Goal: Communication & Community: Answer question/provide support

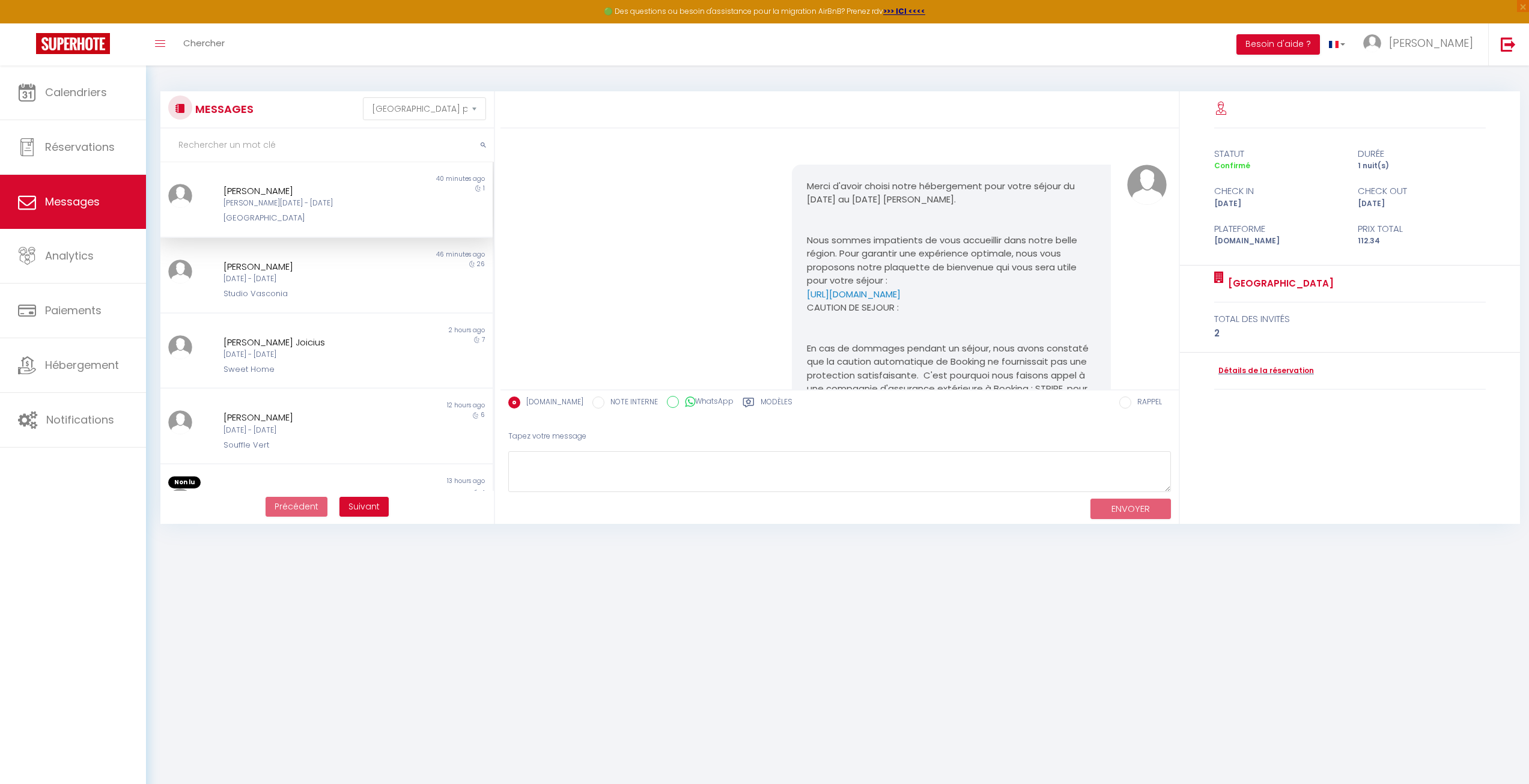
select select "message"
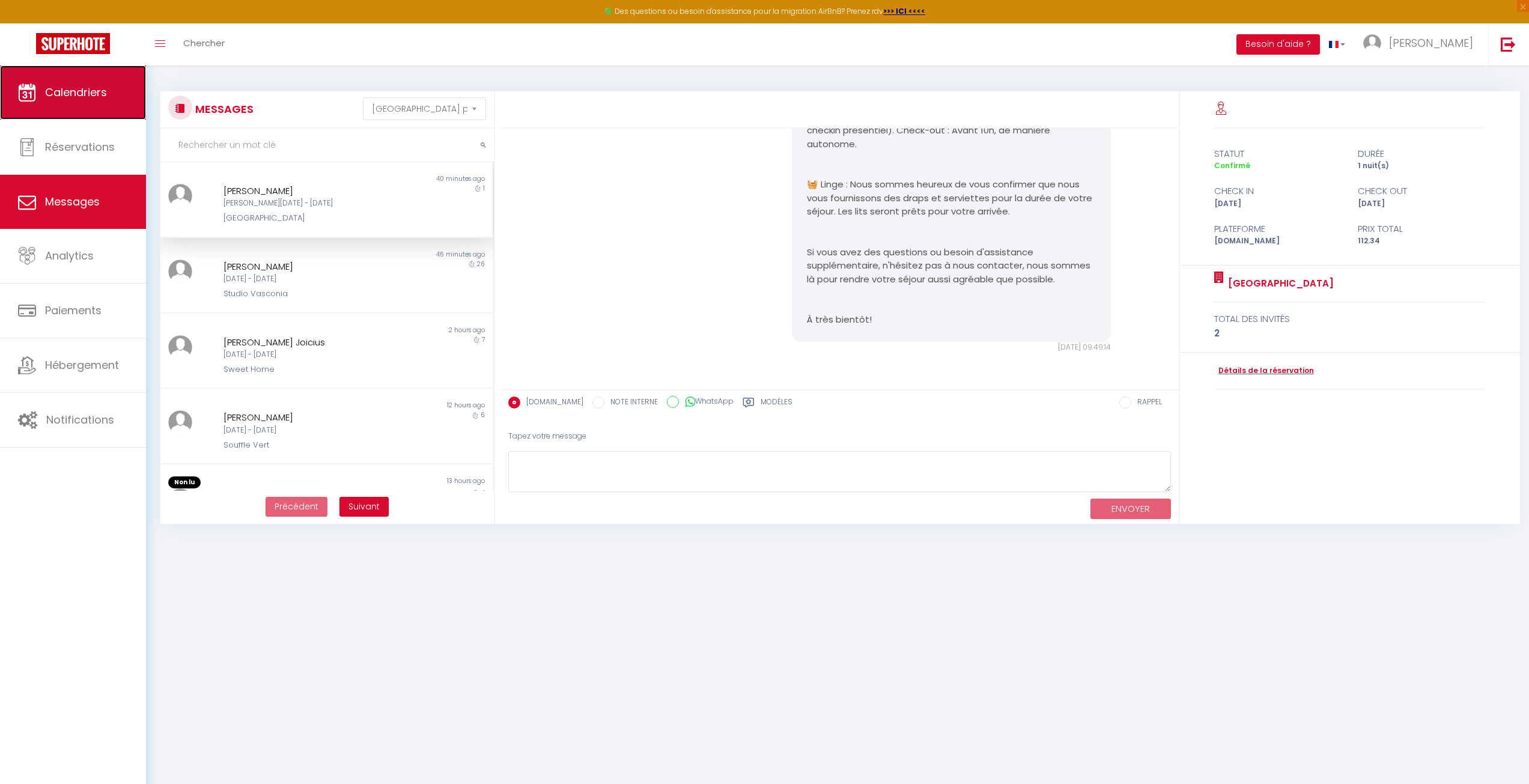
click at [98, 97] on span "Calendriers" at bounding box center [76, 91] width 62 height 15
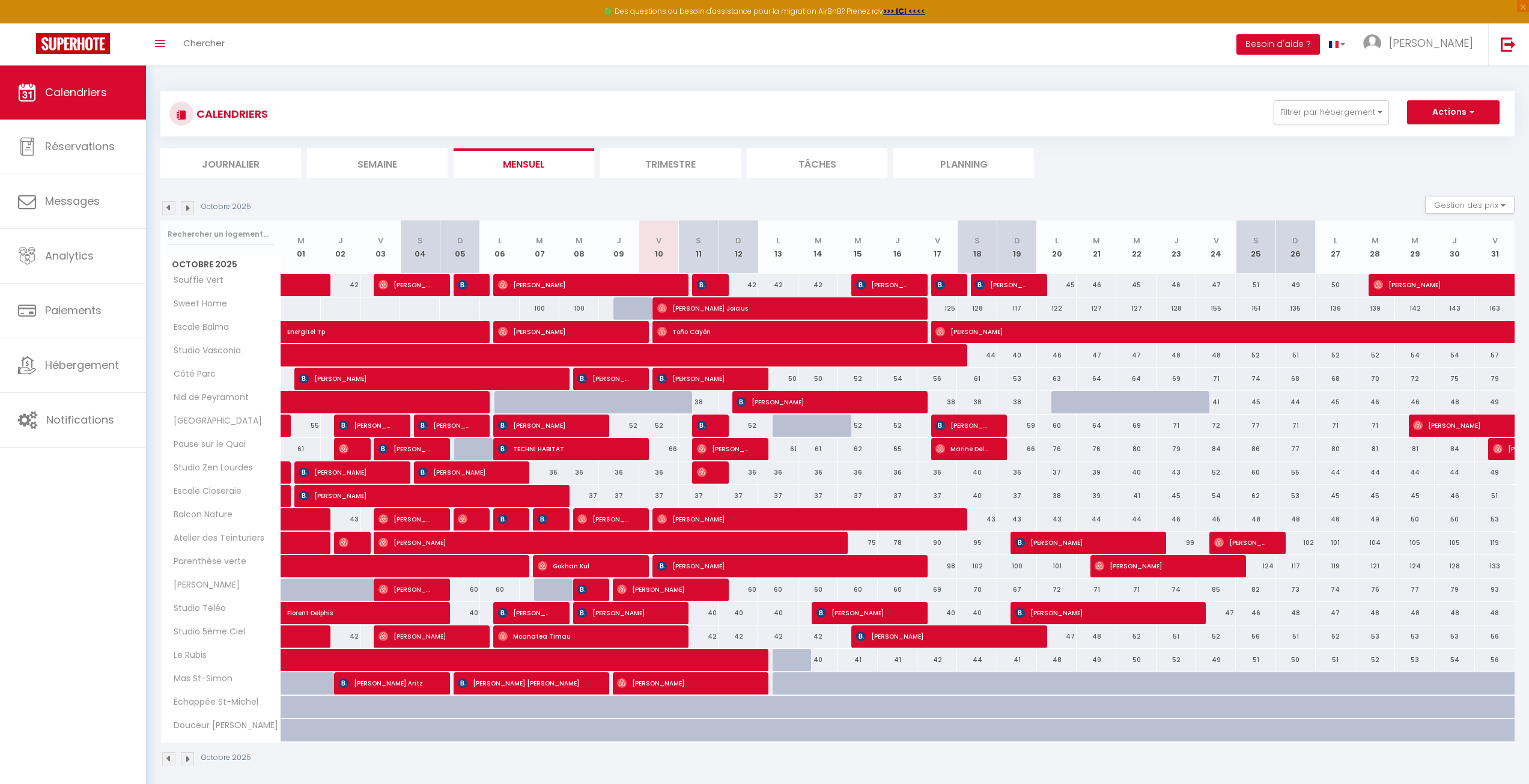
click at [864, 425] on div "52" at bounding box center [858, 426] width 39 height 23
type input "52"
select select "1"
type input "Mer 15 Octobre 2025"
type input "Jeu 16 Octobre 2025"
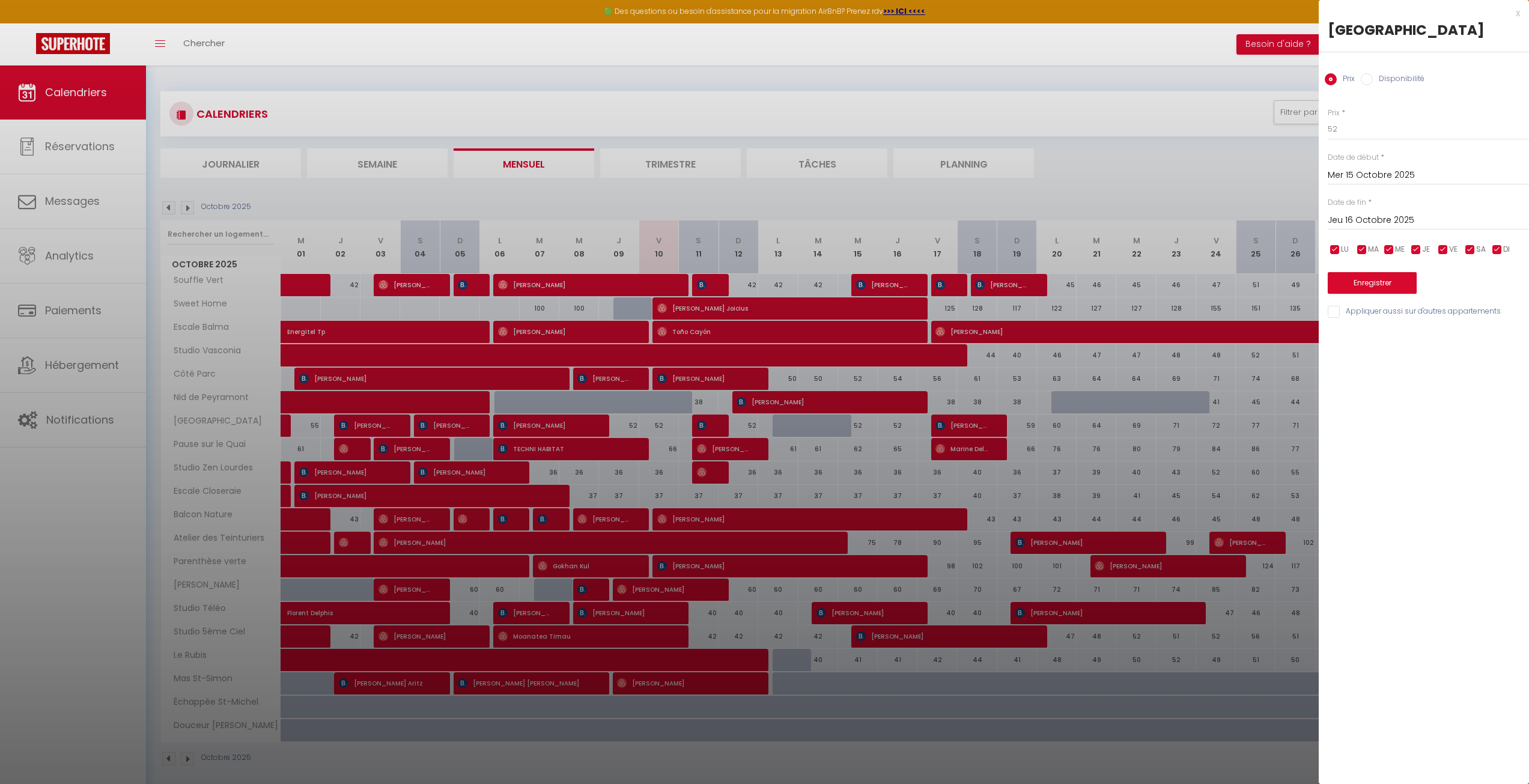
click at [1378, 75] on div "Prix Disponibilité" at bounding box center [1424, 72] width 210 height 40
click at [1378, 75] on label "Disponibilité" at bounding box center [1398, 79] width 51 height 13
click at [1373, 75] on input "Disponibilité" at bounding box center [1367, 79] width 12 height 12
radio input "true"
radio input "false"
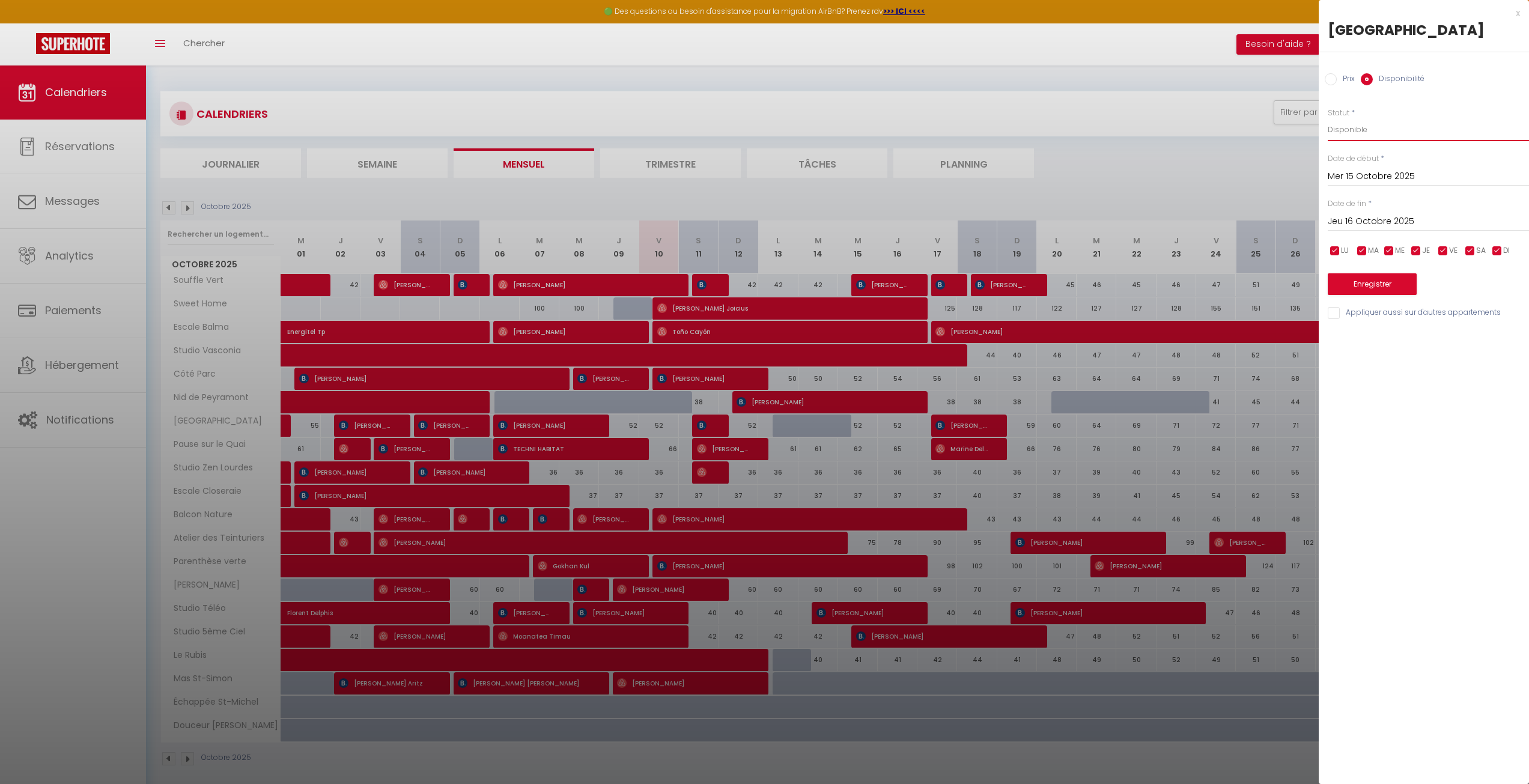
click at [1376, 134] on select "Disponible Indisponible" at bounding box center [1428, 129] width 201 height 23
select select "0"
click at [1328, 118] on select "Disponible Indisponible" at bounding box center [1428, 129] width 201 height 23
click at [1379, 220] on input "Jeu 16 Octobre 2025" at bounding box center [1428, 221] width 201 height 15
click at [1474, 350] on span "24" at bounding box center [1469, 362] width 26 height 24
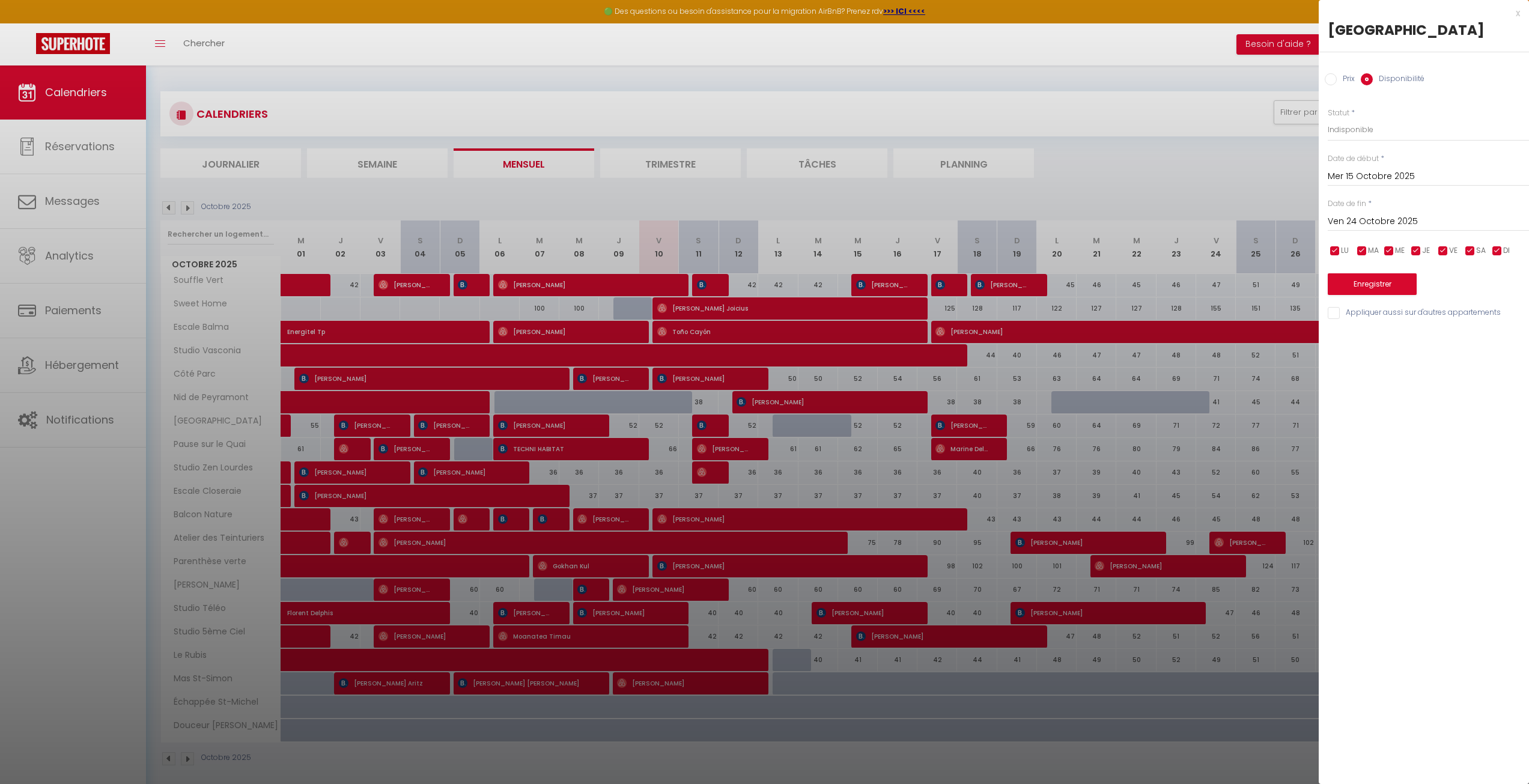
click at [1424, 221] on input "Ven 24 Octobre 2025" at bounding box center [1428, 221] width 201 height 15
click at [1469, 342] on span "17" at bounding box center [1469, 338] width 26 height 24
type input "Ven 17 Octobre 2025"
click at [1407, 285] on button "Enregistrer" at bounding box center [1372, 284] width 89 height 22
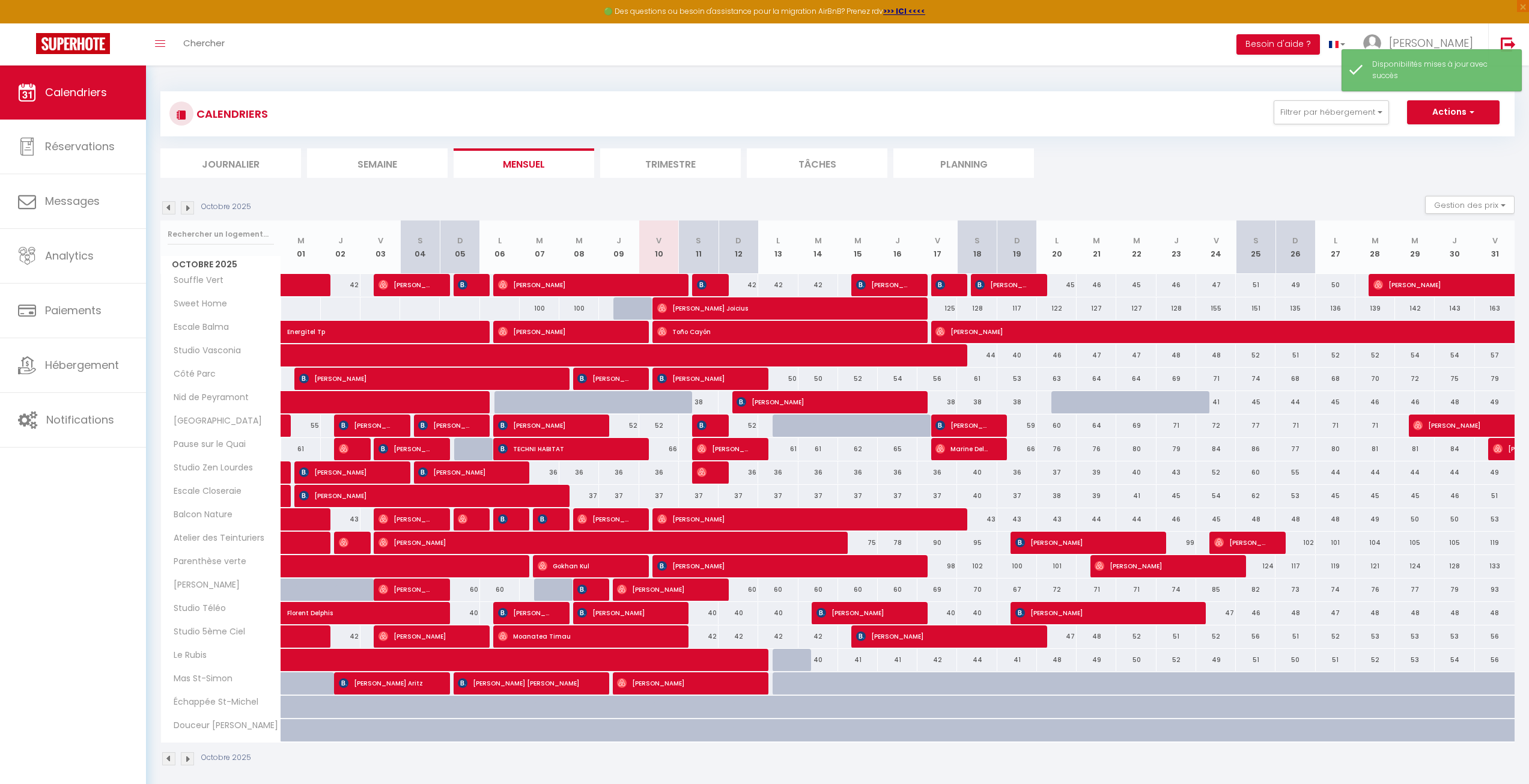
click at [736, 425] on div "52" at bounding box center [738, 426] width 39 height 23
select select "1"
type input "Dim 12 Octobre 2025"
type input "Lun 13 Octobre 2025"
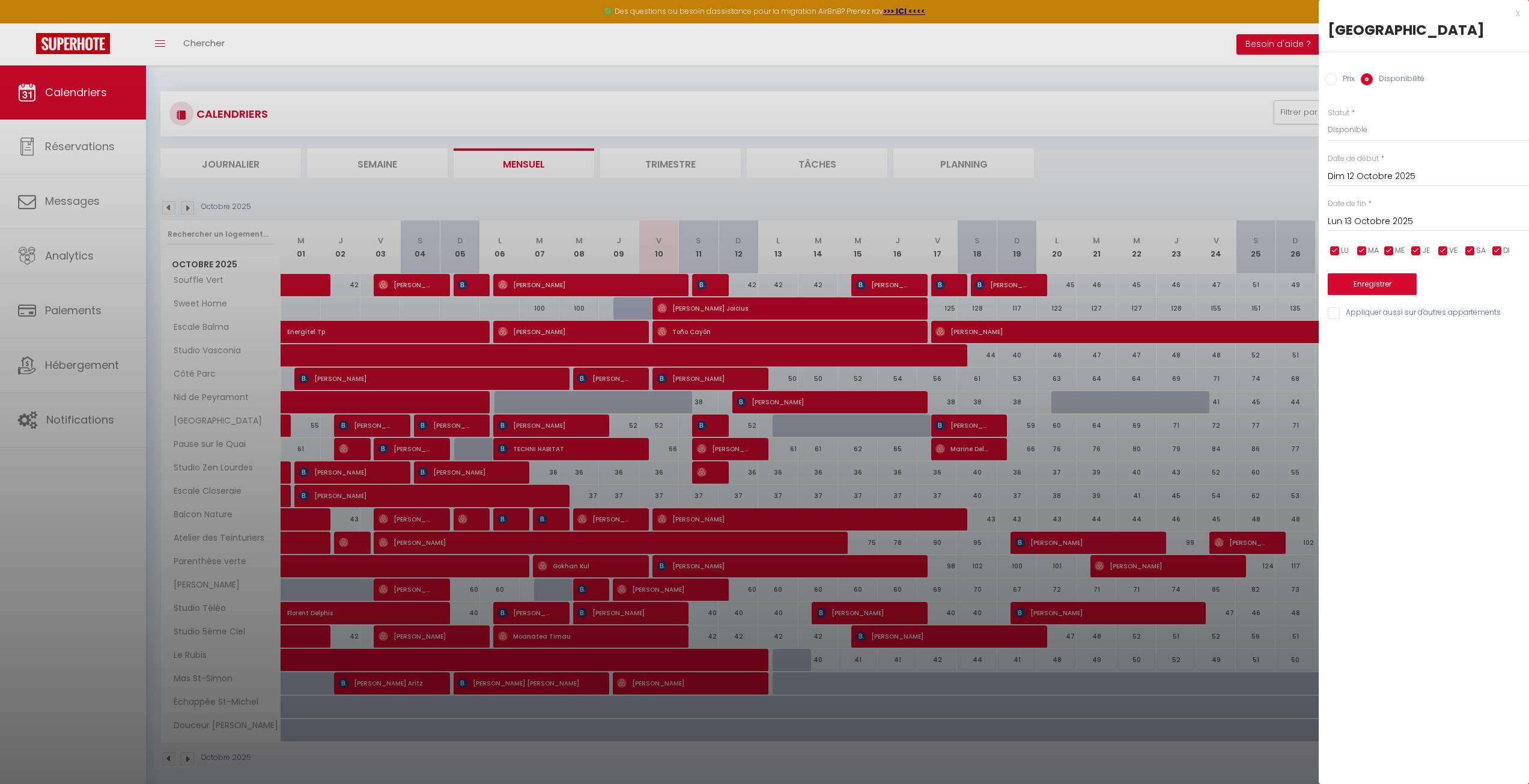
click at [1387, 117] on div "Statut * Disponible Indisponible" at bounding box center [1428, 124] width 201 height 34
click at [1386, 124] on select "Disponible Indisponible" at bounding box center [1428, 129] width 201 height 23
select select "0"
click at [1328, 118] on select "Disponible Indisponible" at bounding box center [1428, 129] width 201 height 23
click at [1354, 285] on button "Enregistrer" at bounding box center [1372, 284] width 89 height 22
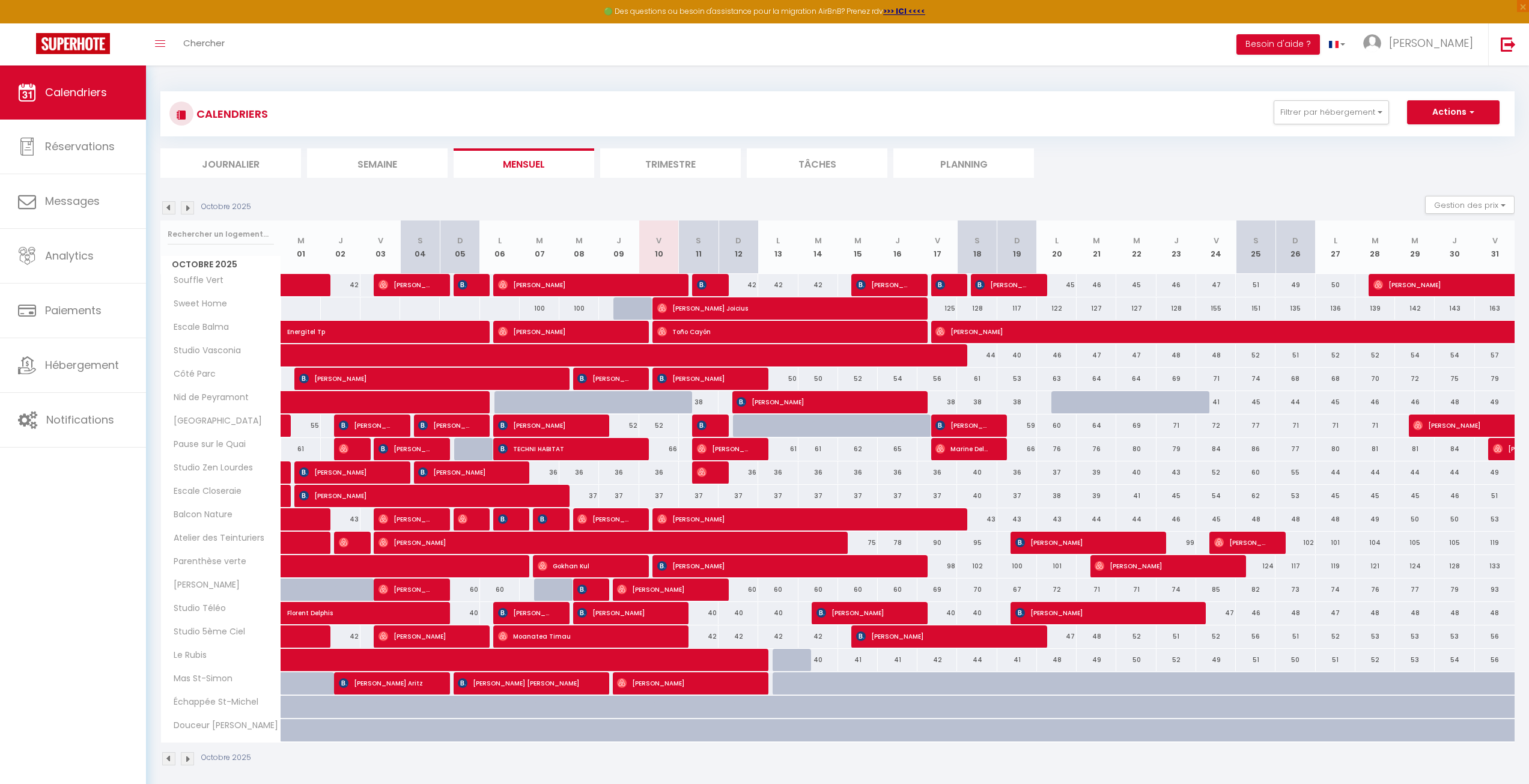
click at [1020, 427] on div "59" at bounding box center [1017, 426] width 39 height 23
select select "1"
type input "Dim 19 Octobre 2025"
type input "Lun 20 Octobre 2025"
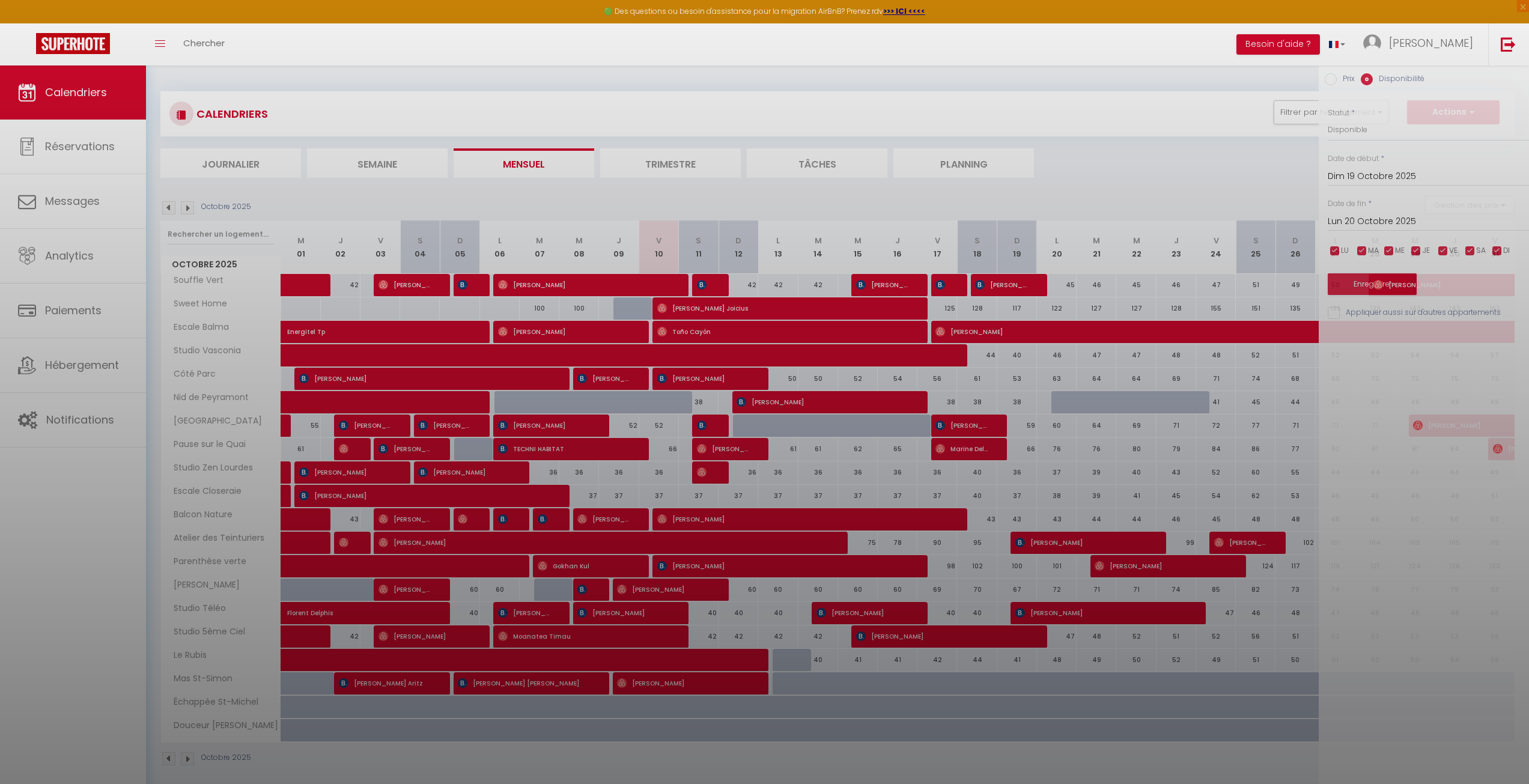
click at [1020, 427] on div at bounding box center [764, 392] width 1529 height 784
select select
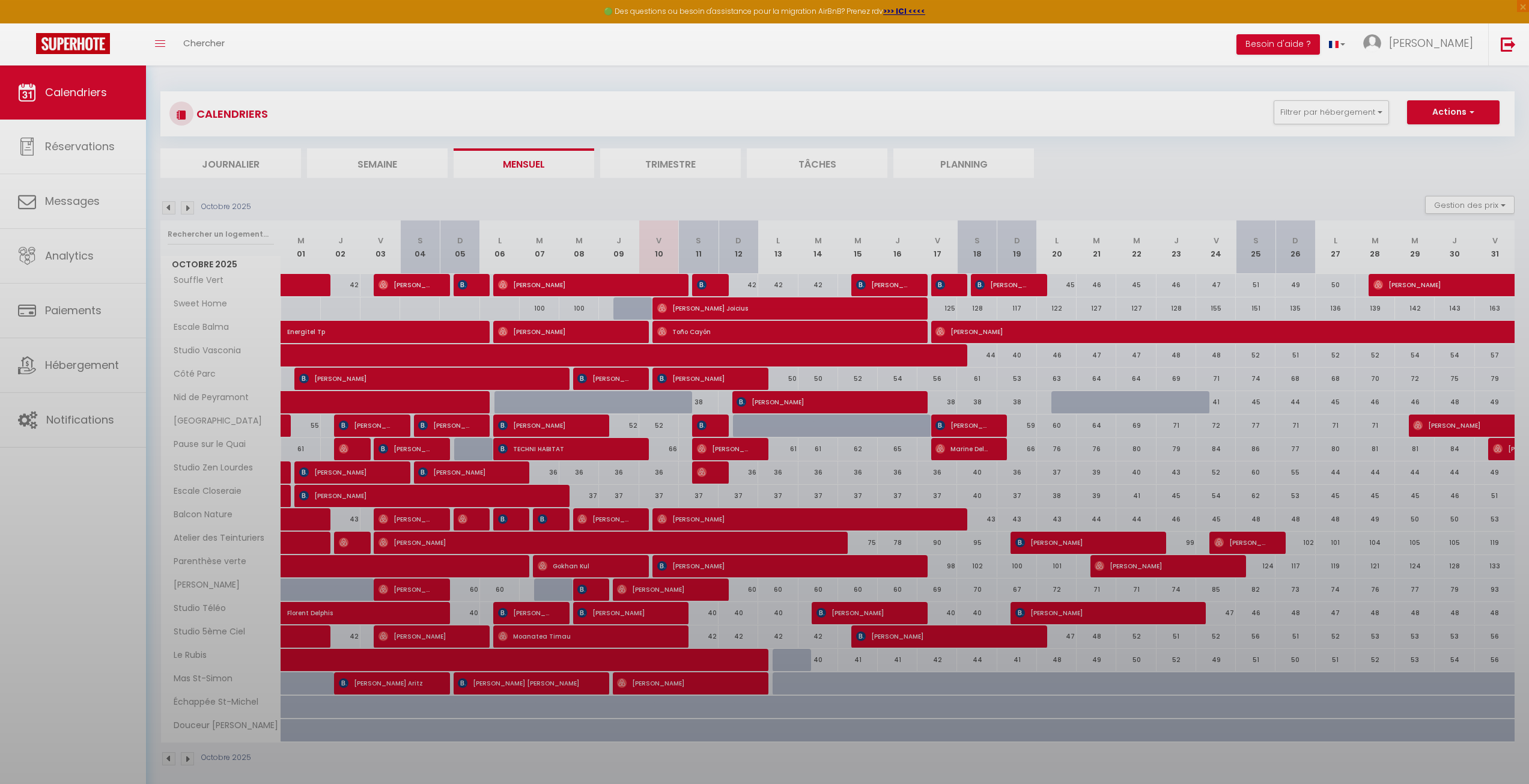
click at [1020, 427] on div at bounding box center [764, 392] width 1529 height 784
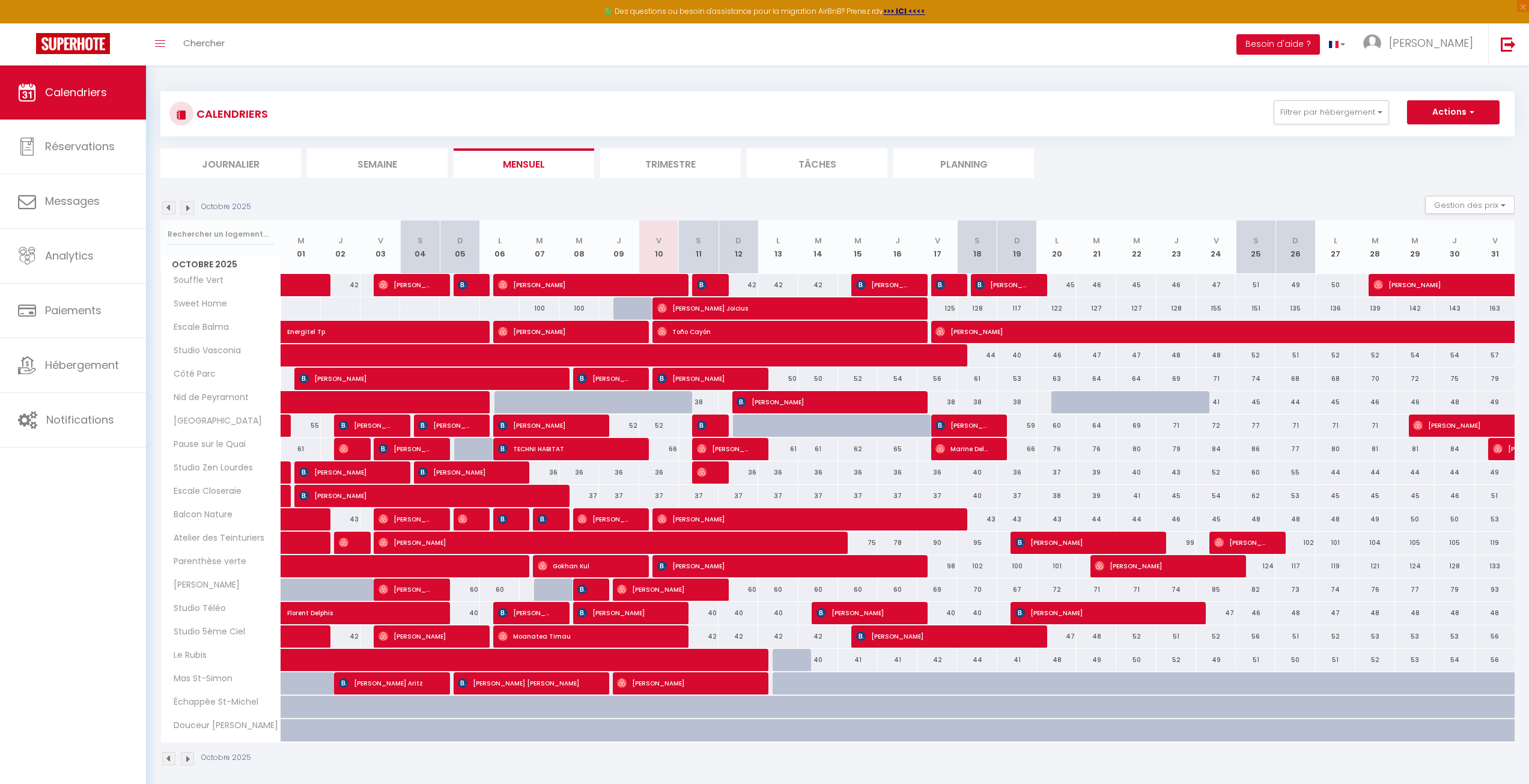
click at [1020, 427] on div "59" at bounding box center [1017, 426] width 39 height 23
select select "1"
type input "Dim 19 Octobre 2025"
type input "Lun 20 Octobre 2025"
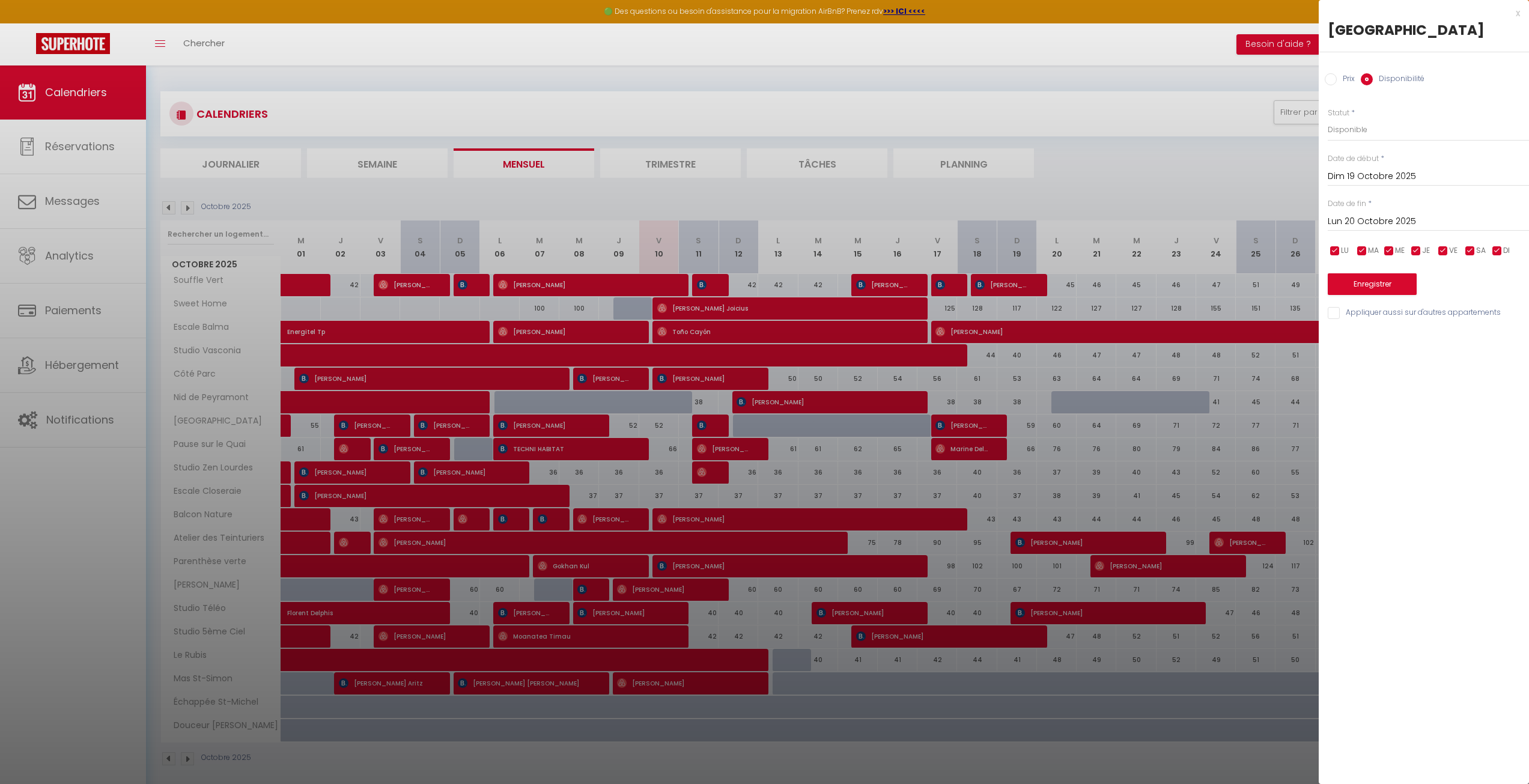
click at [1378, 143] on div "Prix * 59 Statut * Disponible Indisponible Date de début * [DATE] < [DATE] > Di…" at bounding box center [1424, 207] width 210 height 229
click at [1378, 129] on select "Disponible Indisponible" at bounding box center [1428, 129] width 201 height 23
select select "0"
click at [1328, 118] on select "Disponible Indisponible" at bounding box center [1428, 129] width 201 height 23
drag, startPoint x: 1376, startPoint y: 232, endPoint x: 1378, endPoint y: 225, distance: 7.3
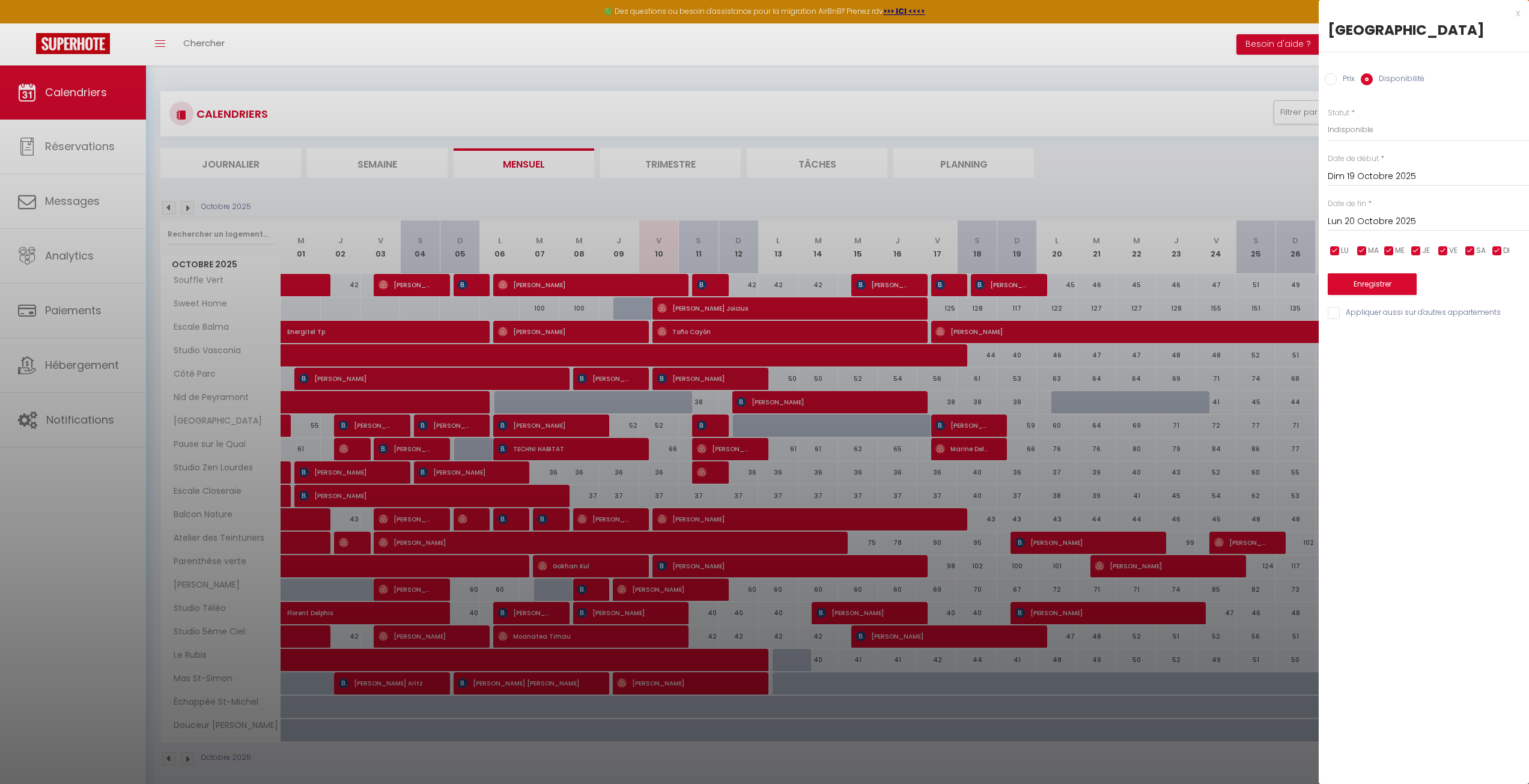
click at [1376, 231] on div "Prix * 59 Statut * Disponible Indisponible Date de début * [DATE] < [DATE] > Di…" at bounding box center [1424, 207] width 210 height 229
click at [1378, 224] on input "Lun 20 Octobre 2025" at bounding box center [1428, 221] width 201 height 15
click at [1469, 384] on span "31" at bounding box center [1469, 386] width 26 height 24
type input "Ven 31 Octobre 2025"
click at [1395, 285] on button "Enregistrer" at bounding box center [1372, 284] width 89 height 22
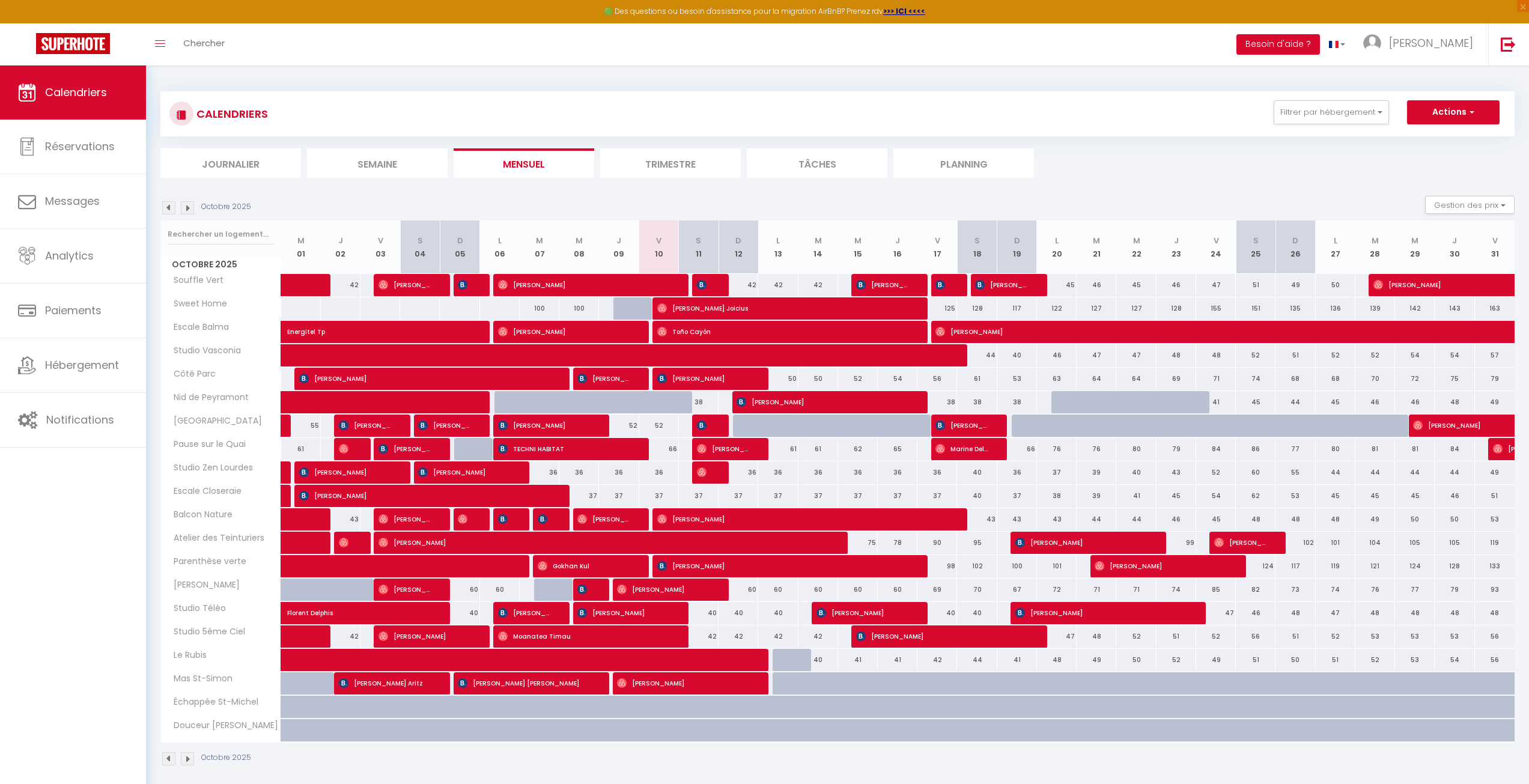
click at [192, 212] on img at bounding box center [187, 207] width 13 height 13
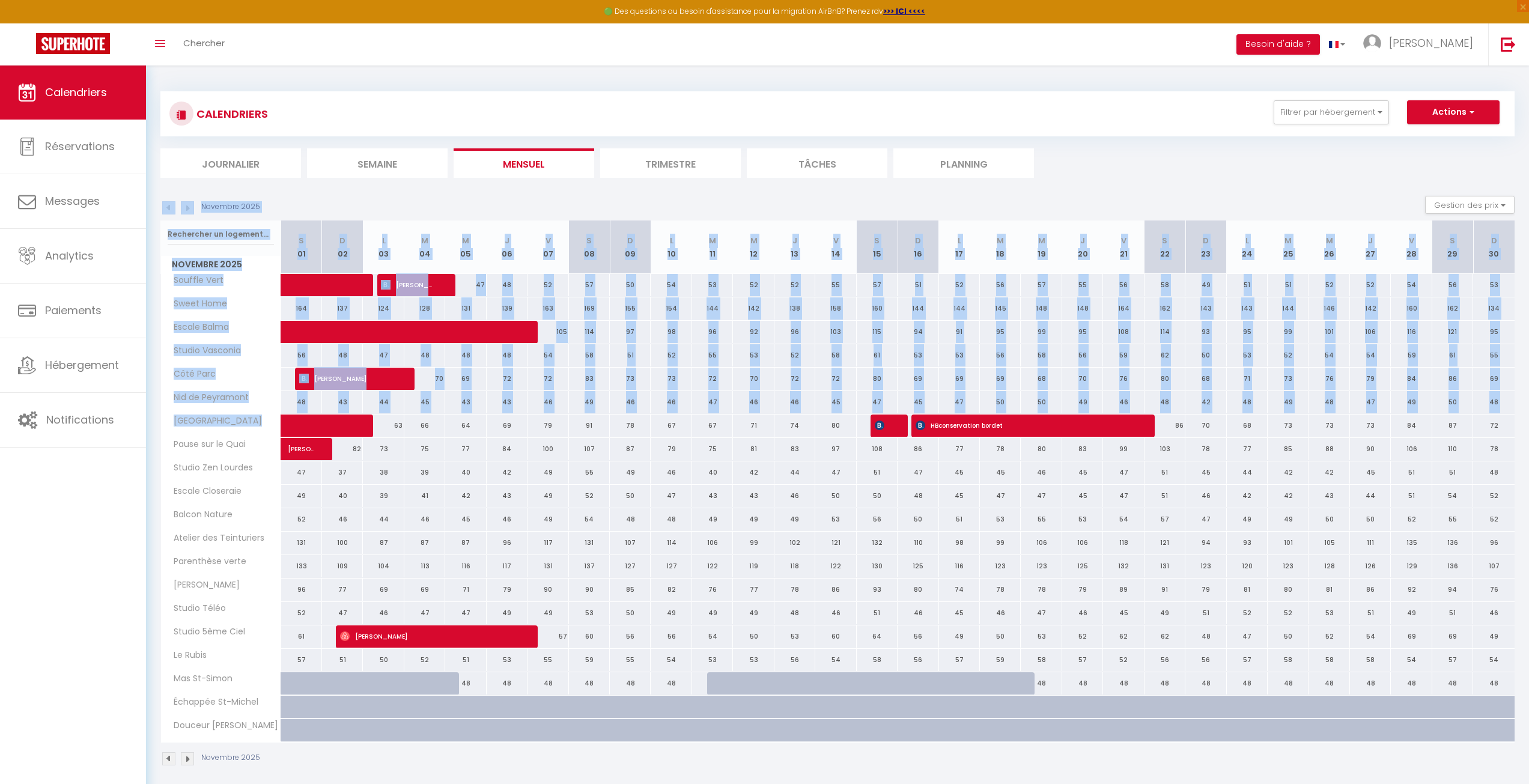
drag, startPoint x: 383, startPoint y: 424, endPoint x: 177, endPoint y: 217, distance: 292.0
click at [177, 217] on div "Novembre 2025 Gestion des prix Nb Nuits minimum Règles Disponibilité Novembre 2…" at bounding box center [838, 487] width 1355 height 582
click at [172, 209] on img at bounding box center [169, 207] width 13 height 13
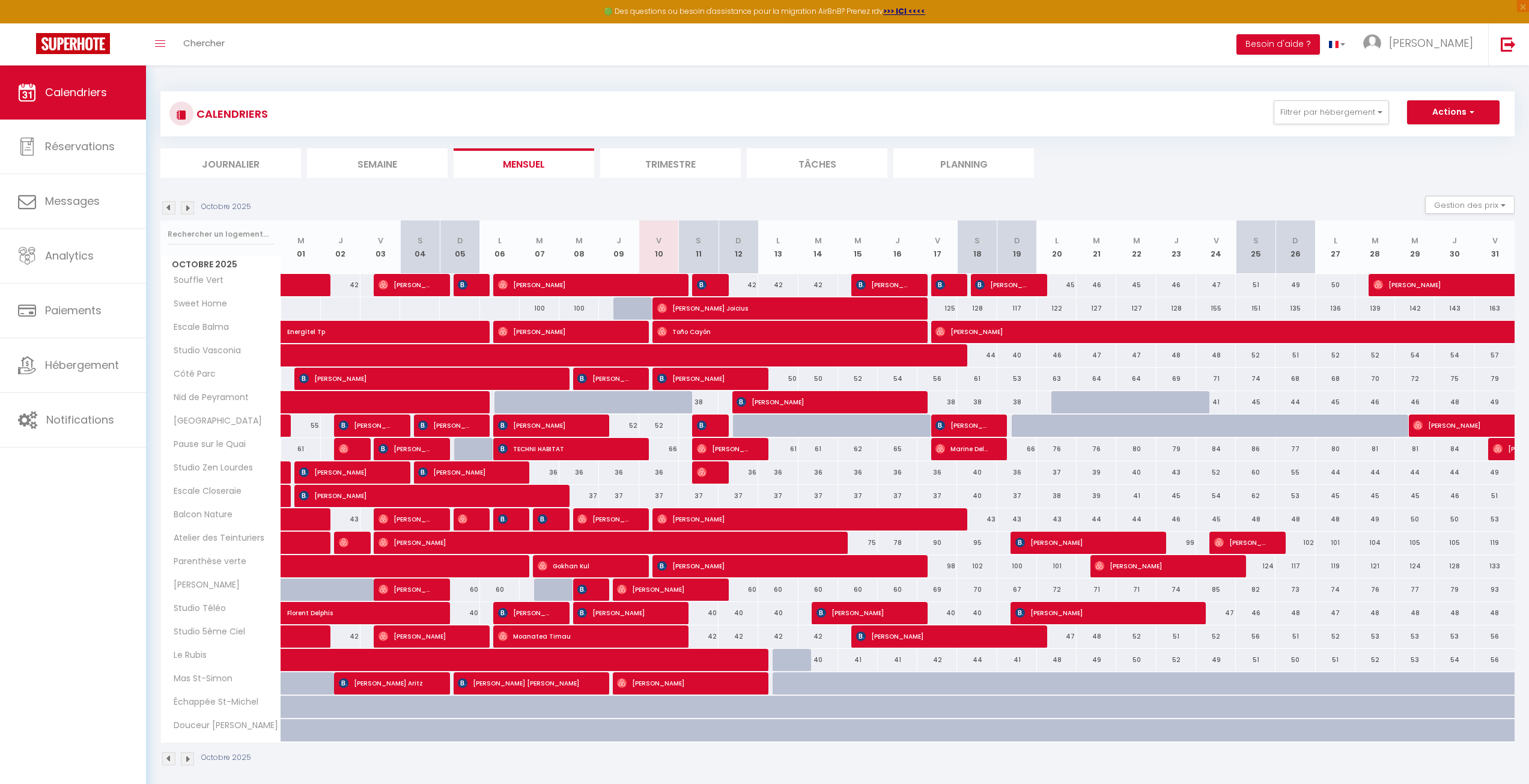
click at [191, 207] on img at bounding box center [187, 207] width 13 height 13
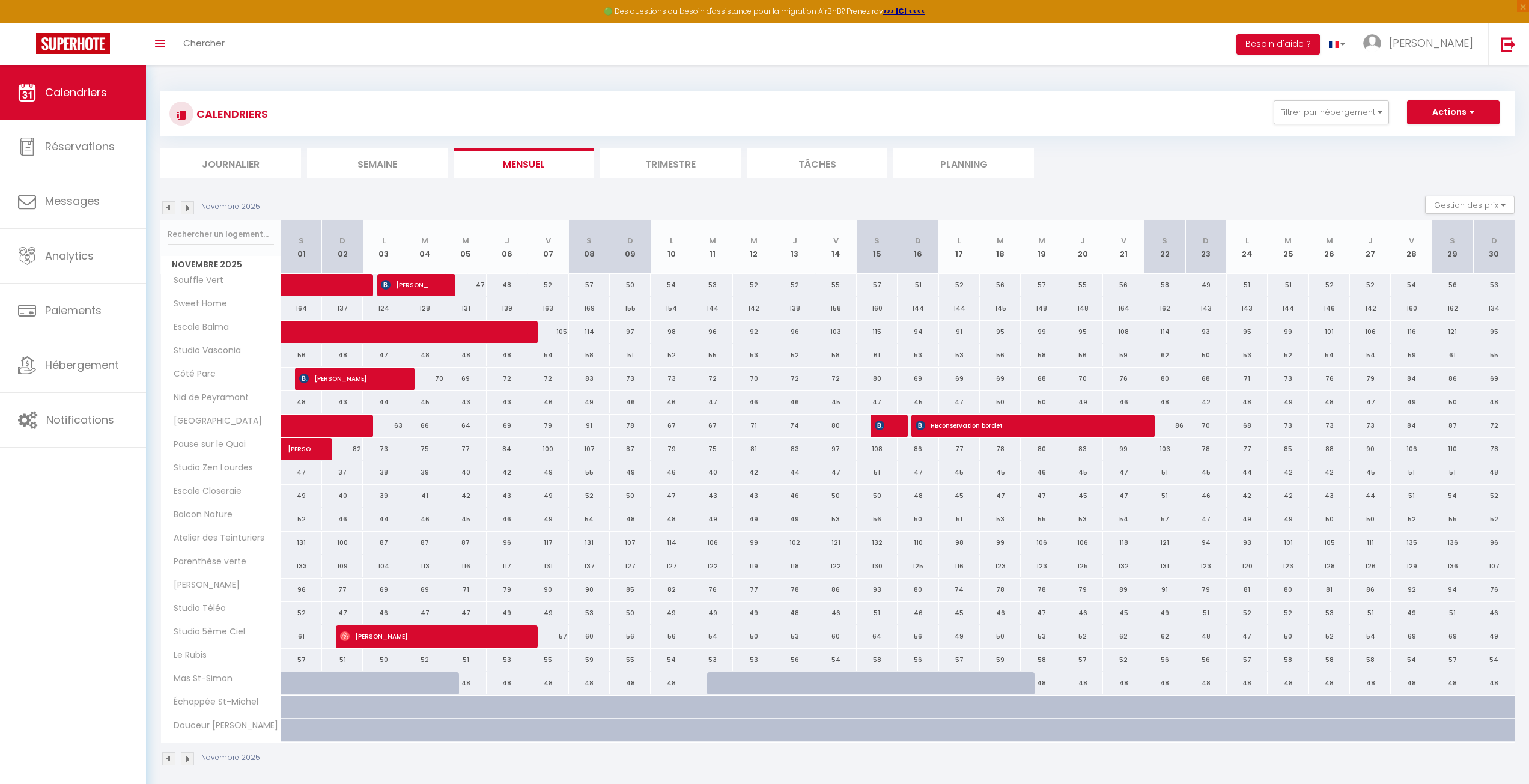
click at [378, 431] on div "63" at bounding box center [383, 426] width 41 height 23
select select "1"
type input "Lun 03 Novembre 2025"
type input "[DATE]"
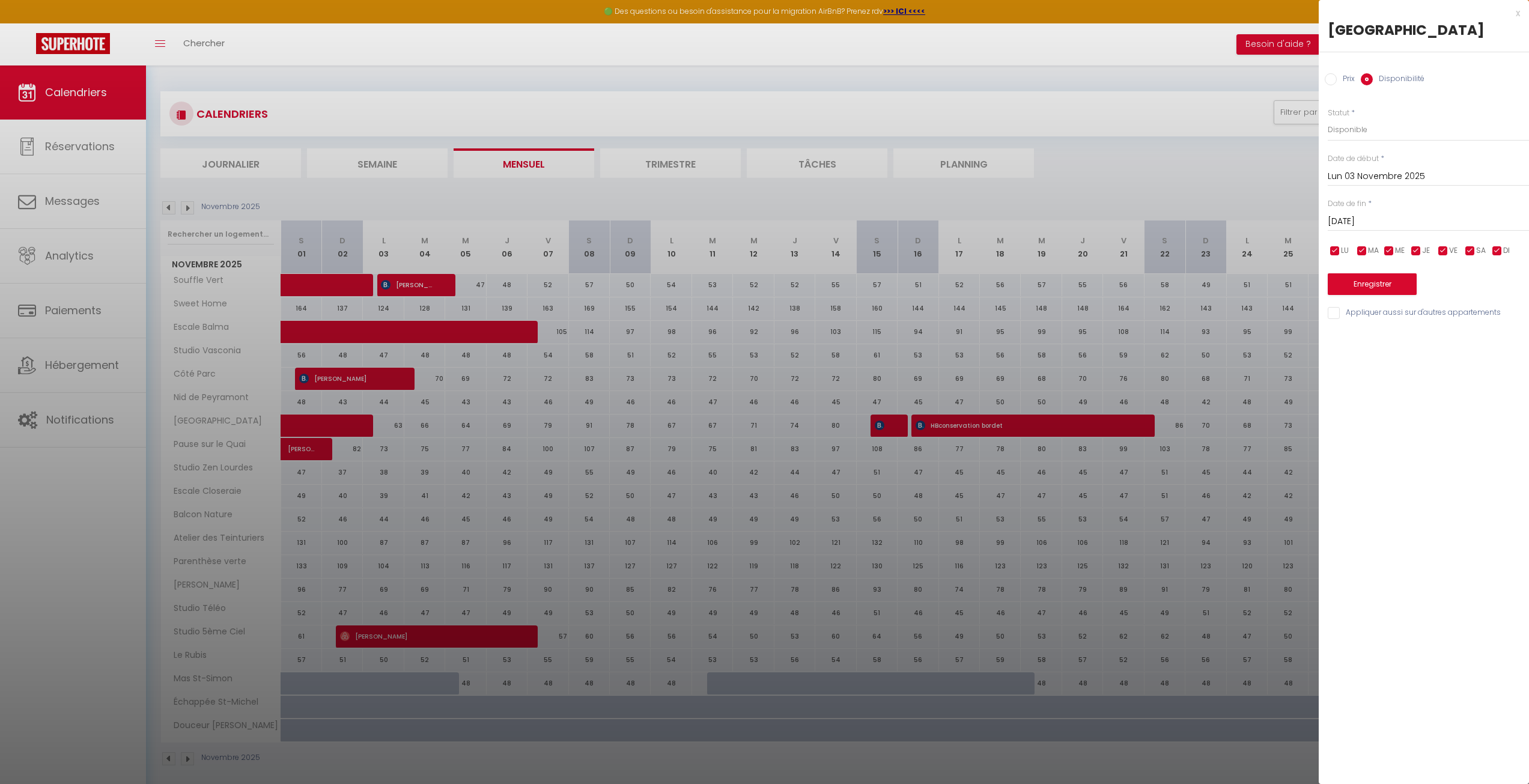
click at [1380, 142] on div "Prix * 63 Statut * Disponible Indisponible Date de début * [DATE] < [DATE] > Di…" at bounding box center [1424, 207] width 210 height 229
click at [1375, 126] on select "Disponible Indisponible" at bounding box center [1428, 129] width 201 height 23
select select "0"
click at [1328, 118] on select "Disponible Indisponible" at bounding box center [1428, 129] width 201 height 23
click at [1381, 217] on input "[DATE]" at bounding box center [1428, 221] width 201 height 15
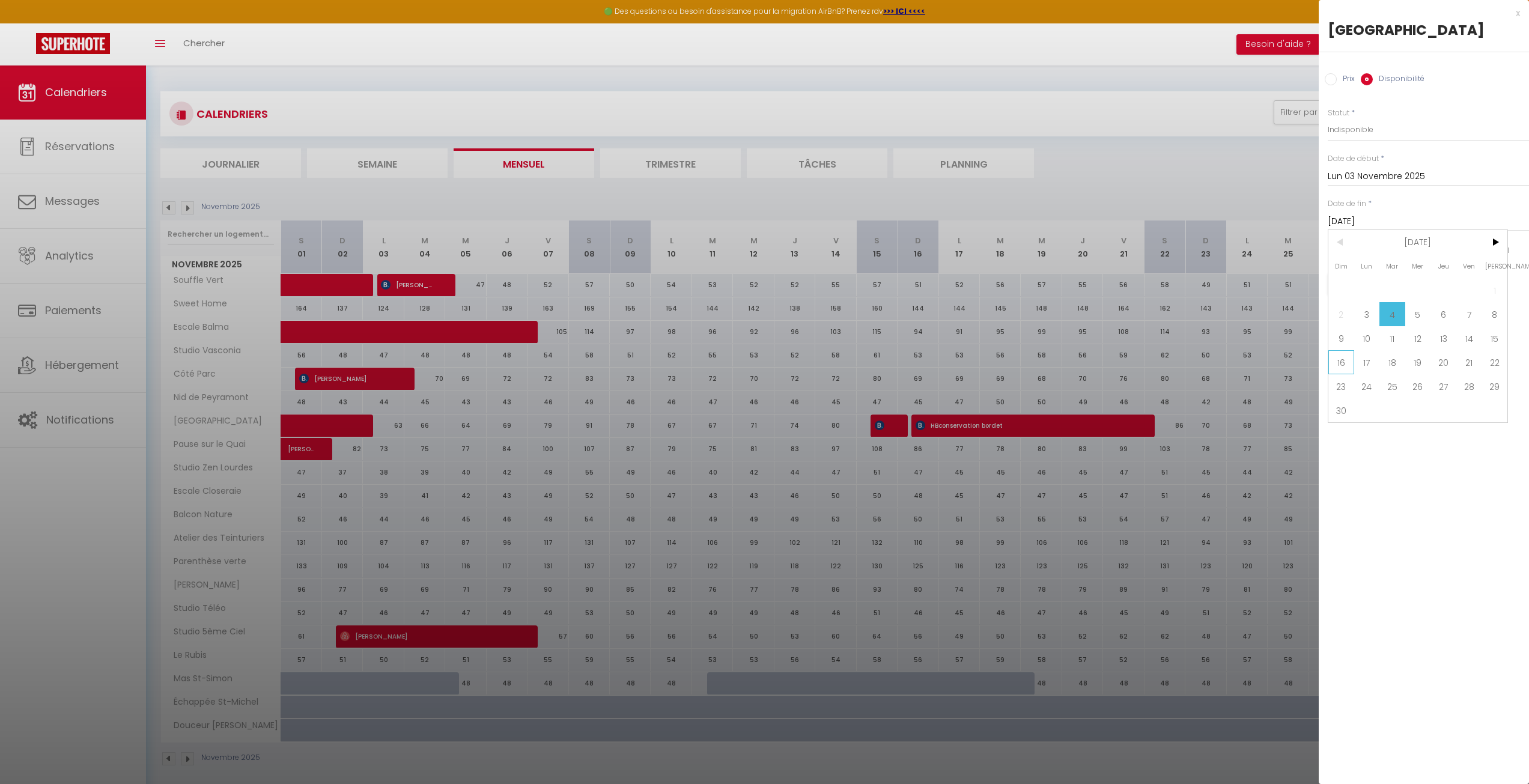
click at [1338, 361] on span "16" at bounding box center [1341, 362] width 26 height 24
type input "Dim 16 Novembre 2025"
click at [1360, 274] on button "Enregistrer" at bounding box center [1372, 284] width 89 height 22
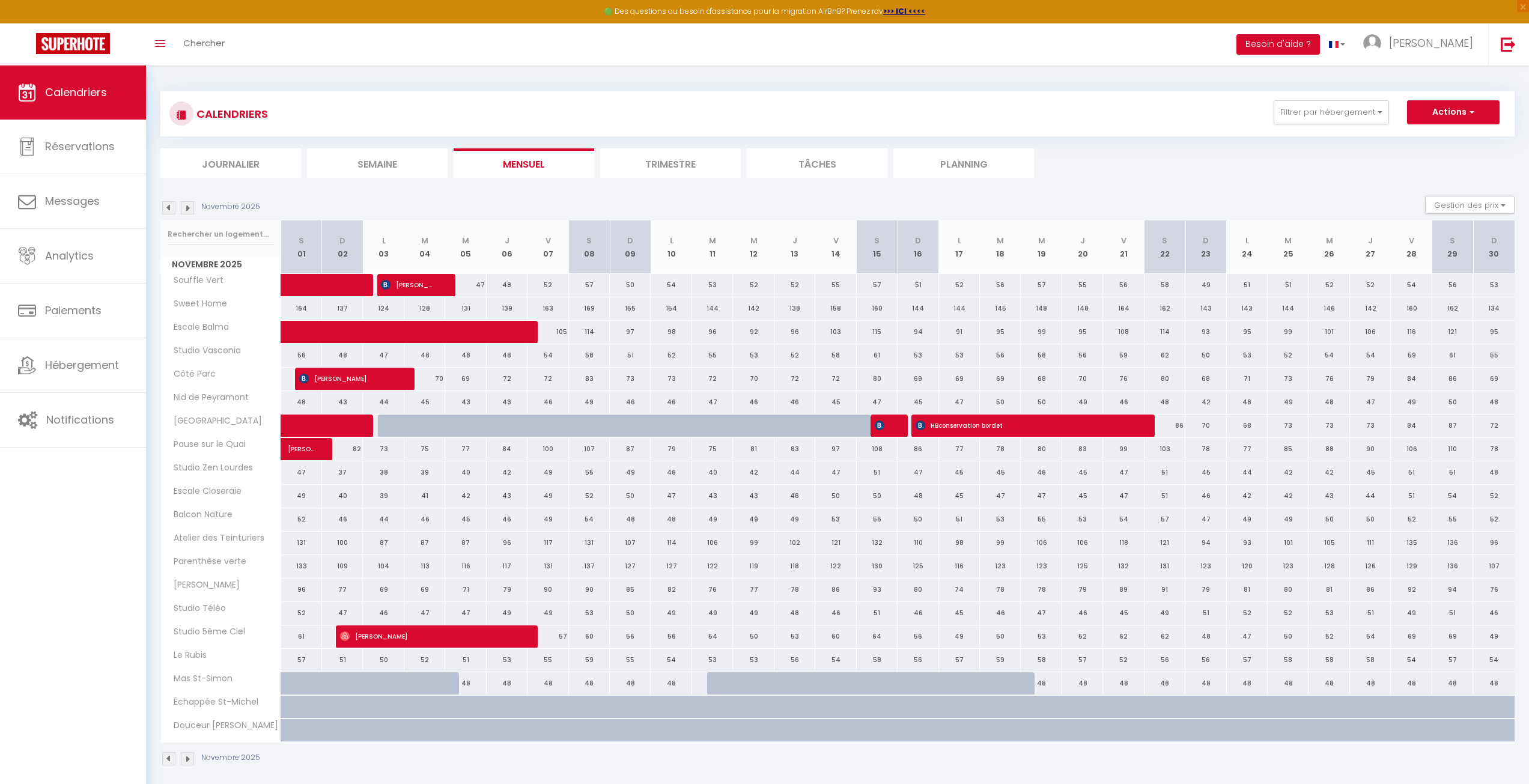
click at [1159, 427] on div "86" at bounding box center [1165, 426] width 41 height 23
select select "1"
type input "[DATE]"
type input "Dim 23 Novembre 2025"
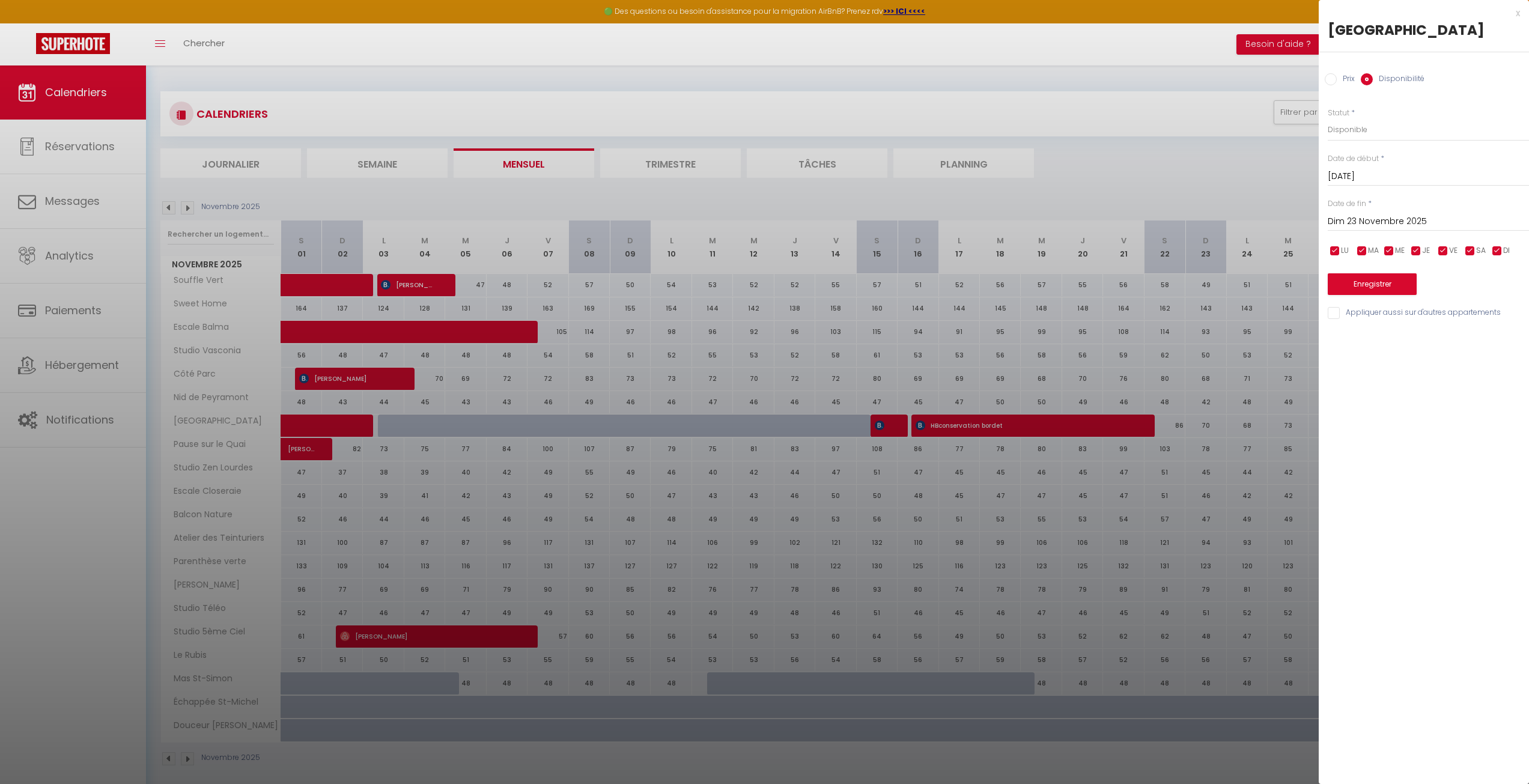
click at [1319, 131] on div "Prix * 86 Statut * Disponible Indisponible Date de début * [DATE] < [DATE] > Di…" at bounding box center [1424, 207] width 210 height 229
click at [1334, 126] on select "Disponible Indisponible" at bounding box center [1428, 129] width 201 height 23
select select "0"
click at [1328, 118] on select "Disponible Indisponible" at bounding box center [1428, 129] width 201 height 23
click at [1372, 216] on input "Dim 23 Novembre 2025" at bounding box center [1428, 221] width 201 height 15
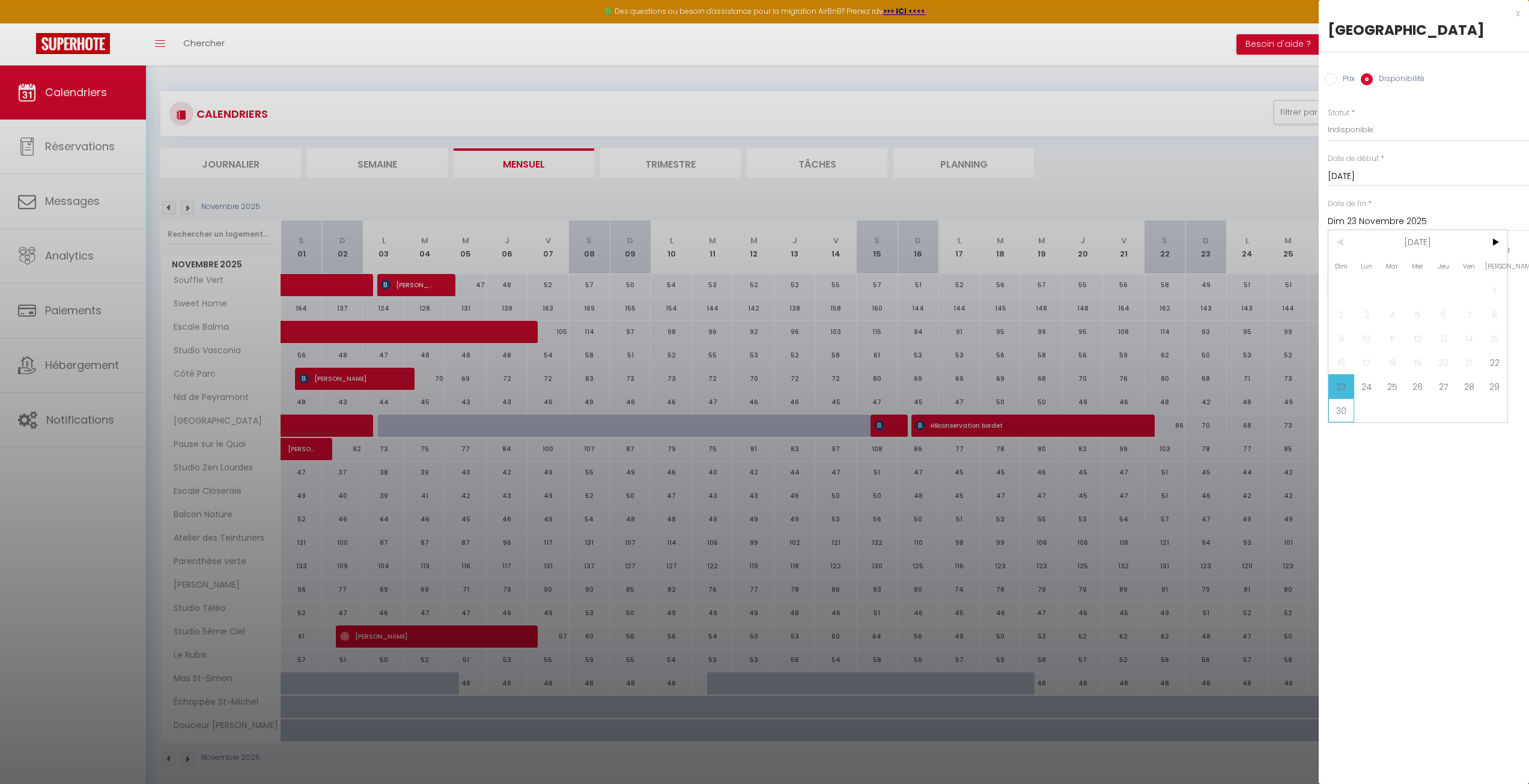
click at [1352, 409] on span "30" at bounding box center [1341, 410] width 26 height 24
type input "Dim 30 Novembre 2025"
drag, startPoint x: 1283, startPoint y: 117, endPoint x: 1287, endPoint y: 112, distance: 6.4
click at [1287, 110] on div at bounding box center [764, 392] width 1529 height 784
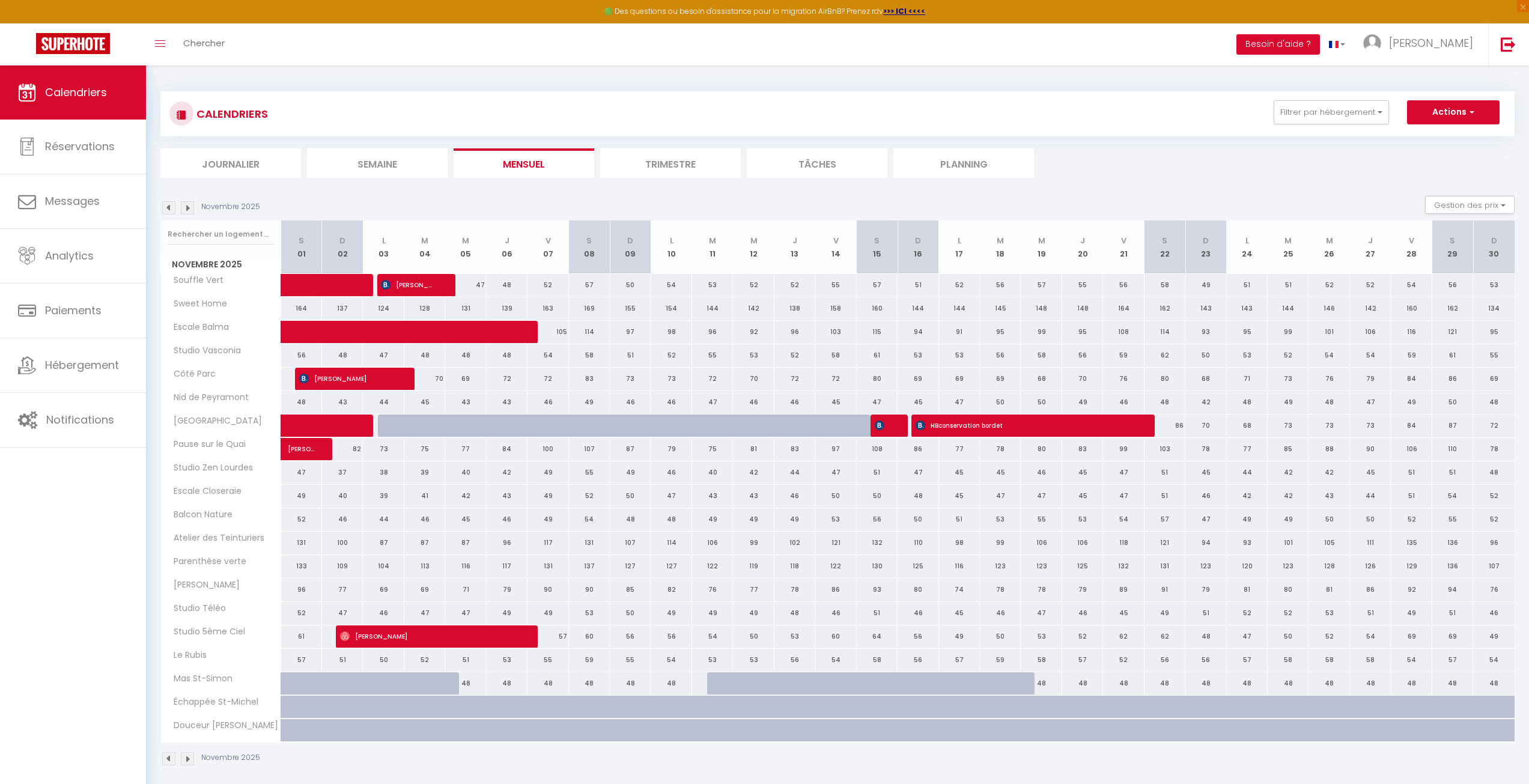
click at [254, 513] on tbody "Souffle Vert 47 [PERSON_NAME] 47 48 52 57 50 54" at bounding box center [838, 508] width 1355 height 468
click at [186, 216] on div "Novembre 2025 Gestion des prix Nb Nuits minimum Règles Disponibilité" at bounding box center [838, 208] width 1355 height 25
click at [191, 209] on img at bounding box center [187, 207] width 13 height 13
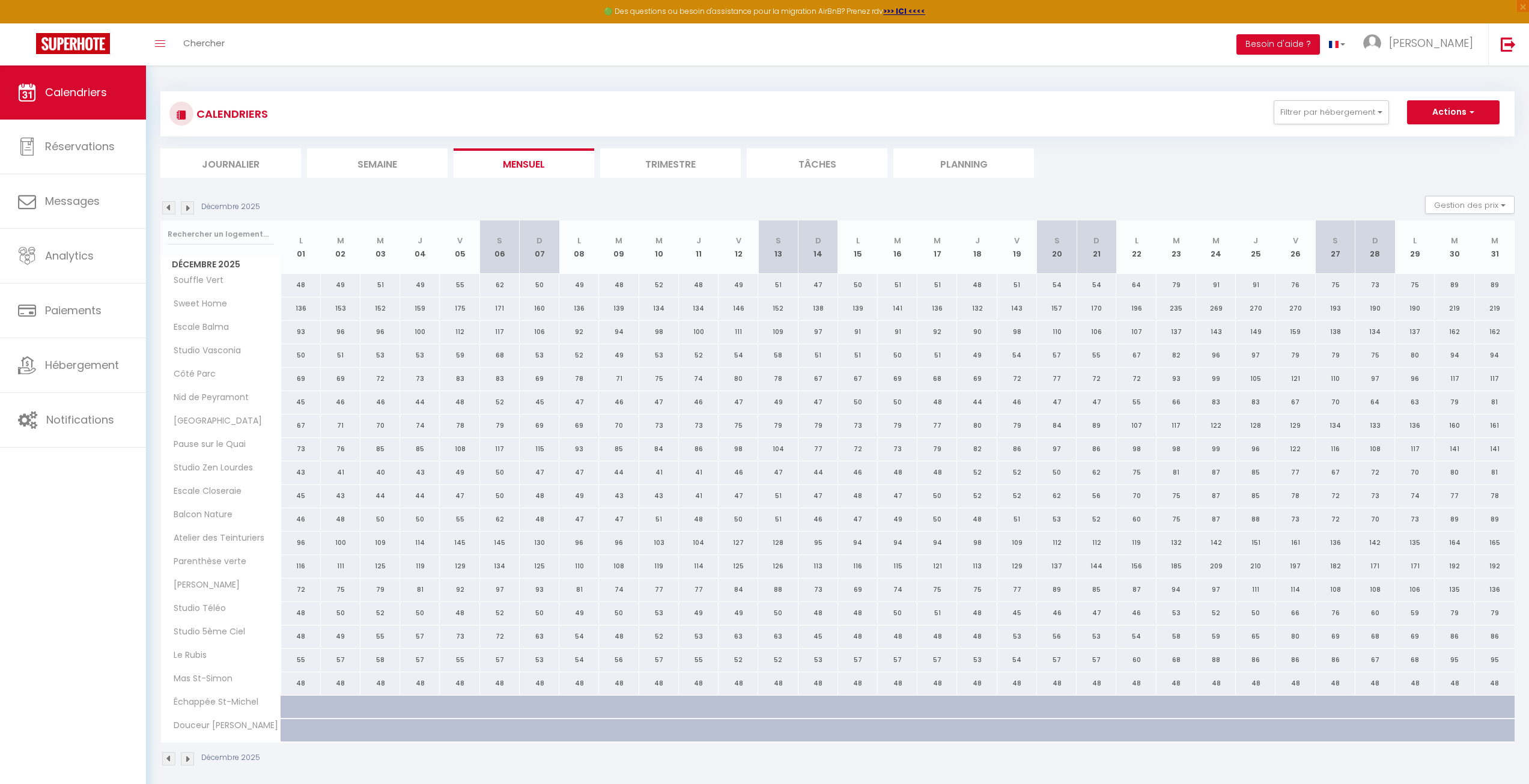
click at [173, 214] on img at bounding box center [169, 207] width 13 height 13
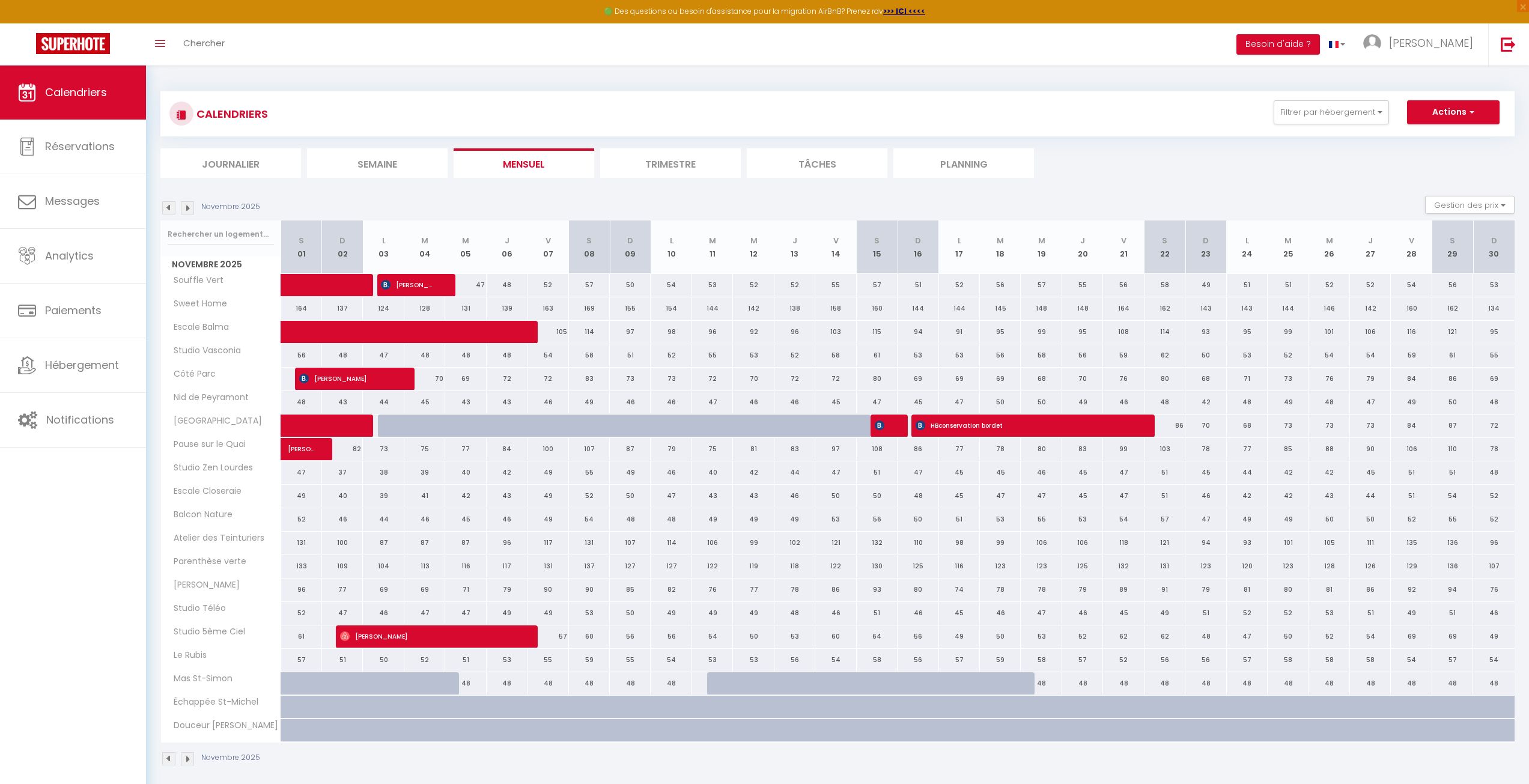
click at [188, 764] on img at bounding box center [187, 759] width 13 height 13
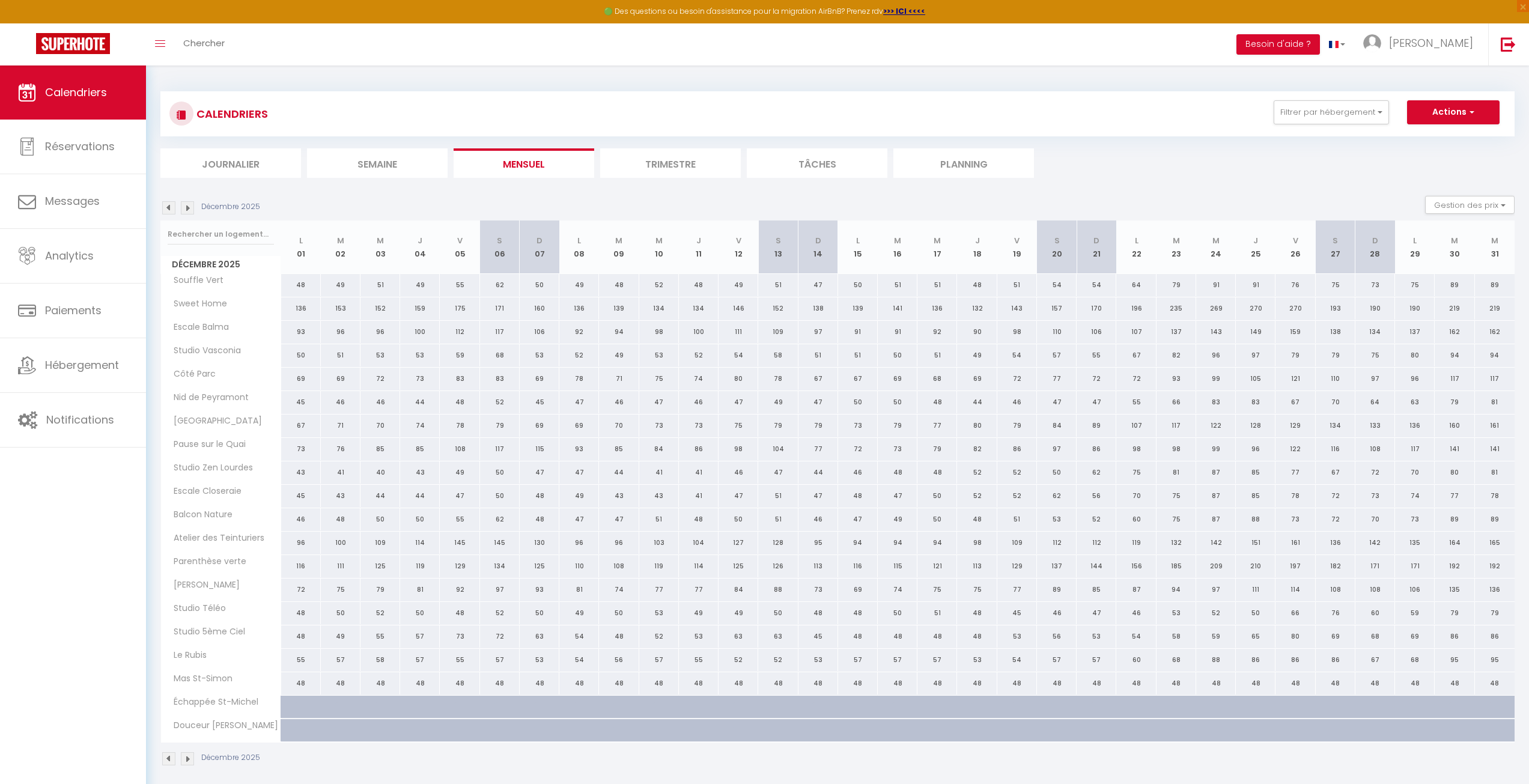
click at [165, 762] on img at bounding box center [169, 759] width 13 height 13
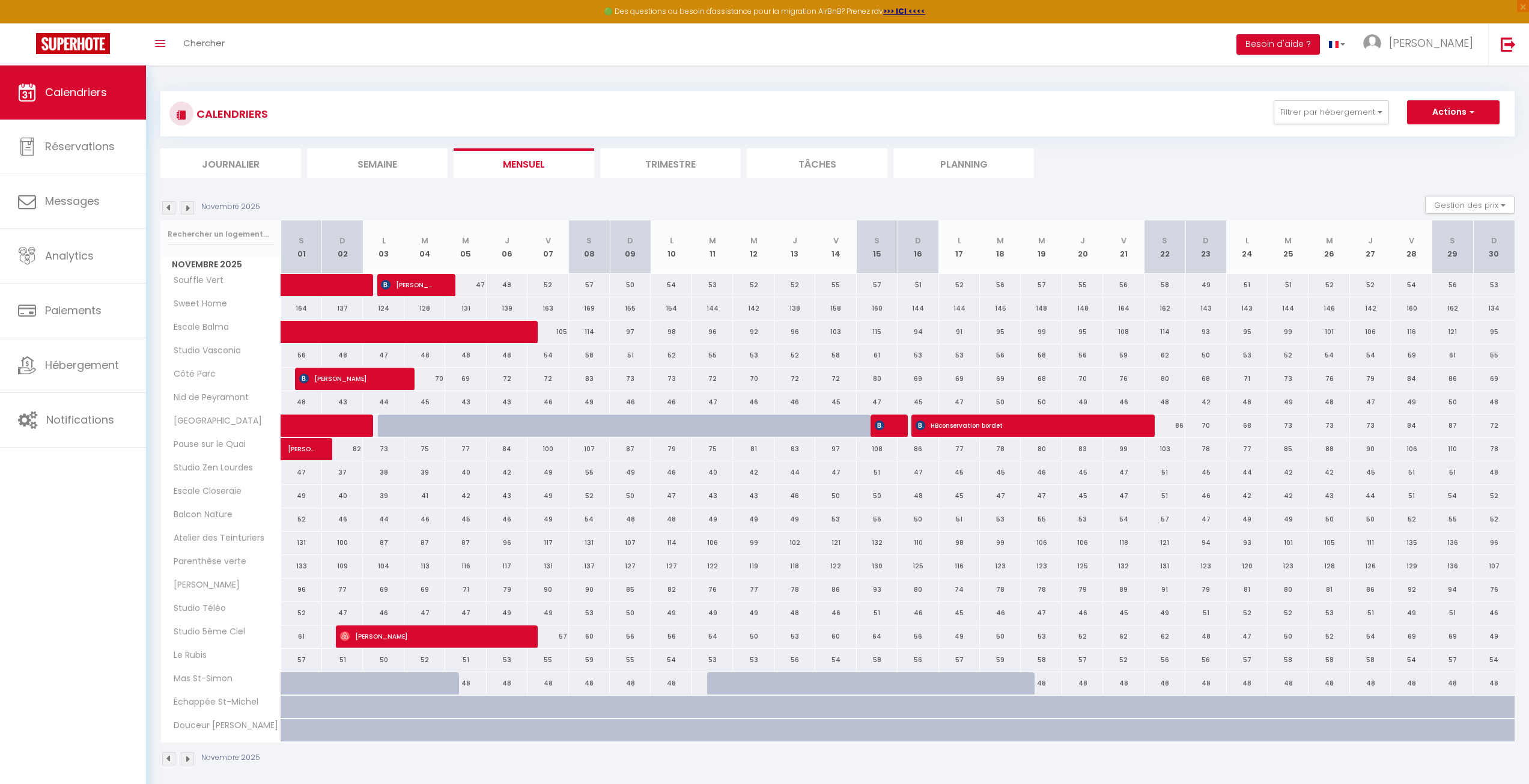
click at [184, 758] on img at bounding box center [187, 759] width 13 height 13
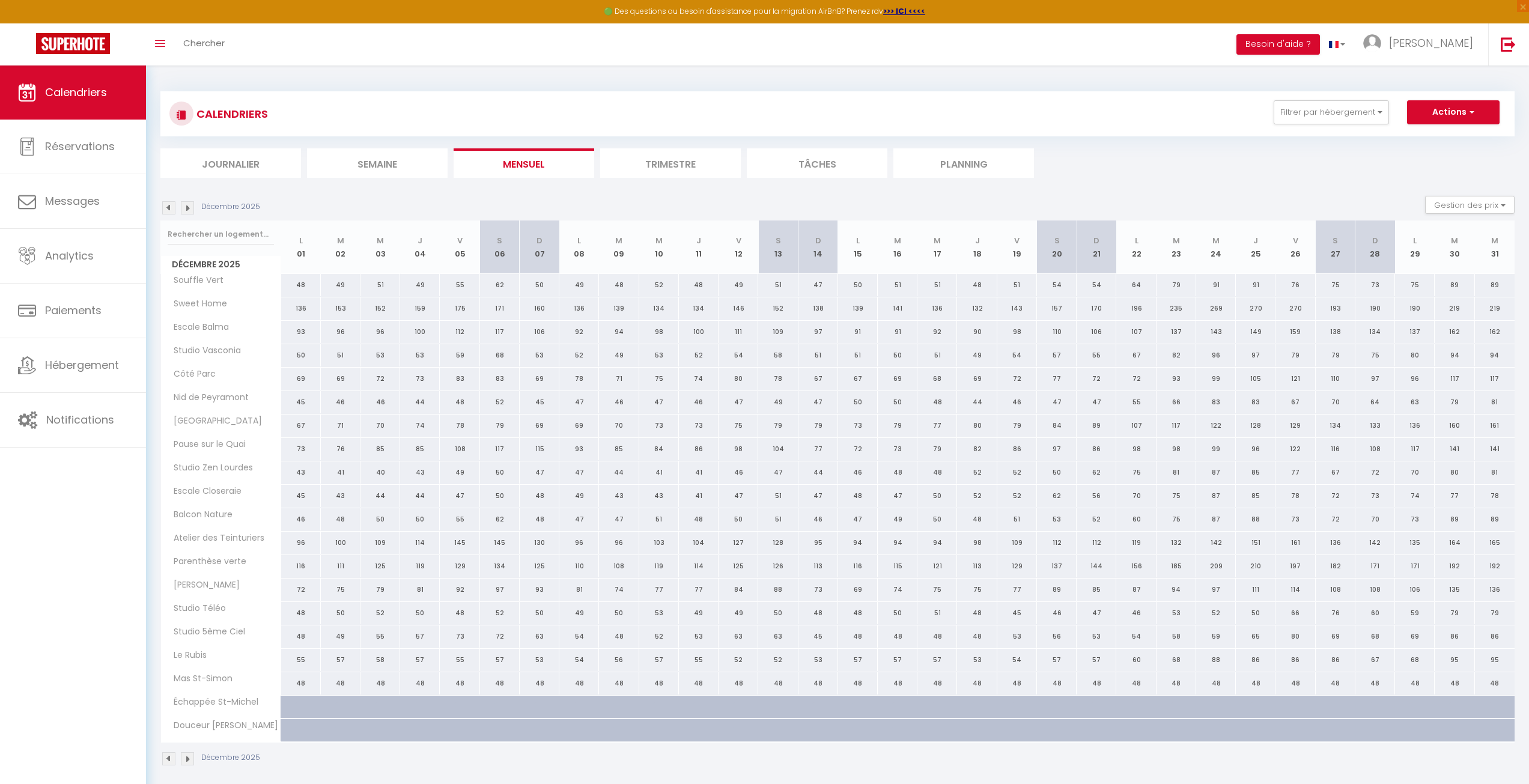
click at [171, 759] on img at bounding box center [169, 759] width 13 height 13
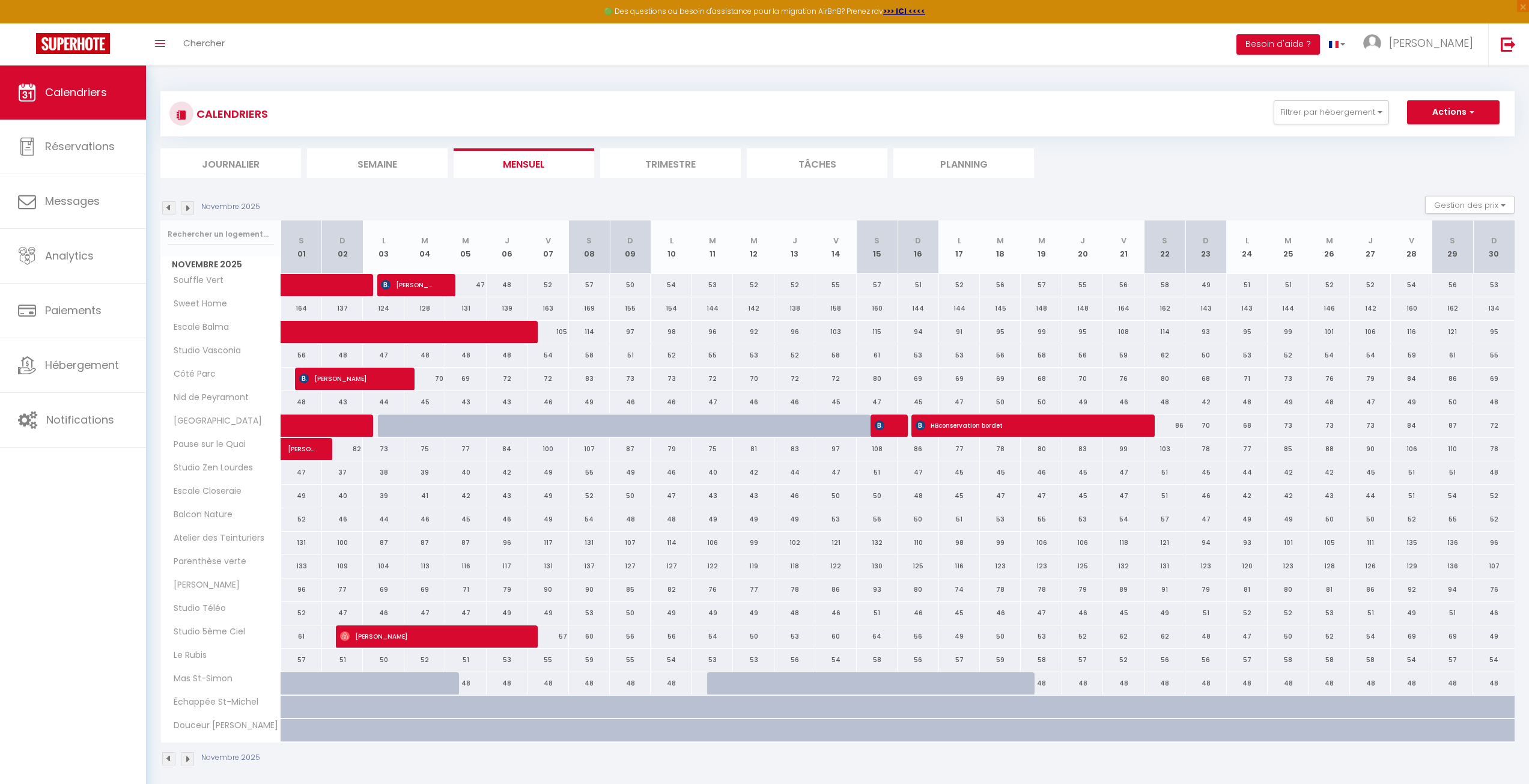
click at [168, 204] on img at bounding box center [169, 207] width 13 height 13
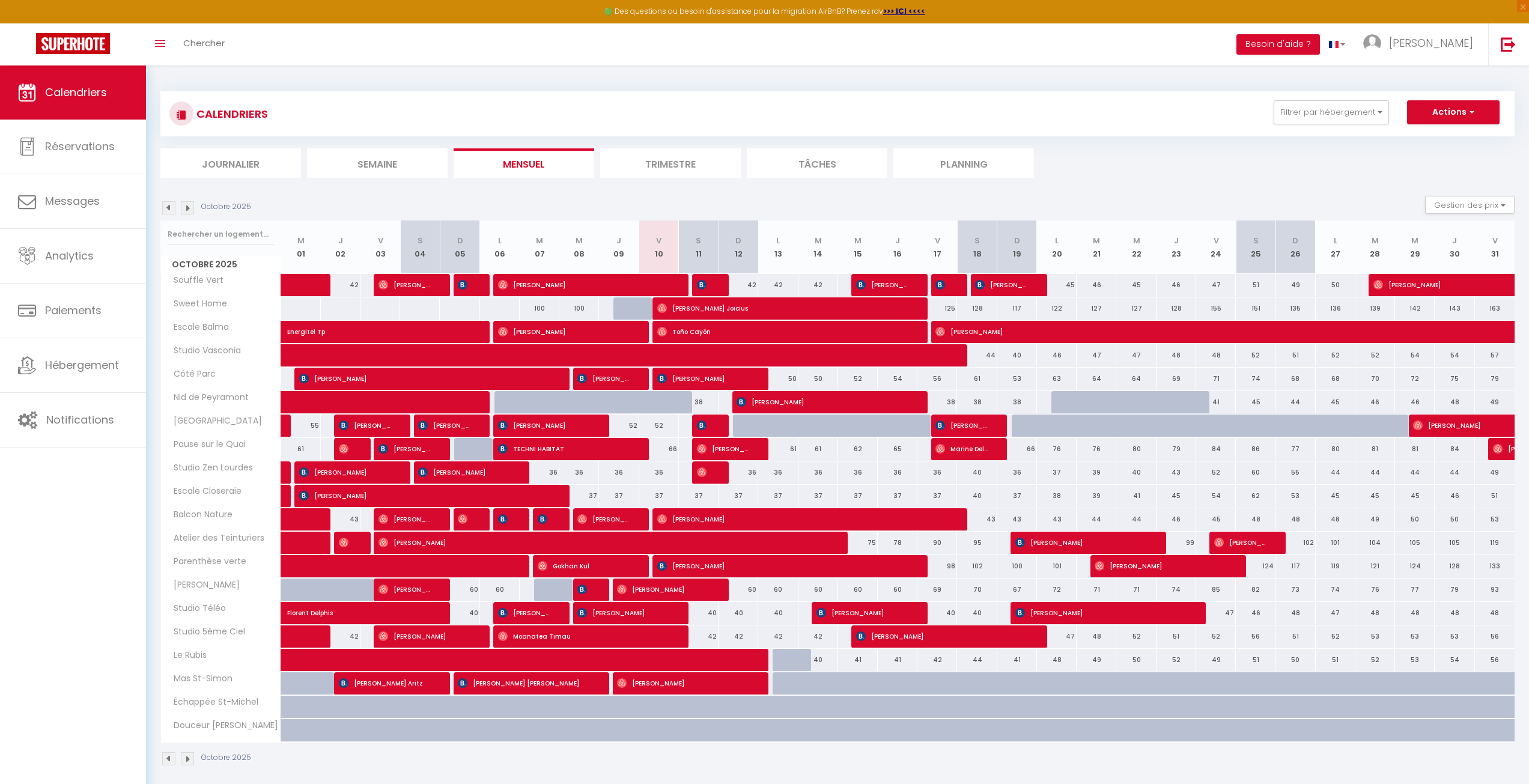
drag, startPoint x: 630, startPoint y: 491, endPoint x: 1063, endPoint y: 519, distance: 433.9
click at [1063, 519] on tbody "Souffle Vert 42 42 [PERSON_NAME] 42 [PERSON_NAME] 42 [PERSON_NAME]" at bounding box center [838, 508] width 1355 height 468
click at [185, 204] on img at bounding box center [187, 207] width 13 height 13
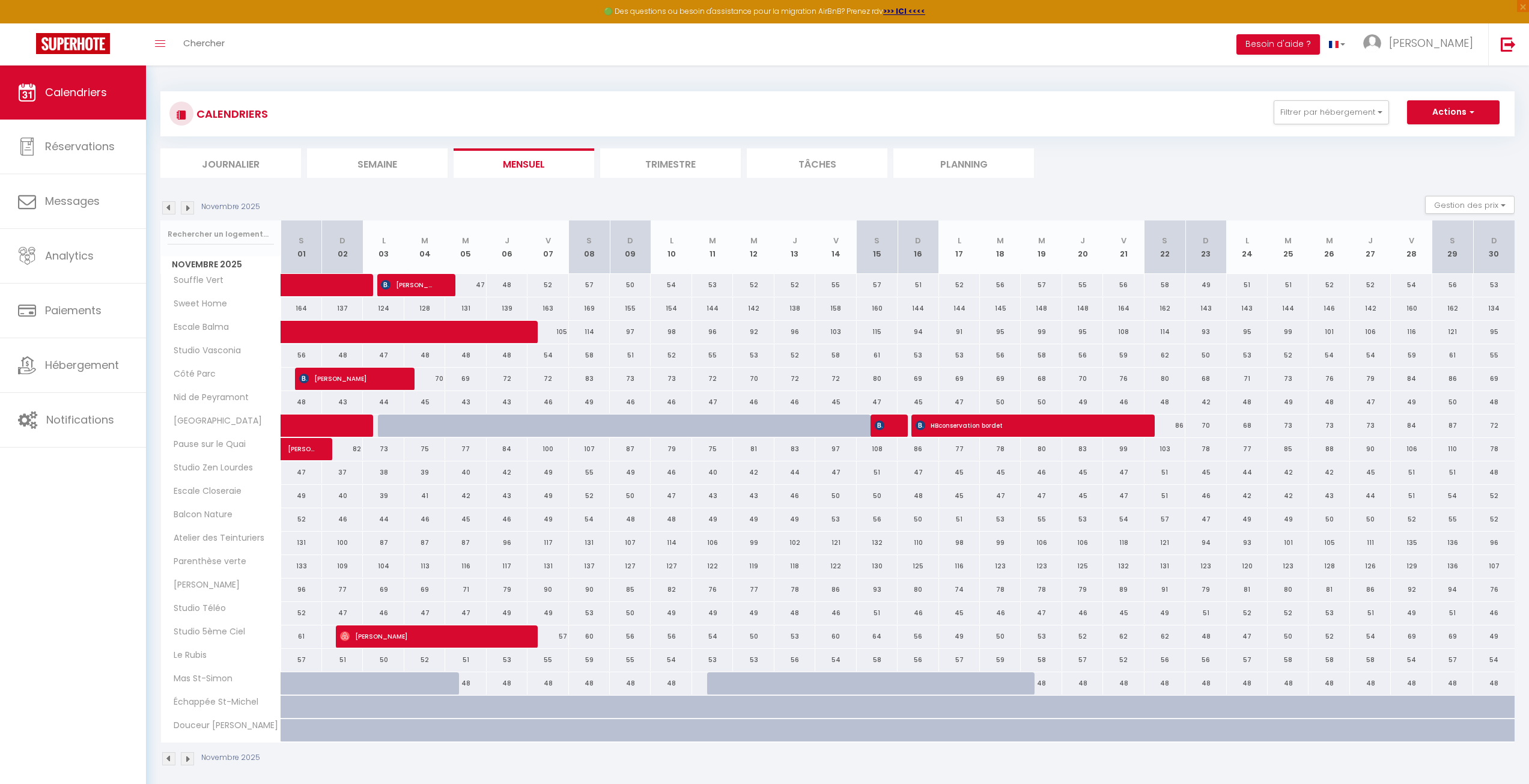
click at [1165, 430] on div "86" at bounding box center [1165, 426] width 41 height 23
select select "1"
type input "[DATE]"
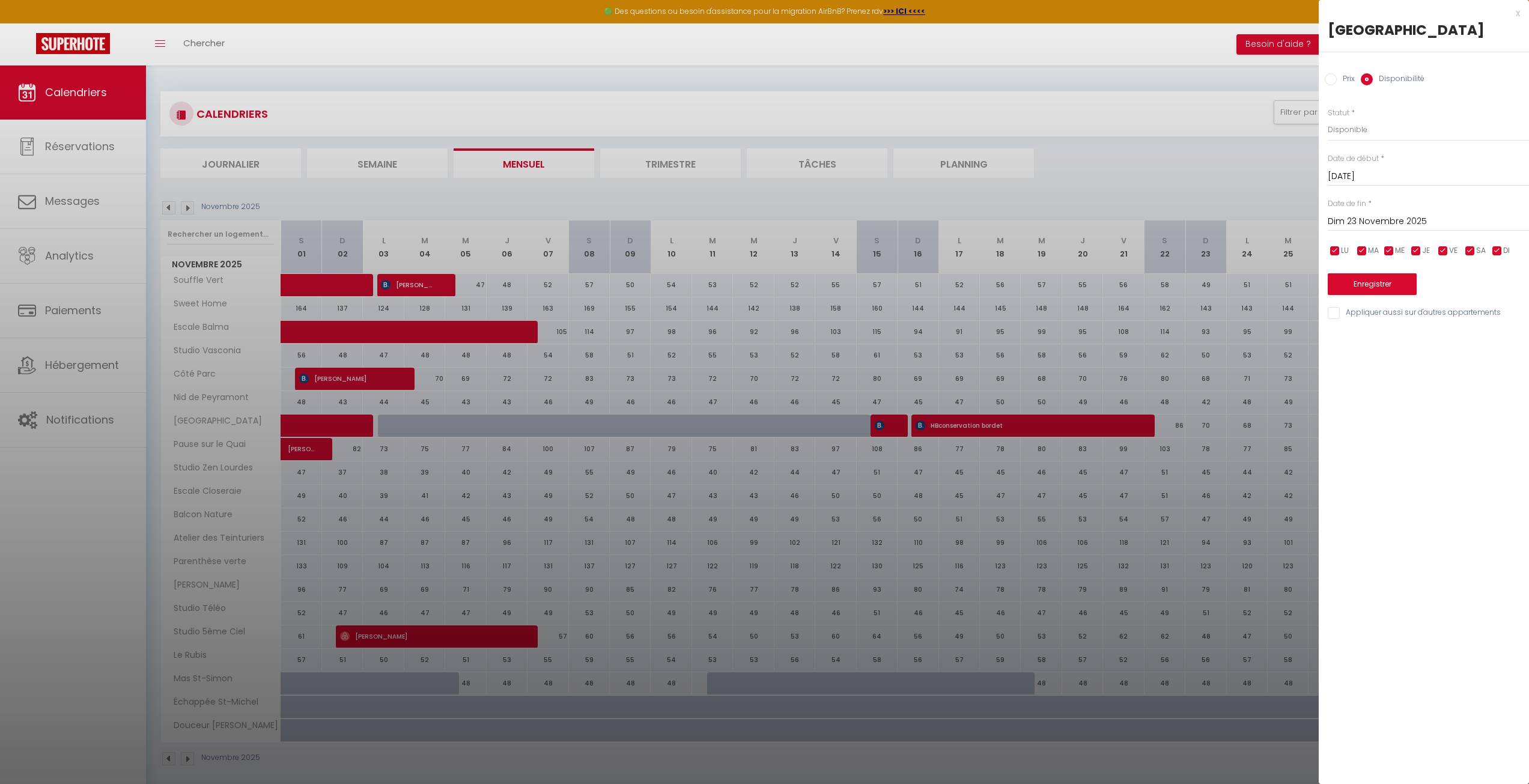
click at [1401, 240] on div "Prix * 86 Statut * Disponible Indisponible Date de début * [DATE] < [DATE] > Di…" at bounding box center [1424, 207] width 210 height 229
click at [1400, 229] on input "Dim 23 Novembre 2025" at bounding box center [1428, 221] width 201 height 15
click at [1496, 240] on span ">" at bounding box center [1495, 242] width 26 height 24
click at [1367, 340] on span "15" at bounding box center [1367, 338] width 26 height 24
type input "Lun 15 Décembre 2025"
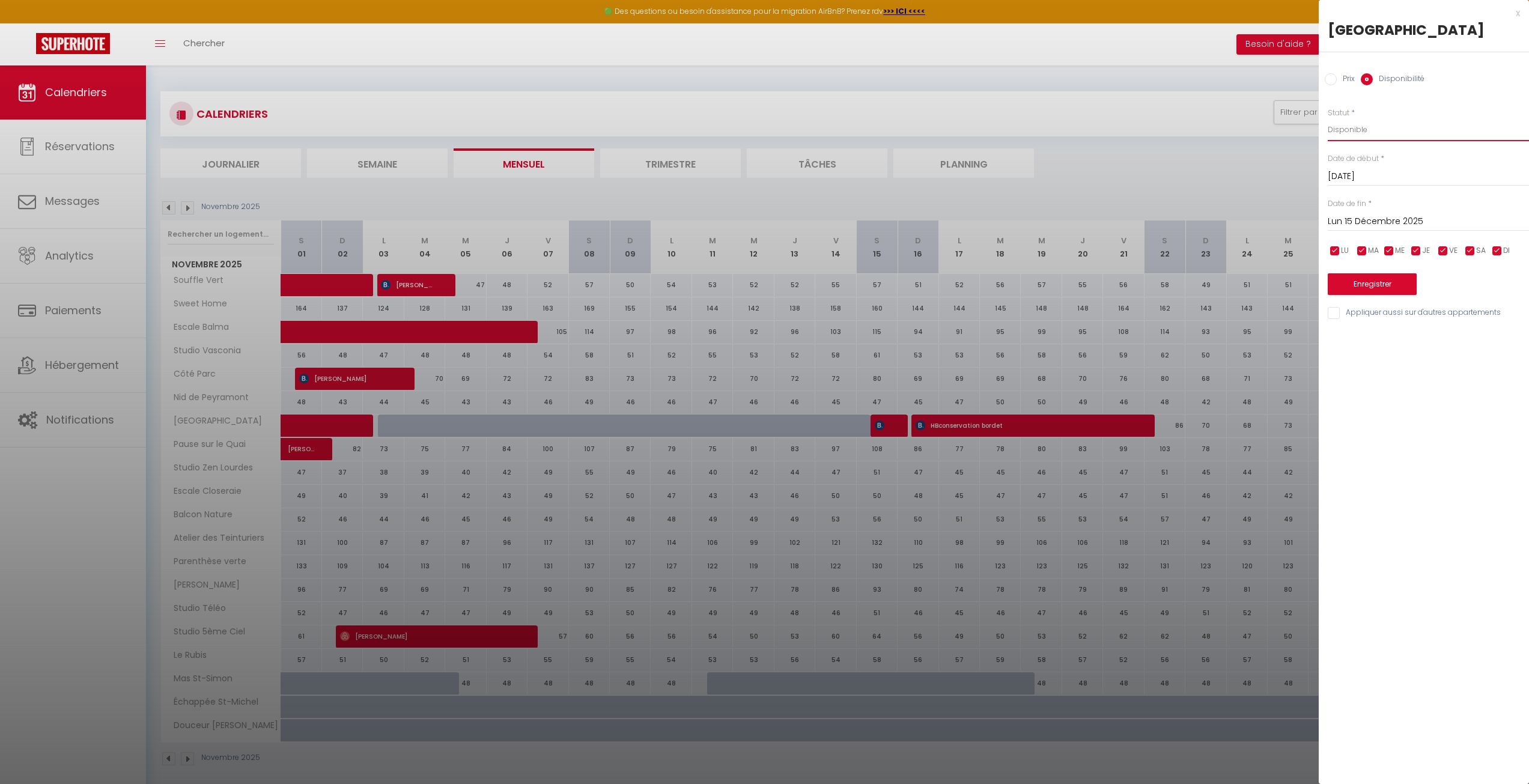
click at [1375, 126] on select "Disponible Indisponible" at bounding box center [1428, 129] width 201 height 23
select select "0"
click at [1328, 118] on select "Disponible Indisponible" at bounding box center [1428, 129] width 201 height 23
click at [1385, 277] on div "Enregistrer" at bounding box center [1428, 276] width 201 height 37
click at [1385, 280] on button "Enregistrer" at bounding box center [1372, 284] width 89 height 22
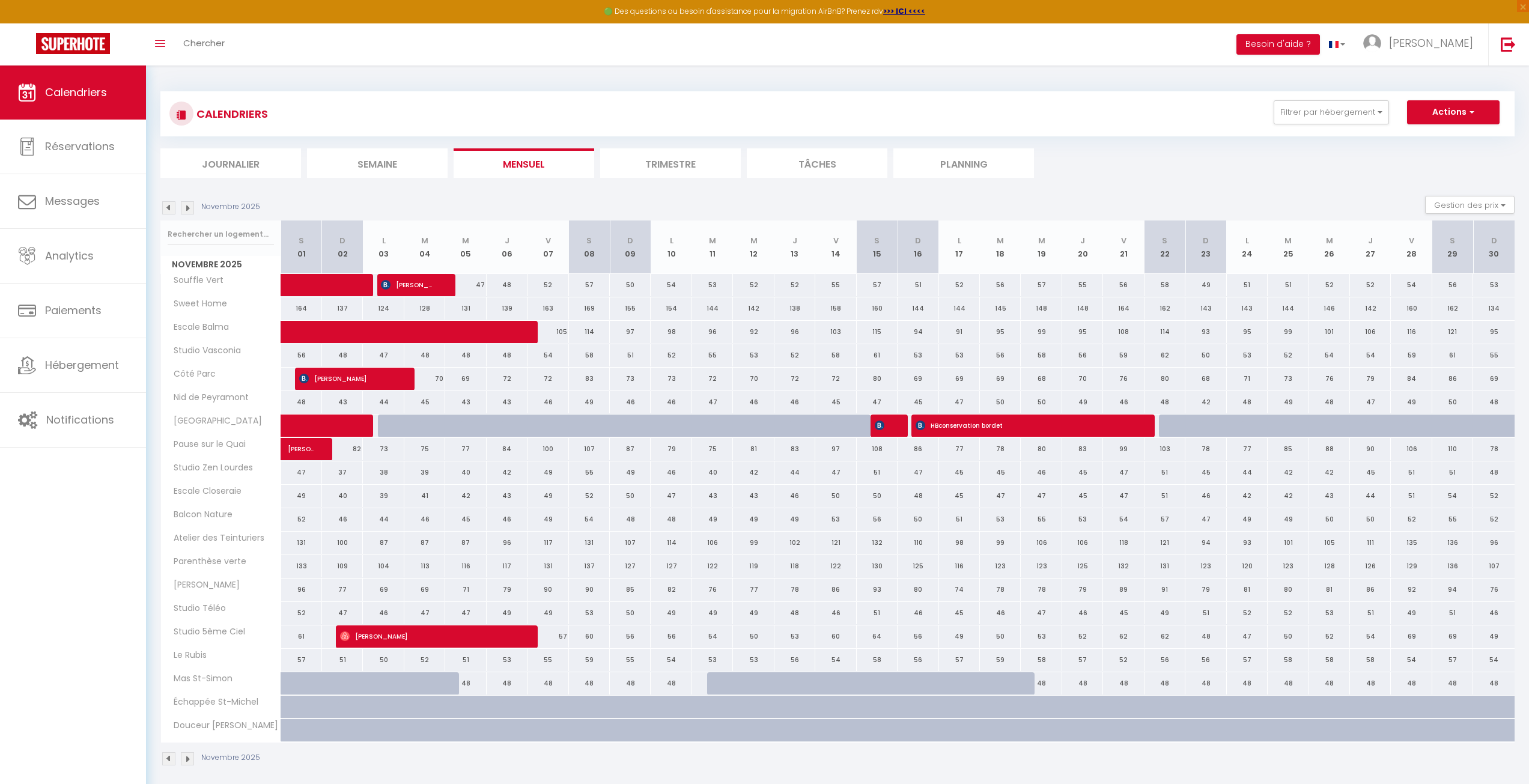
click at [373, 143] on div "CALENDRIERS Filtrer par hébergement [PERSON_NAME] Atelier des Teinturiers [PERS…" at bounding box center [838, 134] width 1355 height 86
drag, startPoint x: 526, startPoint y: 147, endPoint x: 518, endPoint y: 154, distance: 10.6
click at [524, 148] on div "CALENDRIERS Filtrer par hébergement [PERSON_NAME] Atelier des Teinturiers [PERS…" at bounding box center [838, 134] width 1355 height 86
click at [506, 162] on li "Mensuel" at bounding box center [524, 163] width 141 height 30
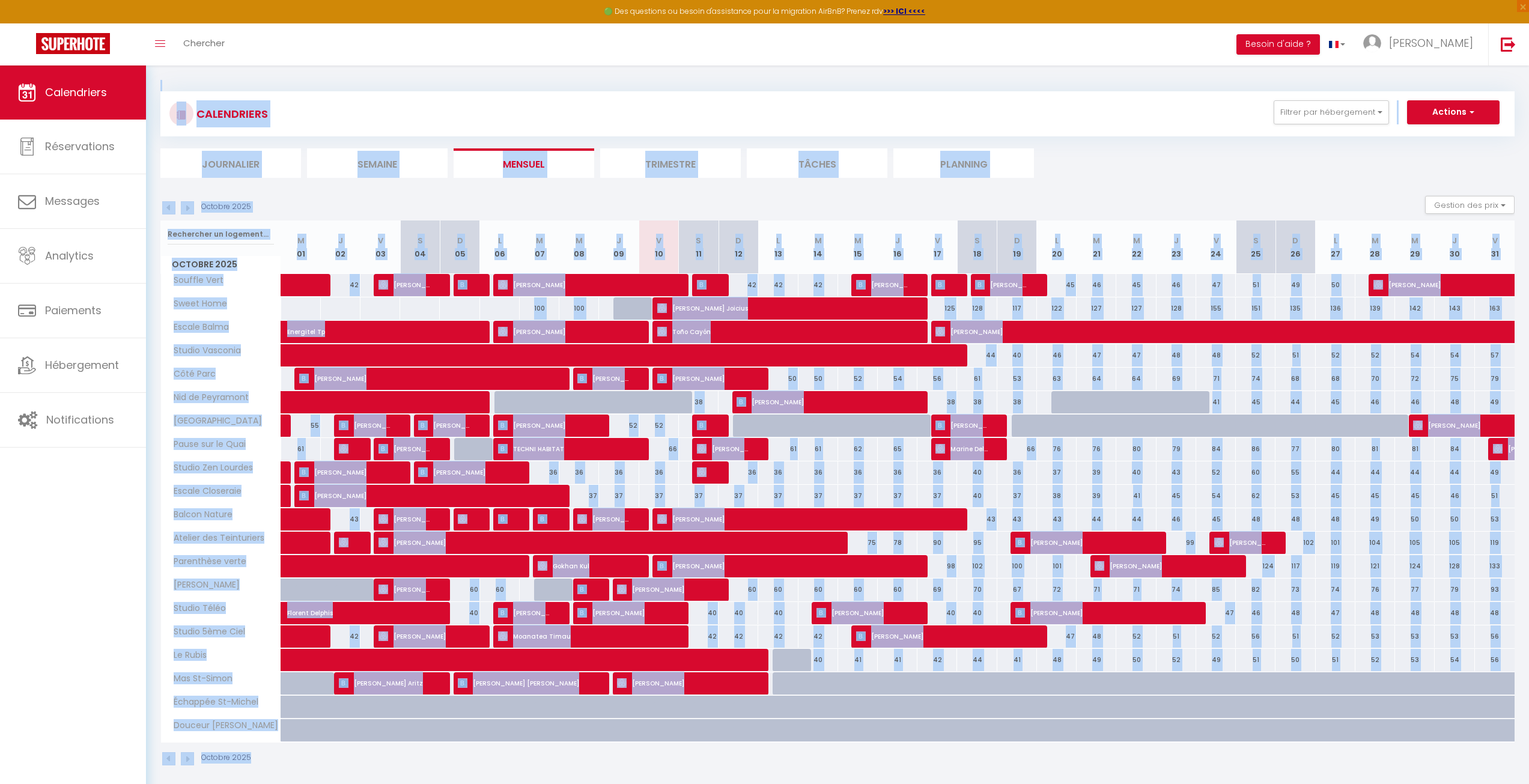
scroll to position [65, 0]
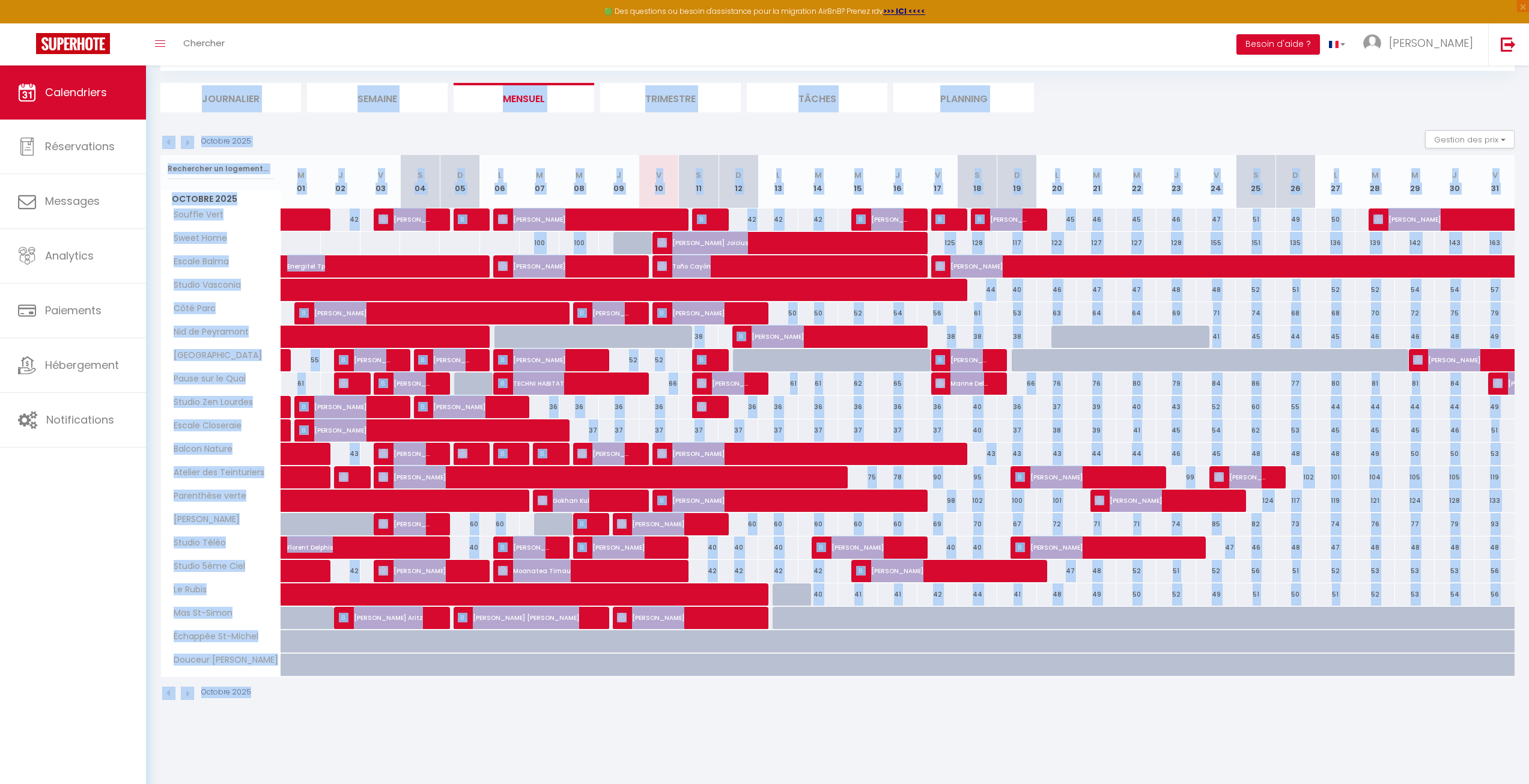
drag, startPoint x: 151, startPoint y: 67, endPoint x: 1213, endPoint y: 776, distance: 1276.9
click at [1241, 719] on html "🟢 Des questions ou besoin d'assistance pour la migration AirBnB? Prenez rdv >>>…" at bounding box center [764, 326] width 1529 height 784
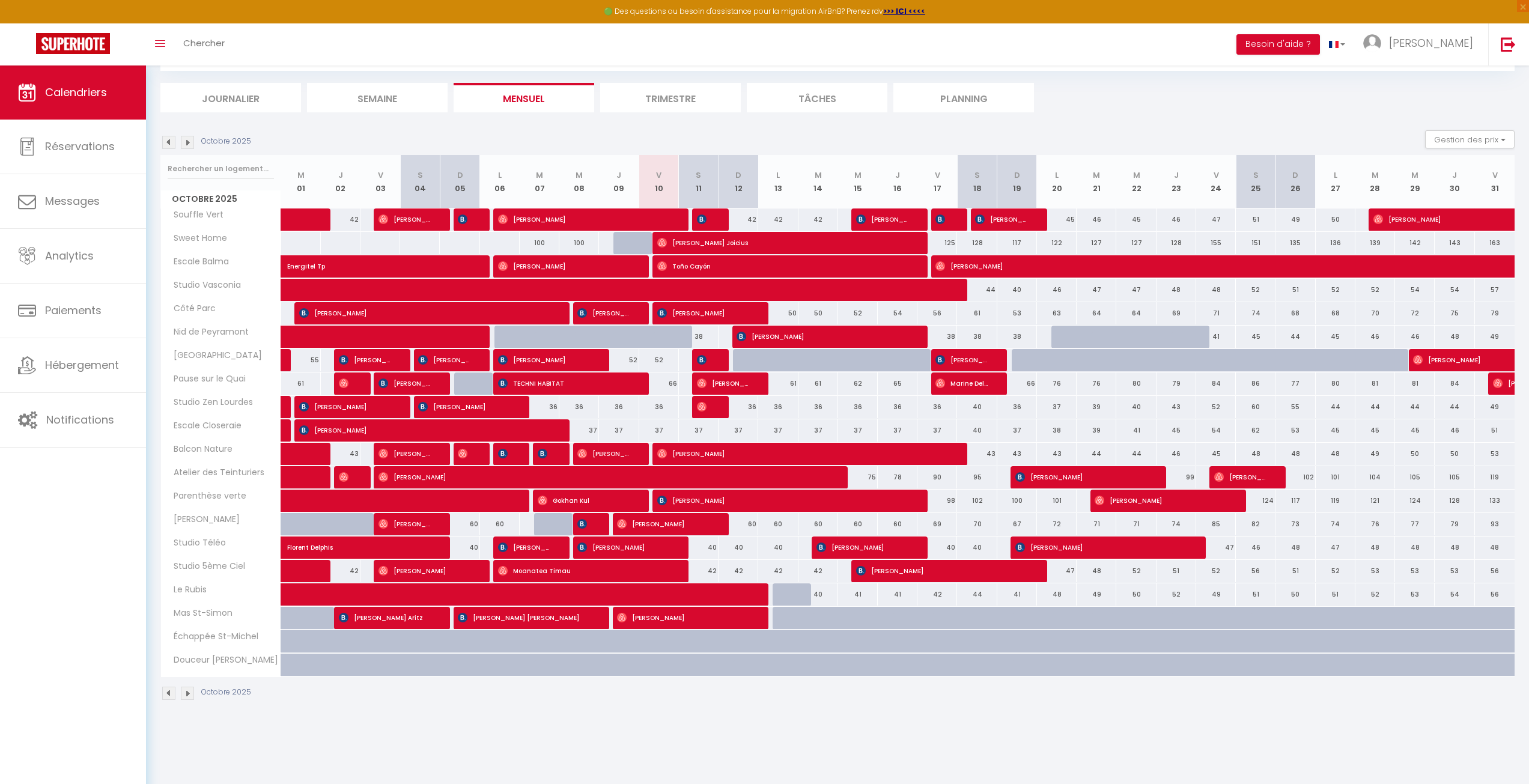
scroll to position [0, 0]
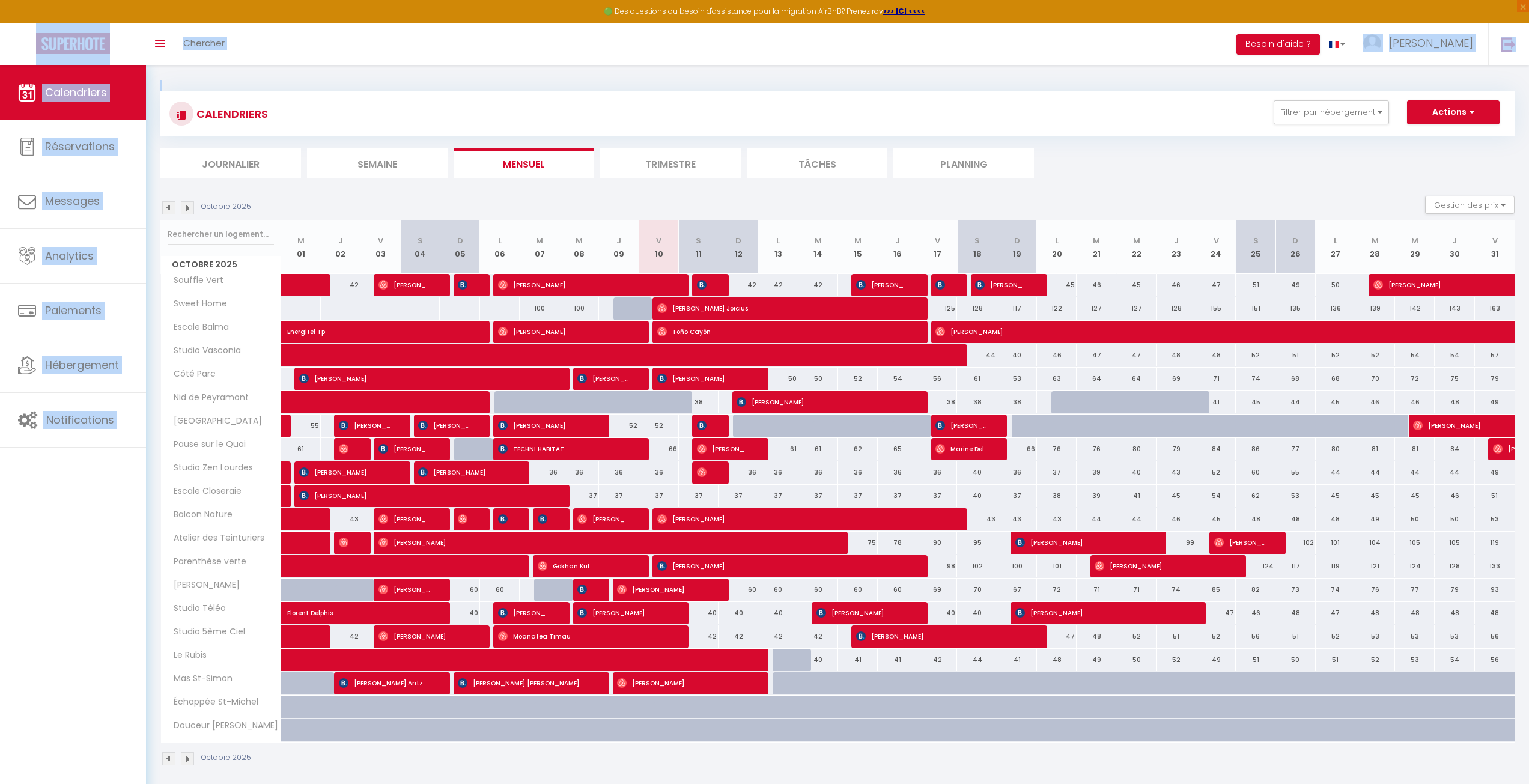
drag, startPoint x: 166, startPoint y: 69, endPoint x: 58, endPoint y: 52, distance: 109.3
click at [58, 65] on div "🟢 Des questions ou besoin d'assistance pour la migration AirBnB? Prenez rdv >>>…" at bounding box center [764, 429] width 1529 height 727
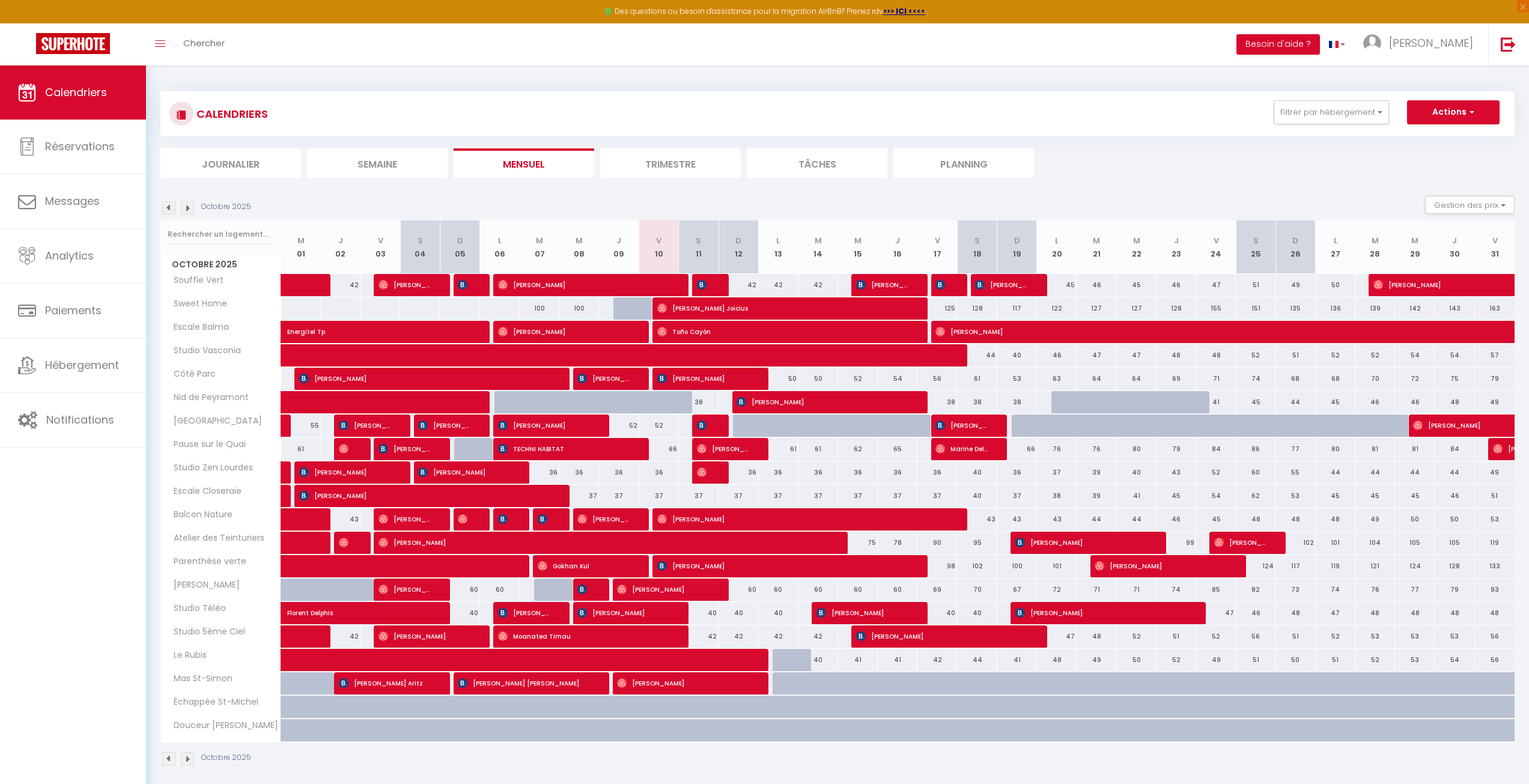
click at [25, 11] on div "🟢 Des questions ou besoin d'assistance pour la migration AirBnB? Prenez rdv >>>…" at bounding box center [764, 11] width 1529 height 23
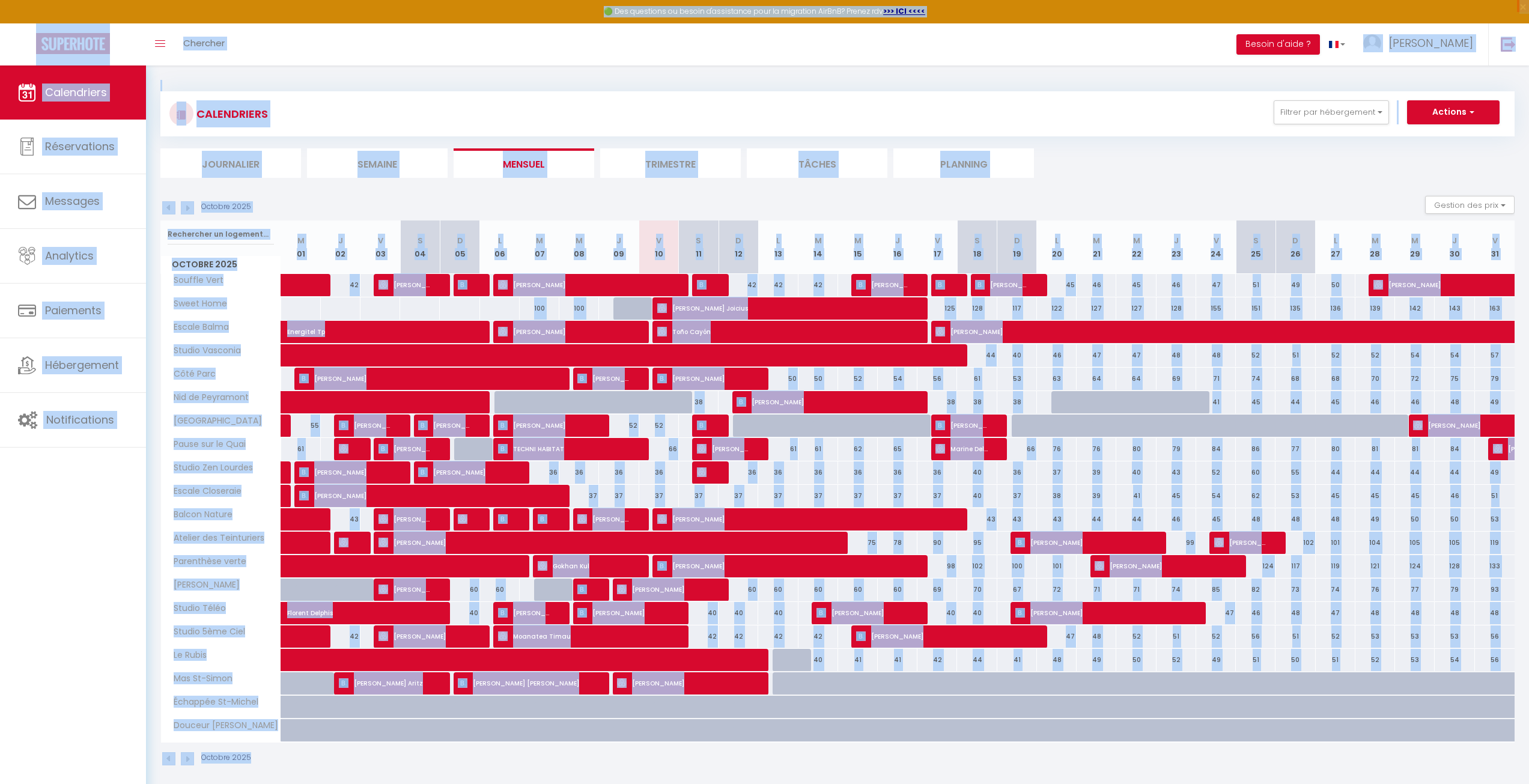
drag, startPoint x: 25, startPoint y: 11, endPoint x: 1170, endPoint y: 766, distance: 1371.5
click at [1170, 766] on div "🟢 Des questions ou besoin d'assistance pour la migration AirBnB? Prenez rdv >>>…" at bounding box center [764, 429] width 1529 height 727
drag, startPoint x: 15, startPoint y: 4, endPoint x: 1463, endPoint y: 686, distance: 1600.6
click at [1463, 686] on div "🟢 Des questions ou besoin d'assistance pour la migration AirBnB? Prenez rdv >>>…" at bounding box center [764, 429] width 1529 height 727
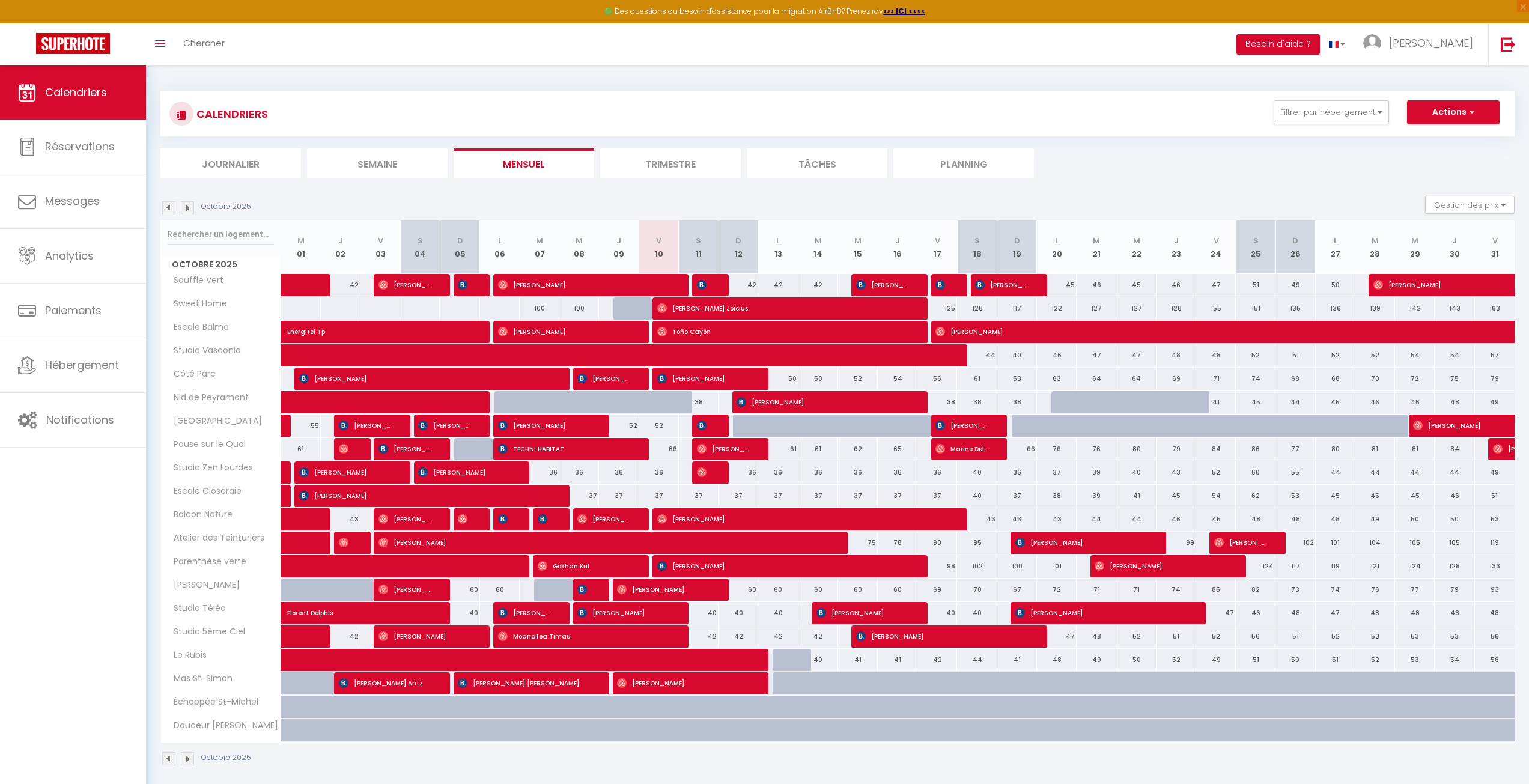
click at [1353, 757] on div "Octobre 2025" at bounding box center [838, 760] width 1355 height 35
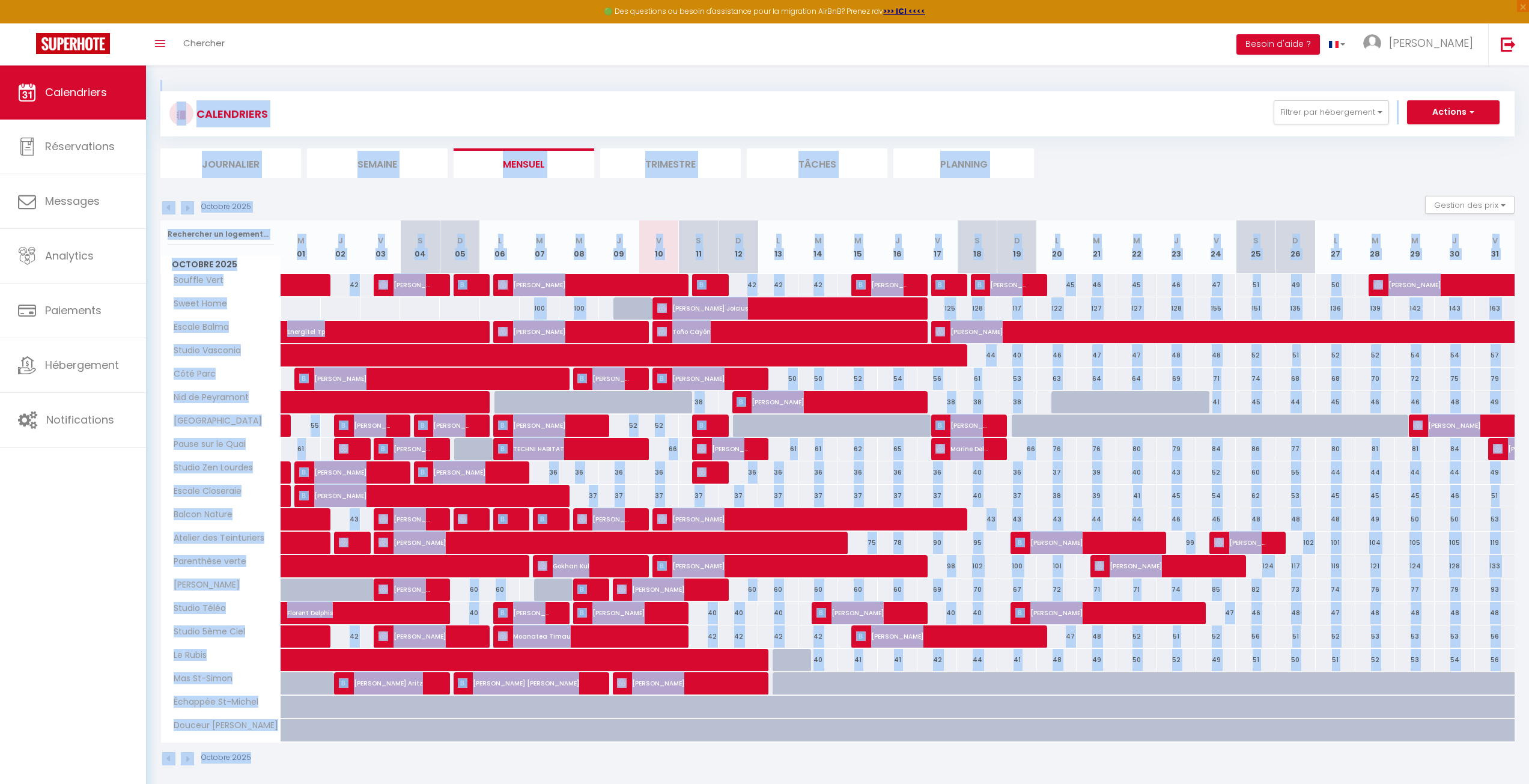
drag, startPoint x: 1346, startPoint y: 782, endPoint x: 11, endPoint y: -1, distance: 1547.7
click at [11, 0] on html "🟢 Des questions ou besoin d'assistance pour la migration AirBnB? Prenez rdv >>>…" at bounding box center [764, 392] width 1529 height 784
drag, startPoint x: 31, startPoint y: 34, endPoint x: 25, endPoint y: 27, distance: 9.2
click at [29, 32] on link at bounding box center [73, 44] width 146 height 42
click at [25, 27] on link at bounding box center [73, 44] width 146 height 42
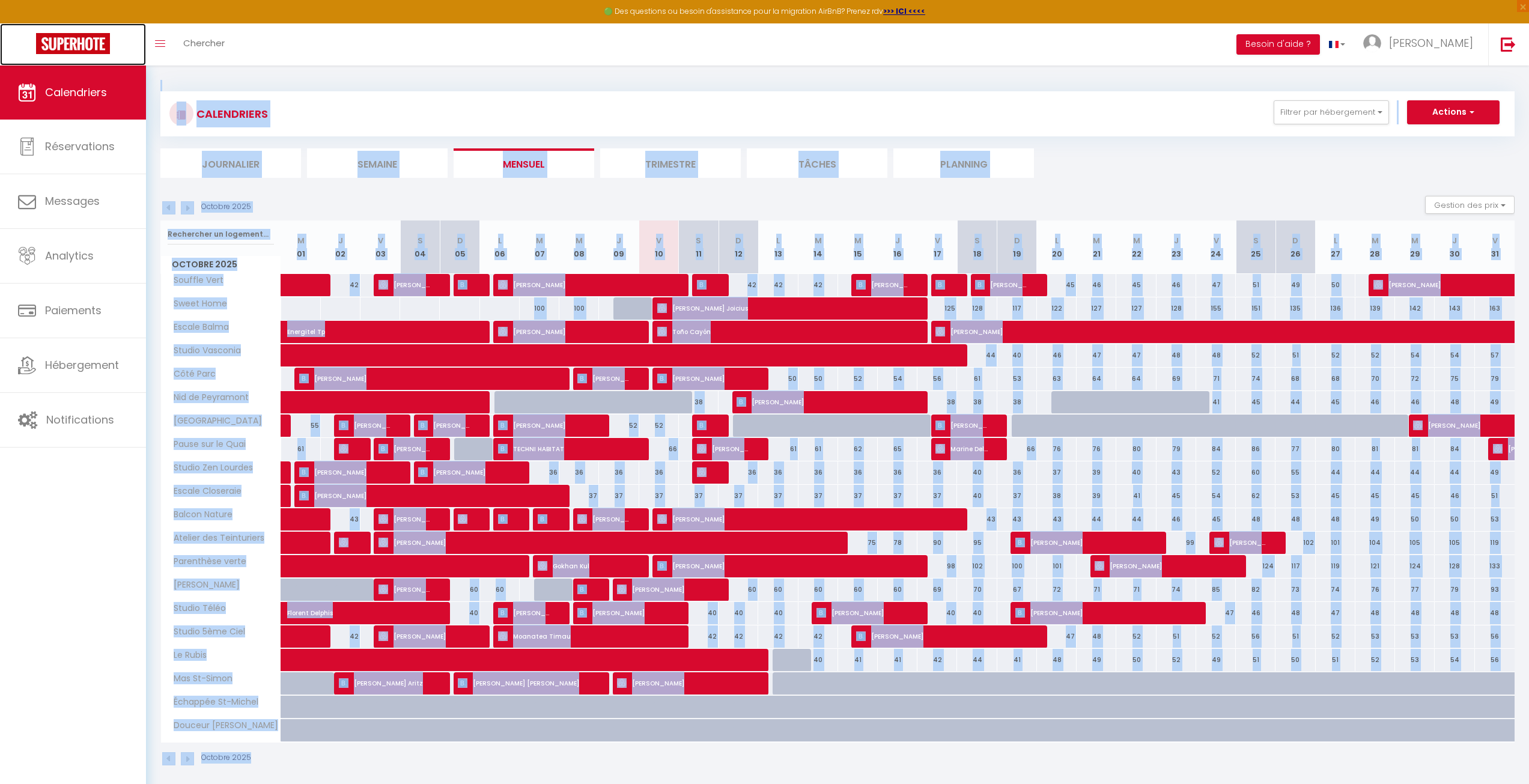
click at [25, 27] on link at bounding box center [73, 44] width 146 height 42
click at [47, 39] on img at bounding box center [72, 44] width 74 height 21
click at [180, 216] on div "Octobre 2025 Gestion des prix Nb Nuits minimum Règles Disponibilité" at bounding box center [838, 208] width 1355 height 25
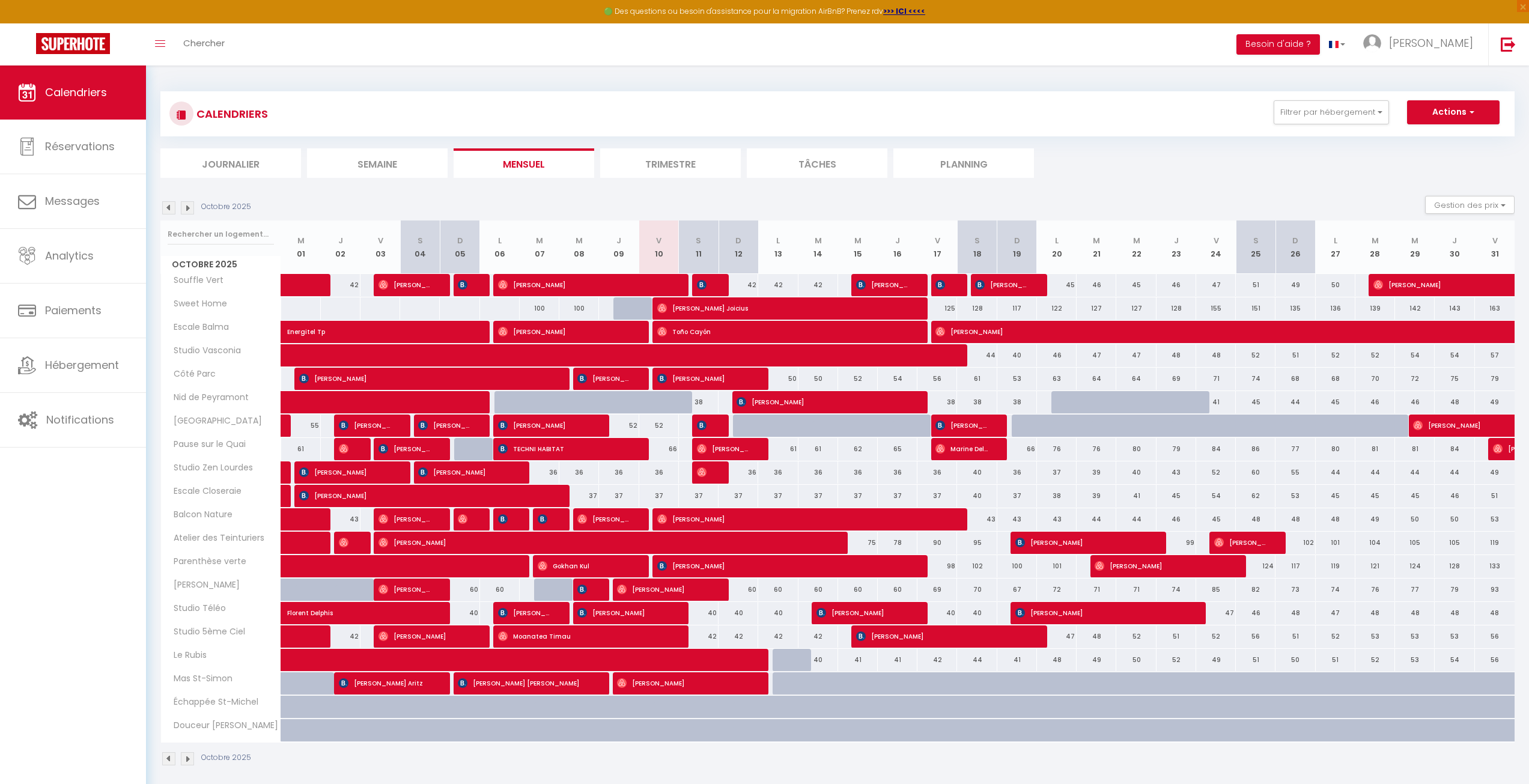
click at [188, 207] on img at bounding box center [187, 207] width 13 height 13
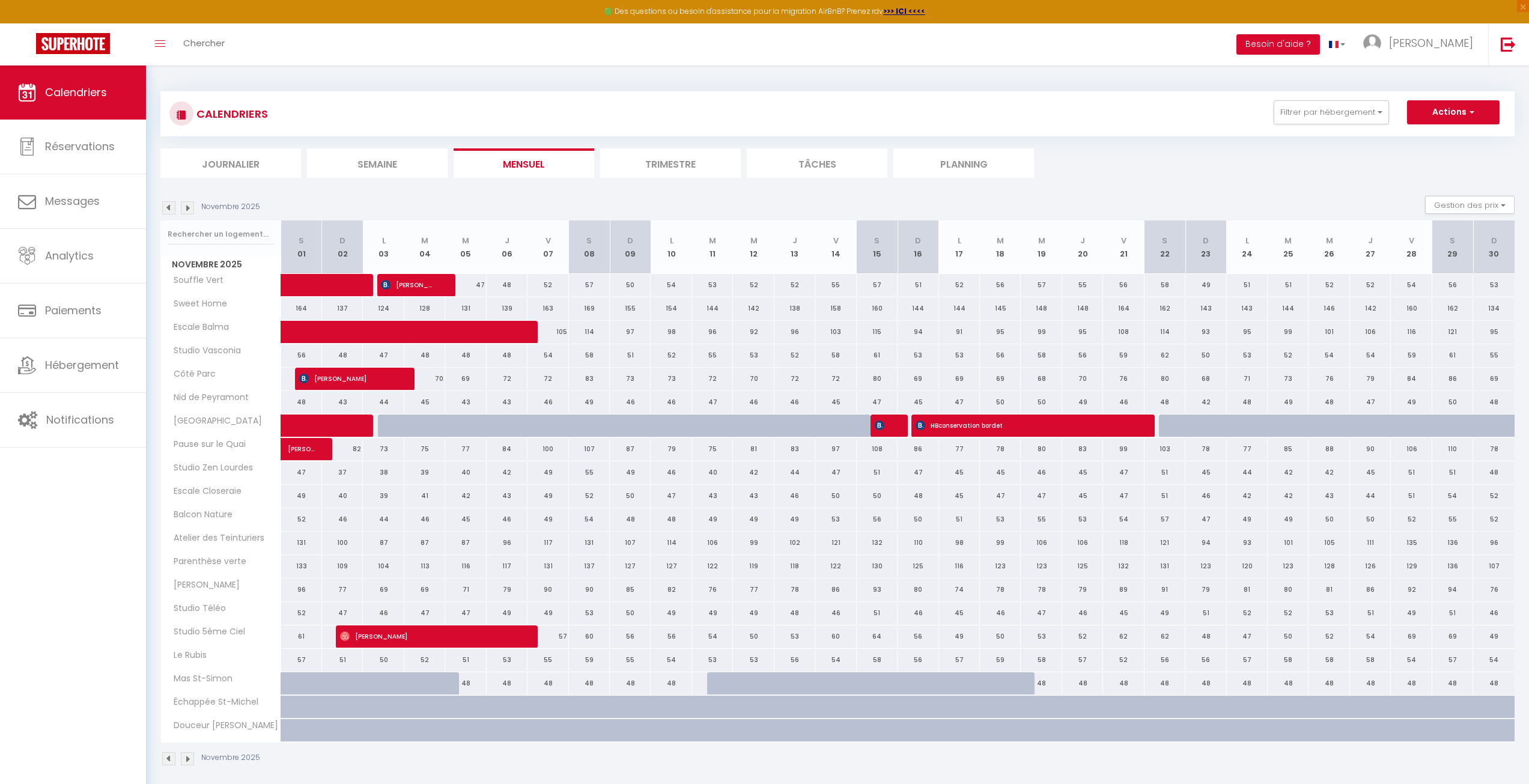
click at [160, 761] on div "Novembre 2025" at bounding box center [212, 759] width 103 height 13
click at [164, 761] on img at bounding box center [169, 759] width 13 height 13
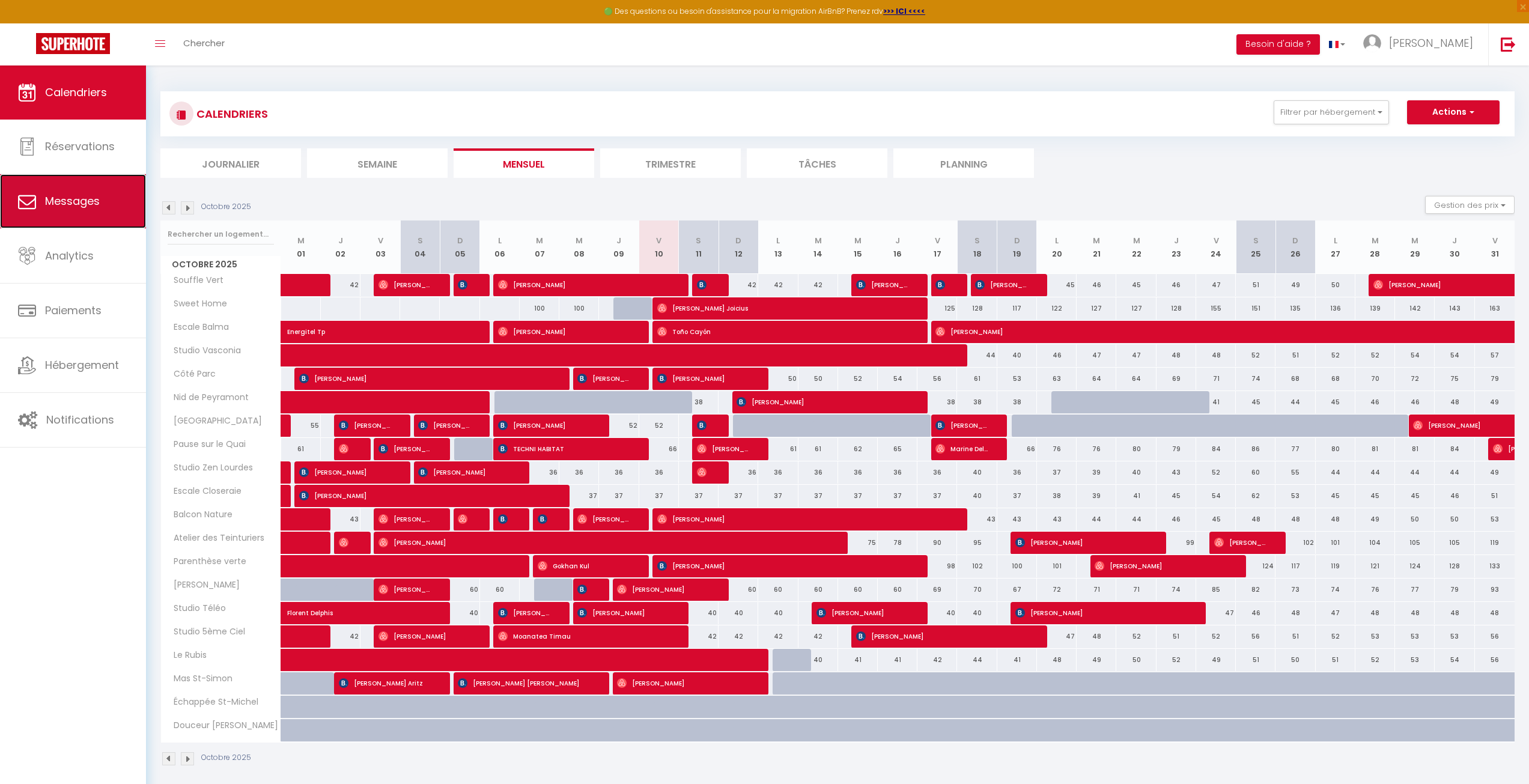
click at [72, 197] on span "Messages" at bounding box center [72, 200] width 55 height 15
select select "message"
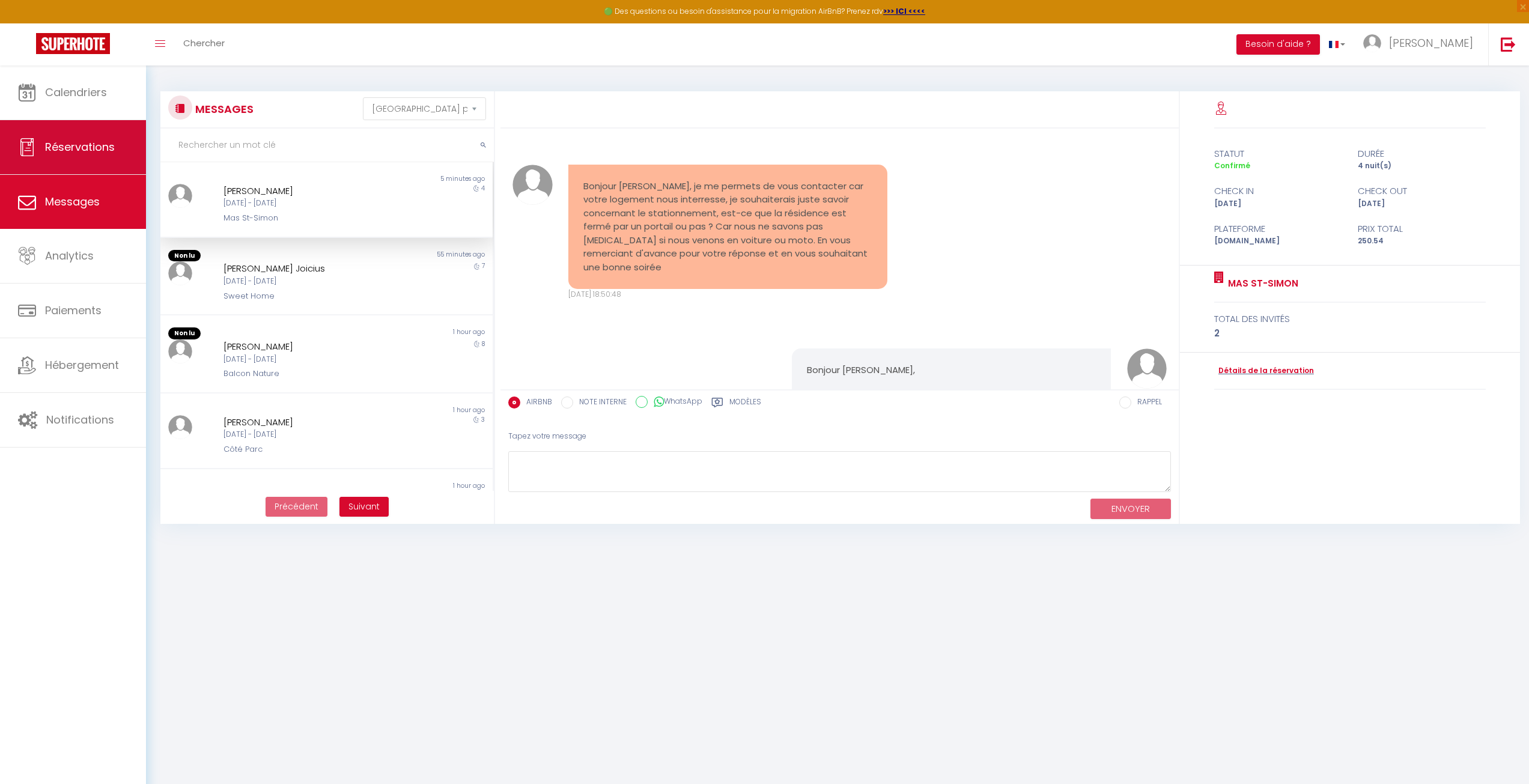
scroll to position [1920, 0]
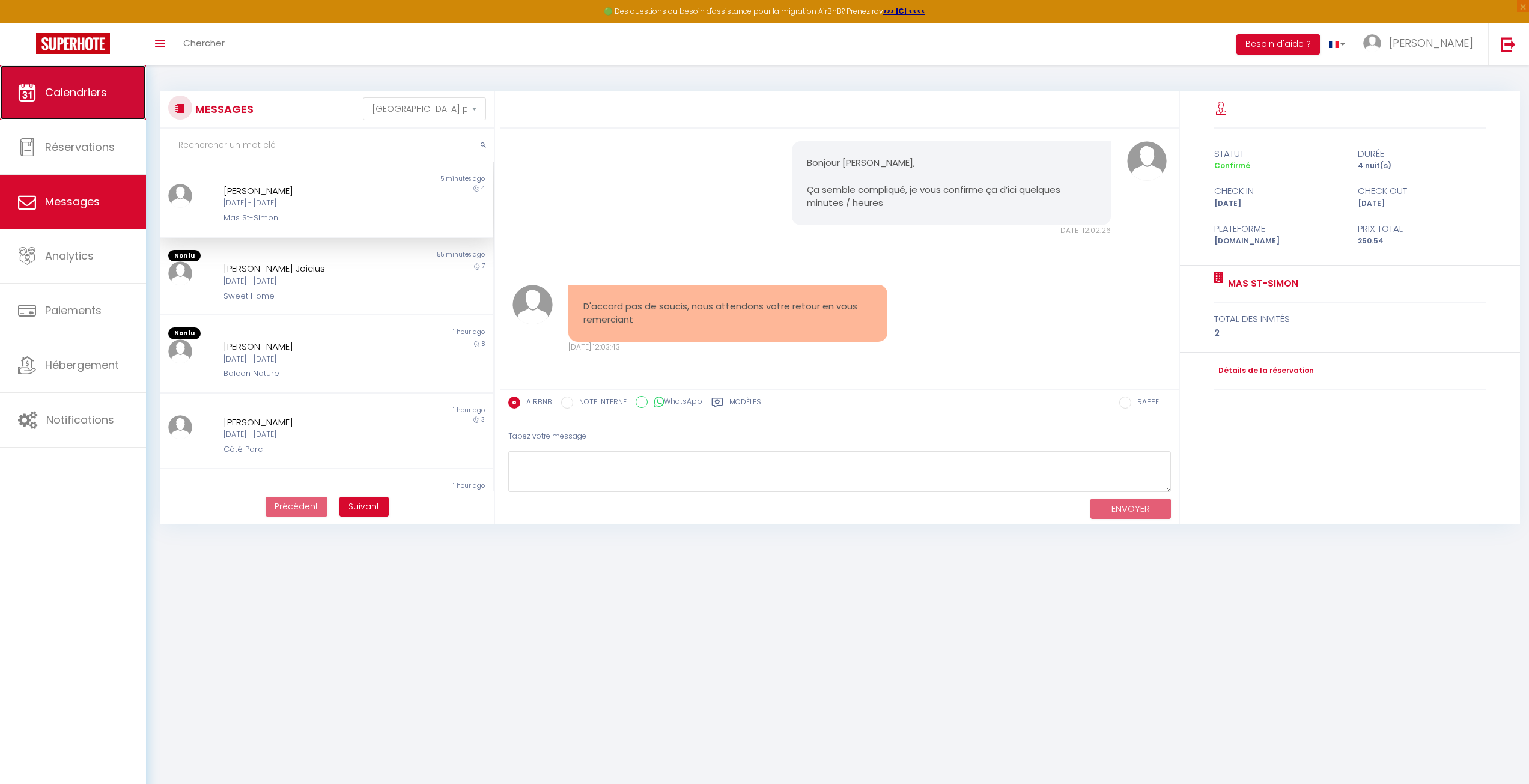
click at [70, 110] on link "Calendriers" at bounding box center [73, 92] width 146 height 54
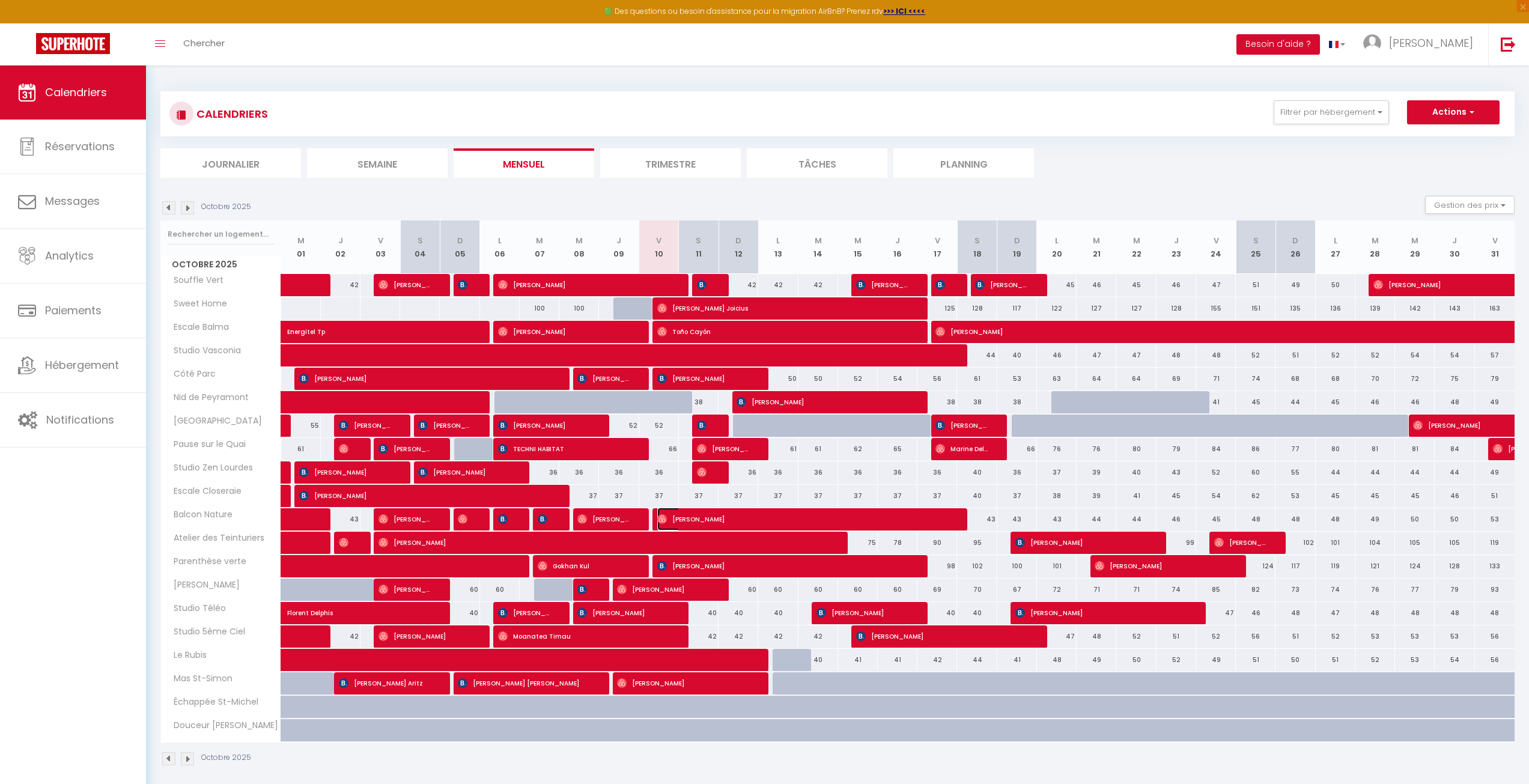
click at [683, 521] on span "[PERSON_NAME]" at bounding box center [803, 519] width 291 height 23
select select "OK"
select select "0"
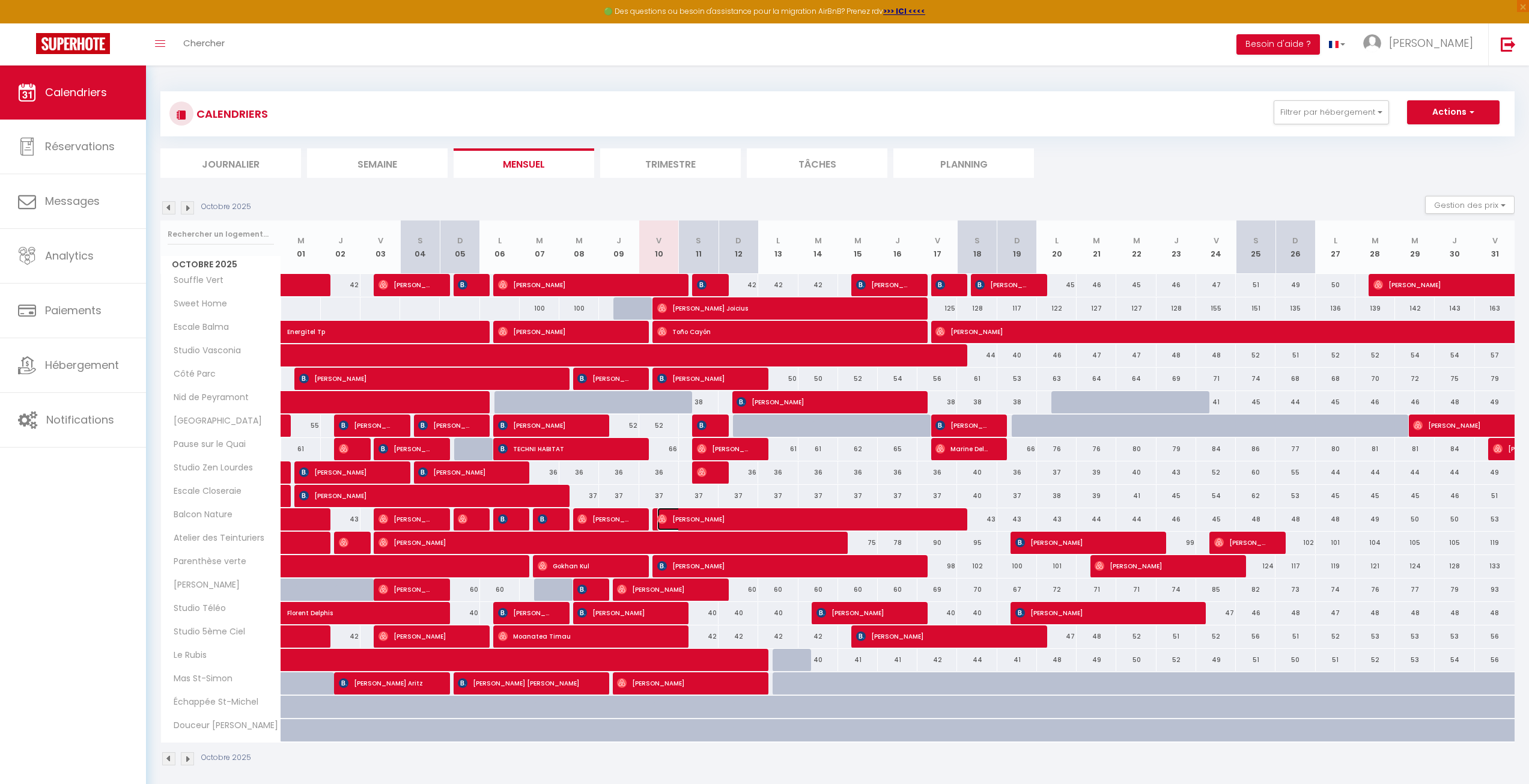
select select "1"
select select
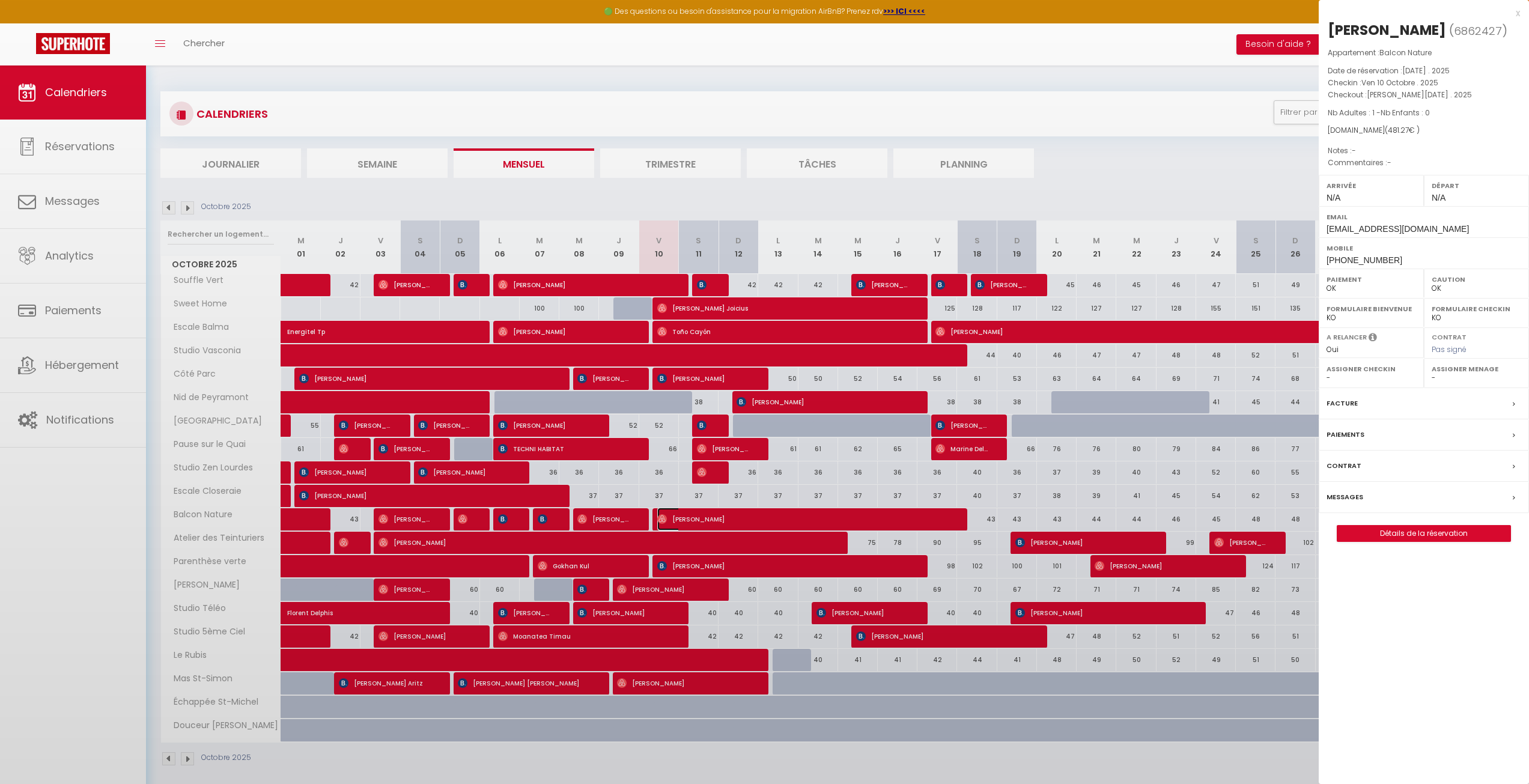
select select "51716"
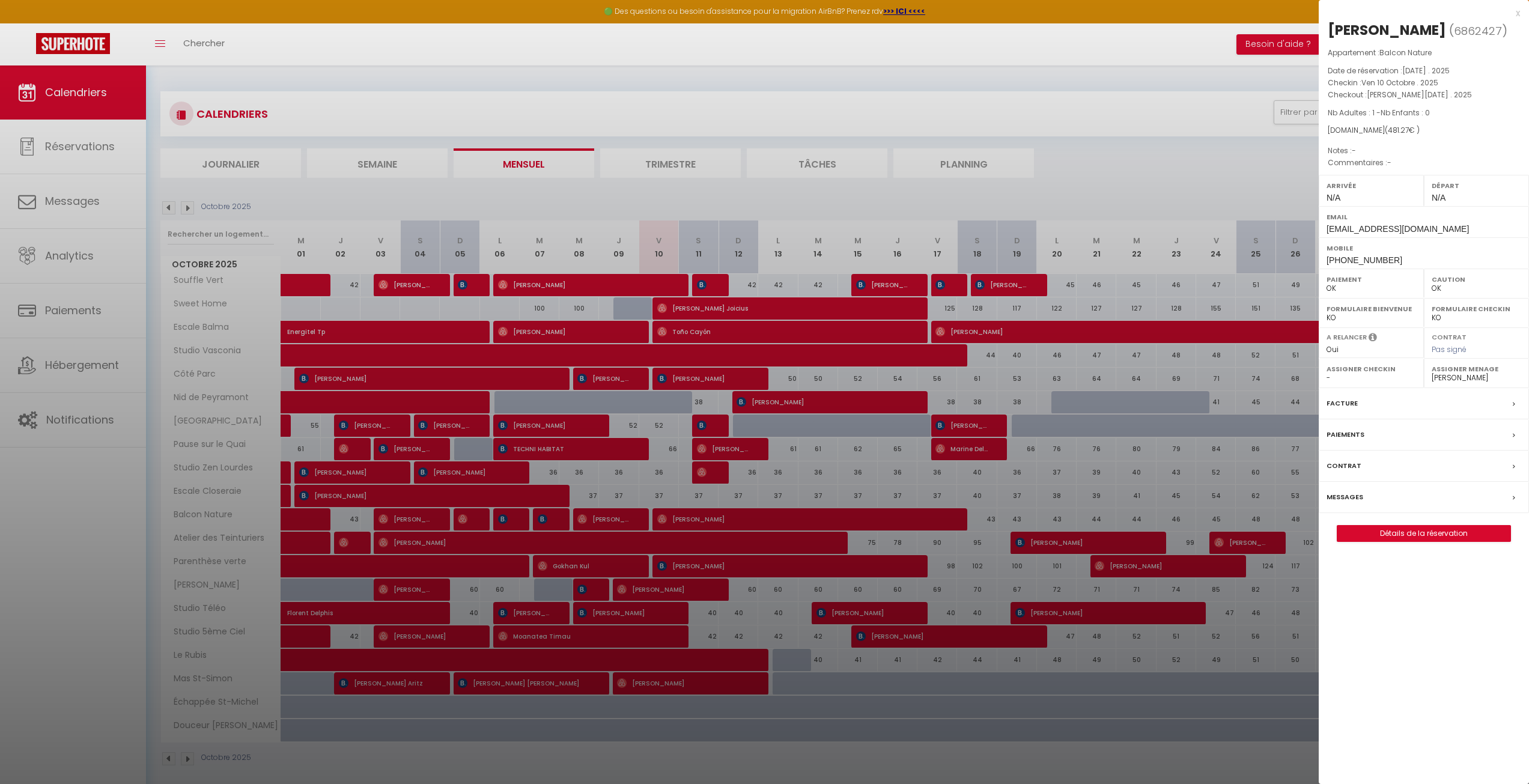
click at [1356, 503] on label "Messages" at bounding box center [1345, 497] width 37 height 13
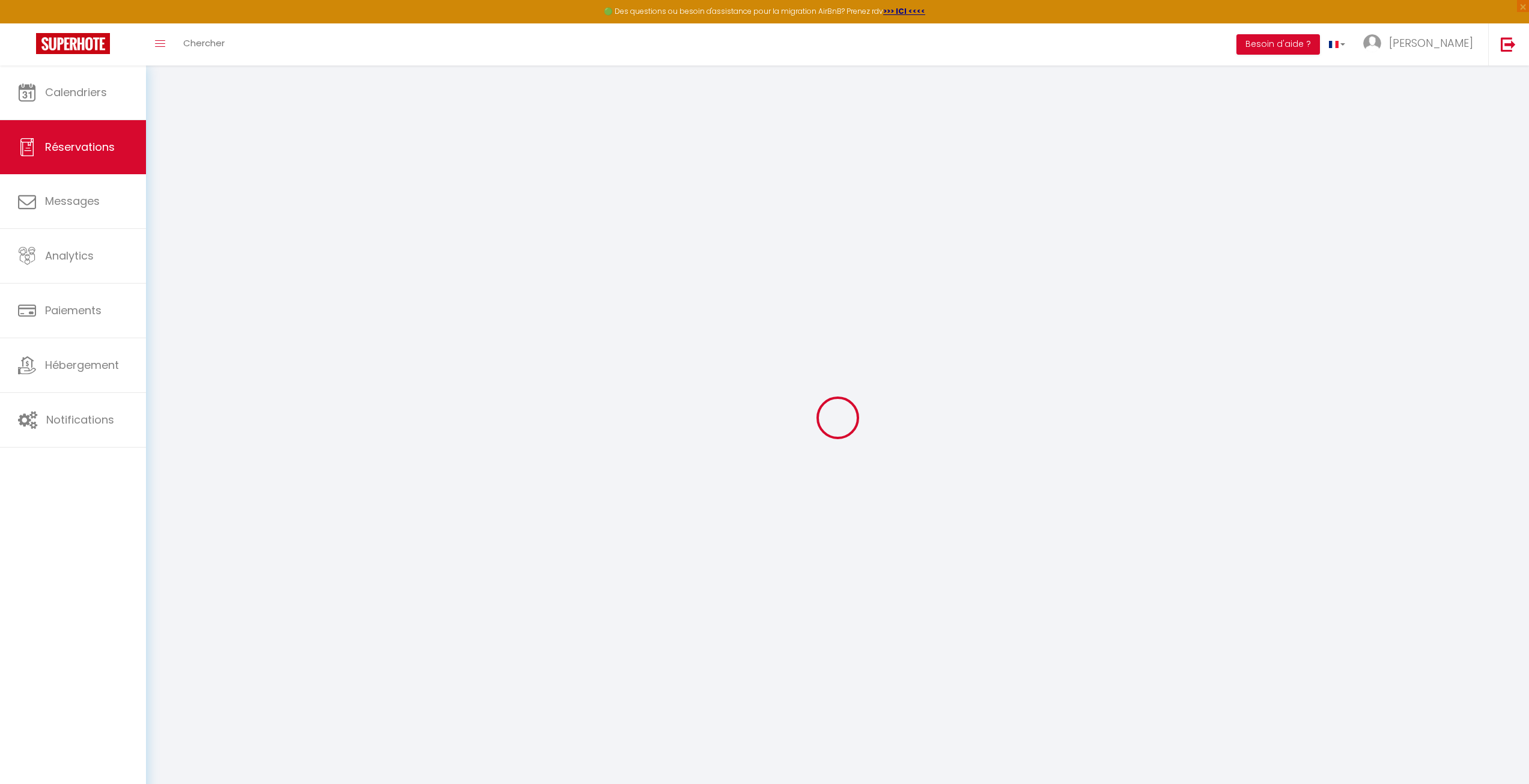
select select
checkbox input "false"
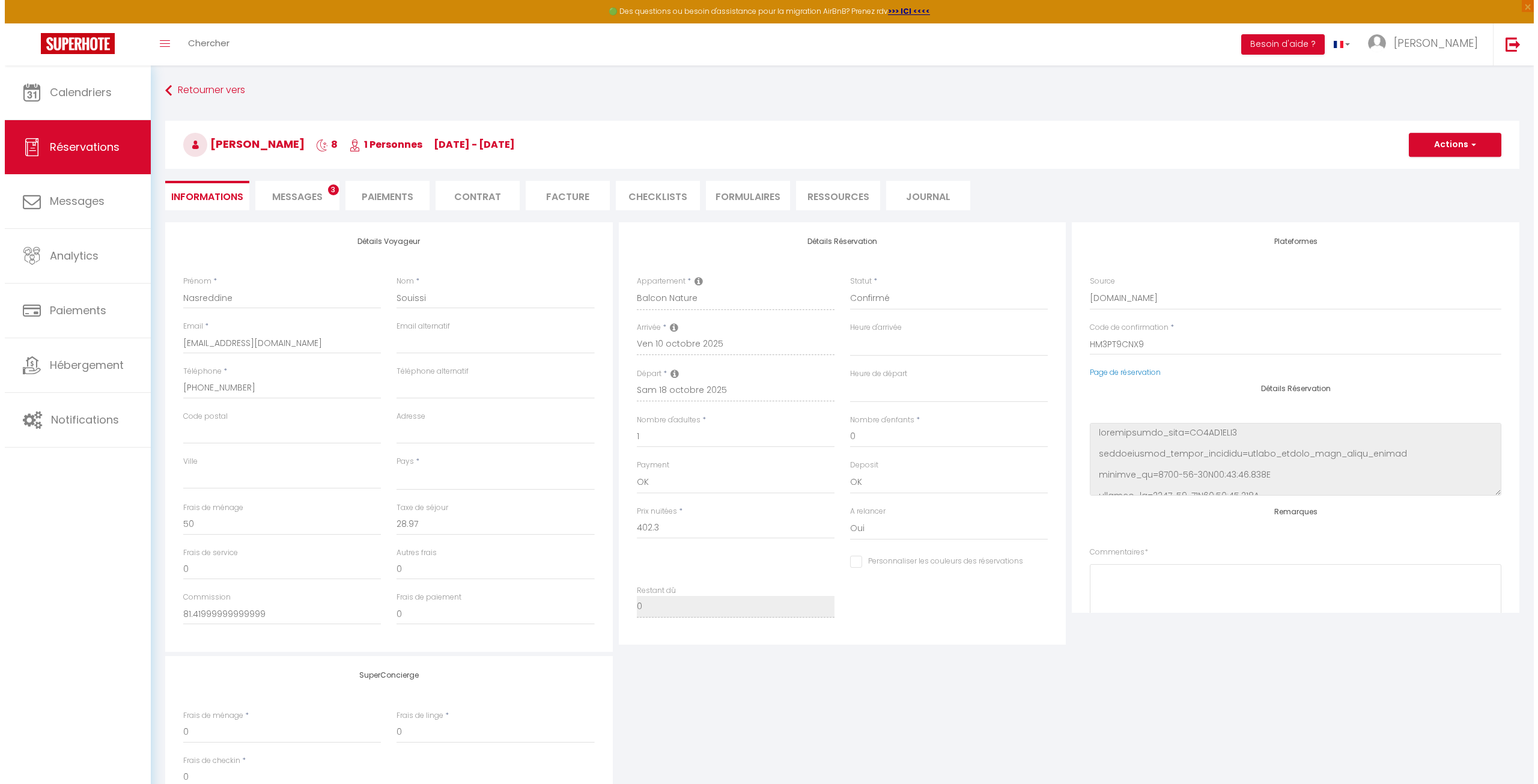
scroll to position [1133, 0]
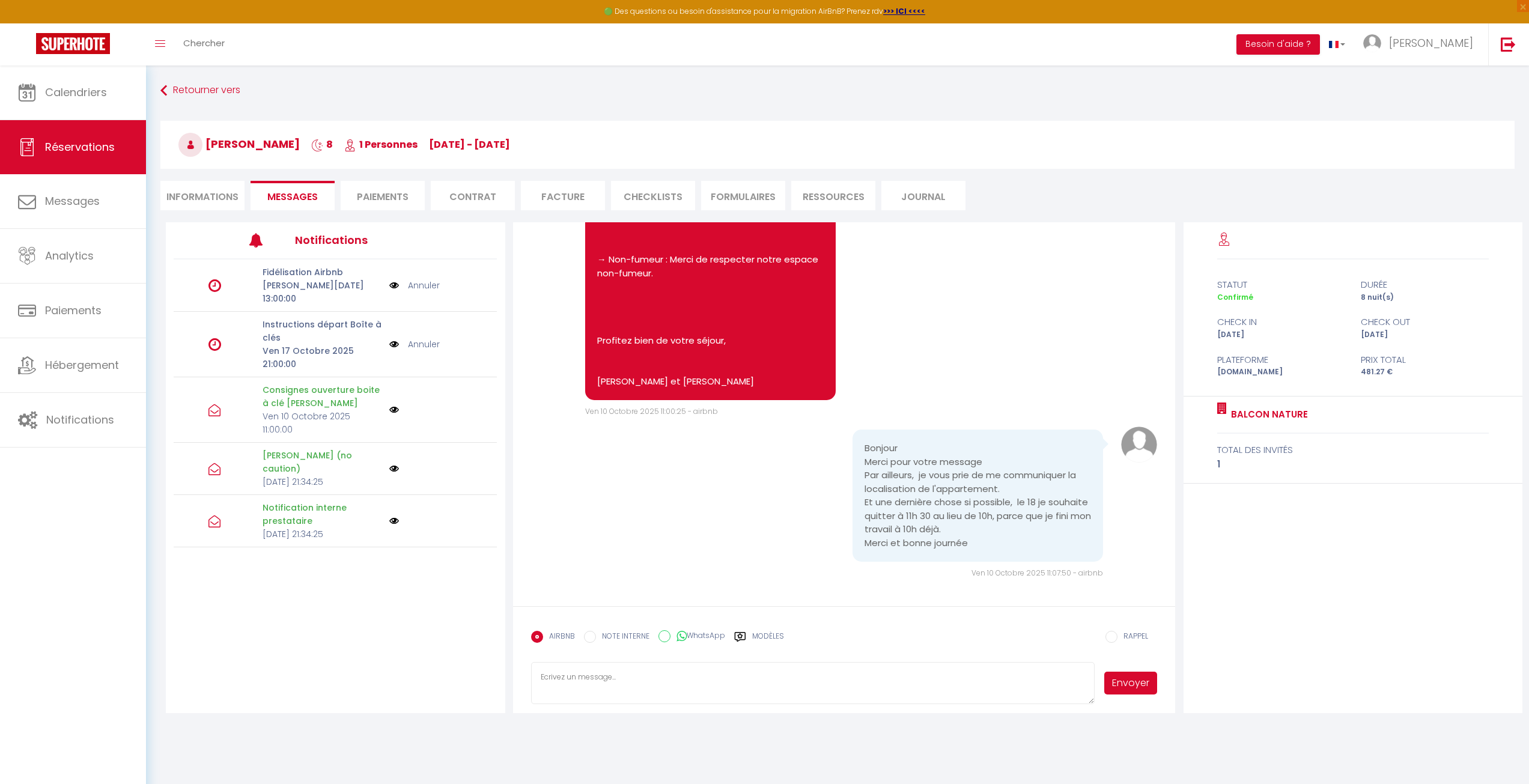
click at [393, 406] on img at bounding box center [395, 410] width 10 height 10
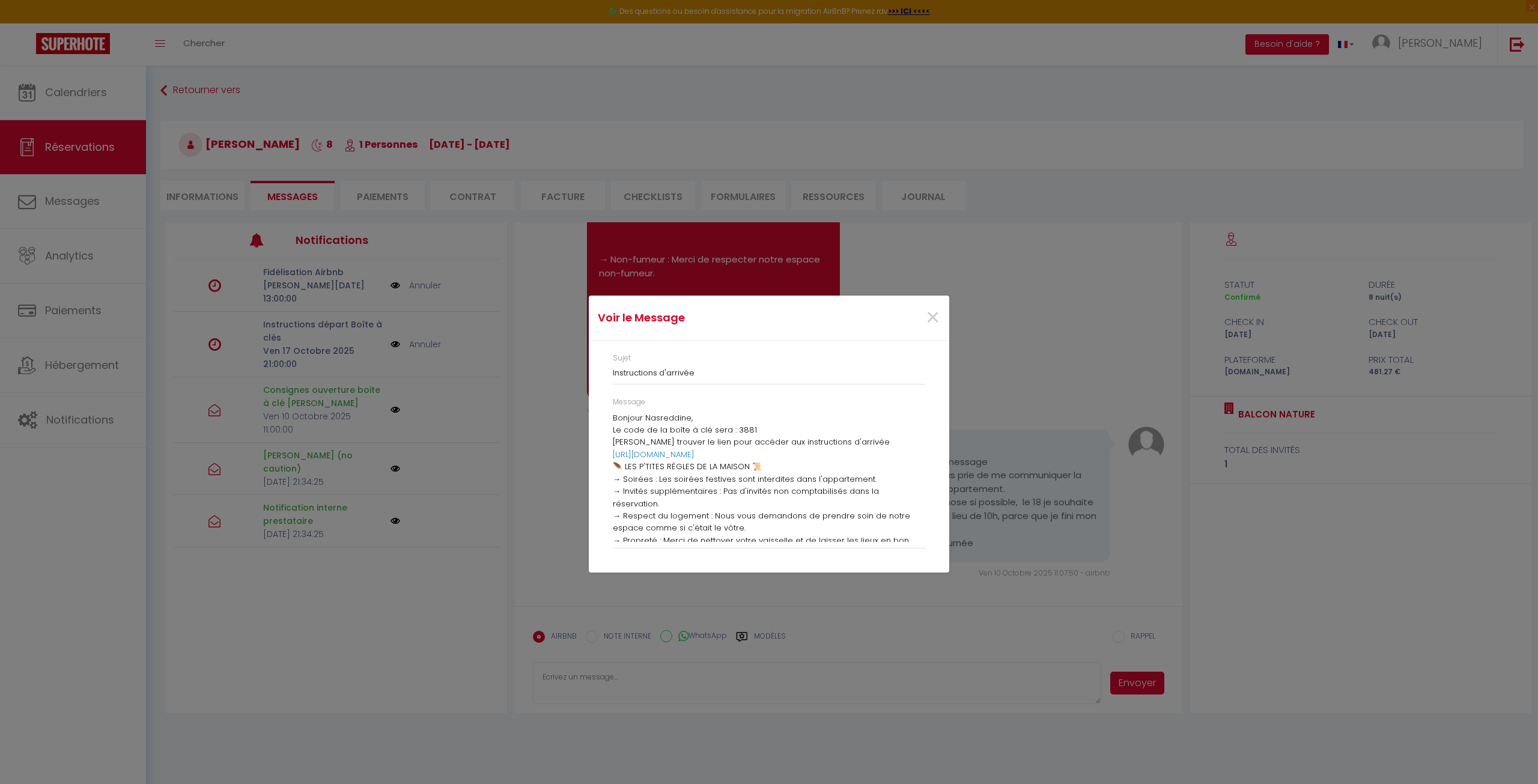
click at [637, 420] on p "Bonjour Nasreddine," at bounding box center [769, 418] width 312 height 12
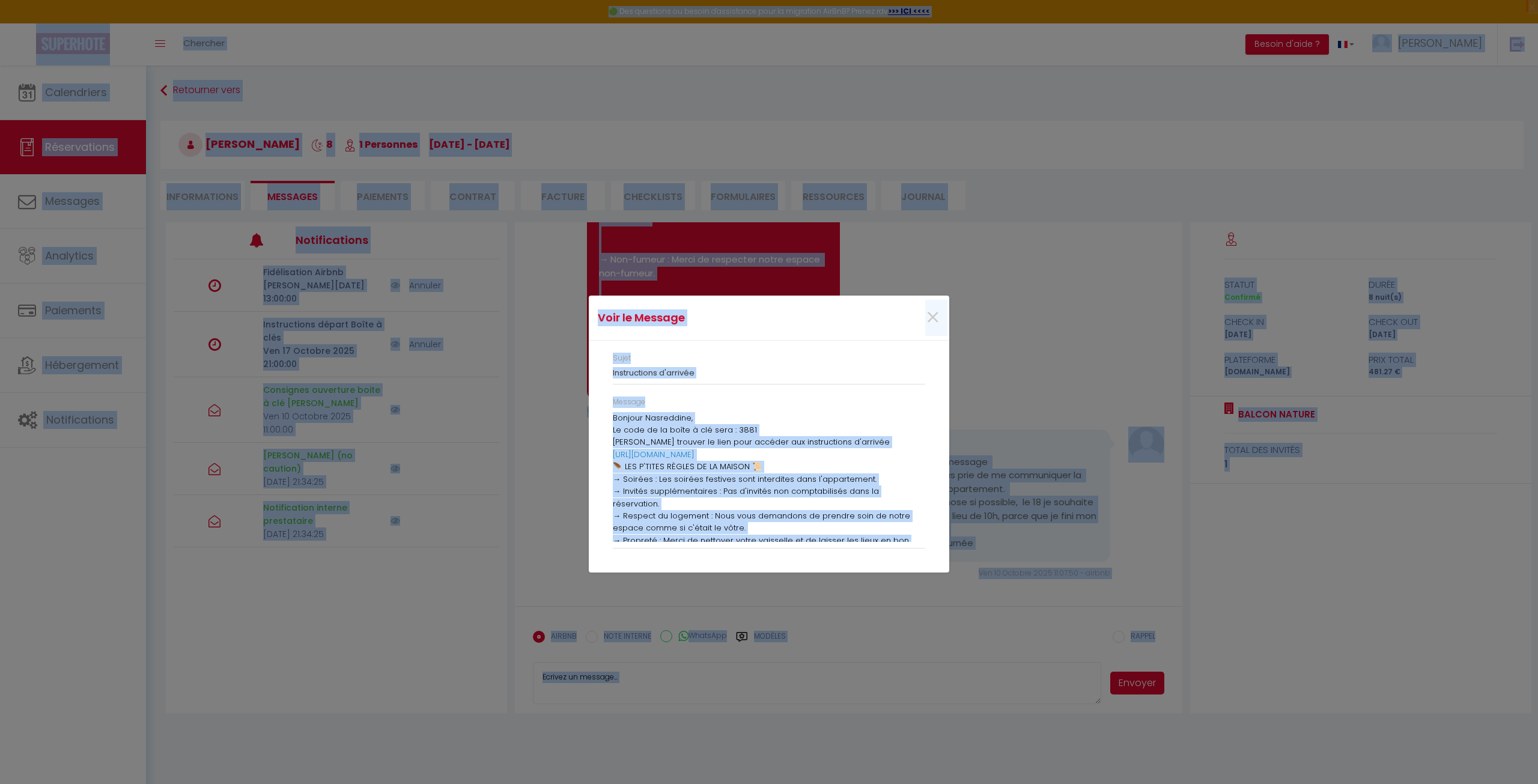
drag, startPoint x: 738, startPoint y: 411, endPoint x: 730, endPoint y: 407, distance: 8.9
click at [736, 411] on div "Message Bonjour Nasreddine, Le code de la boîte à clé sera : 3881 Veuillez trou…" at bounding box center [769, 473] width 312 height 152
click at [672, 413] on p "Bonjour Nasreddine," at bounding box center [769, 418] width 312 height 12
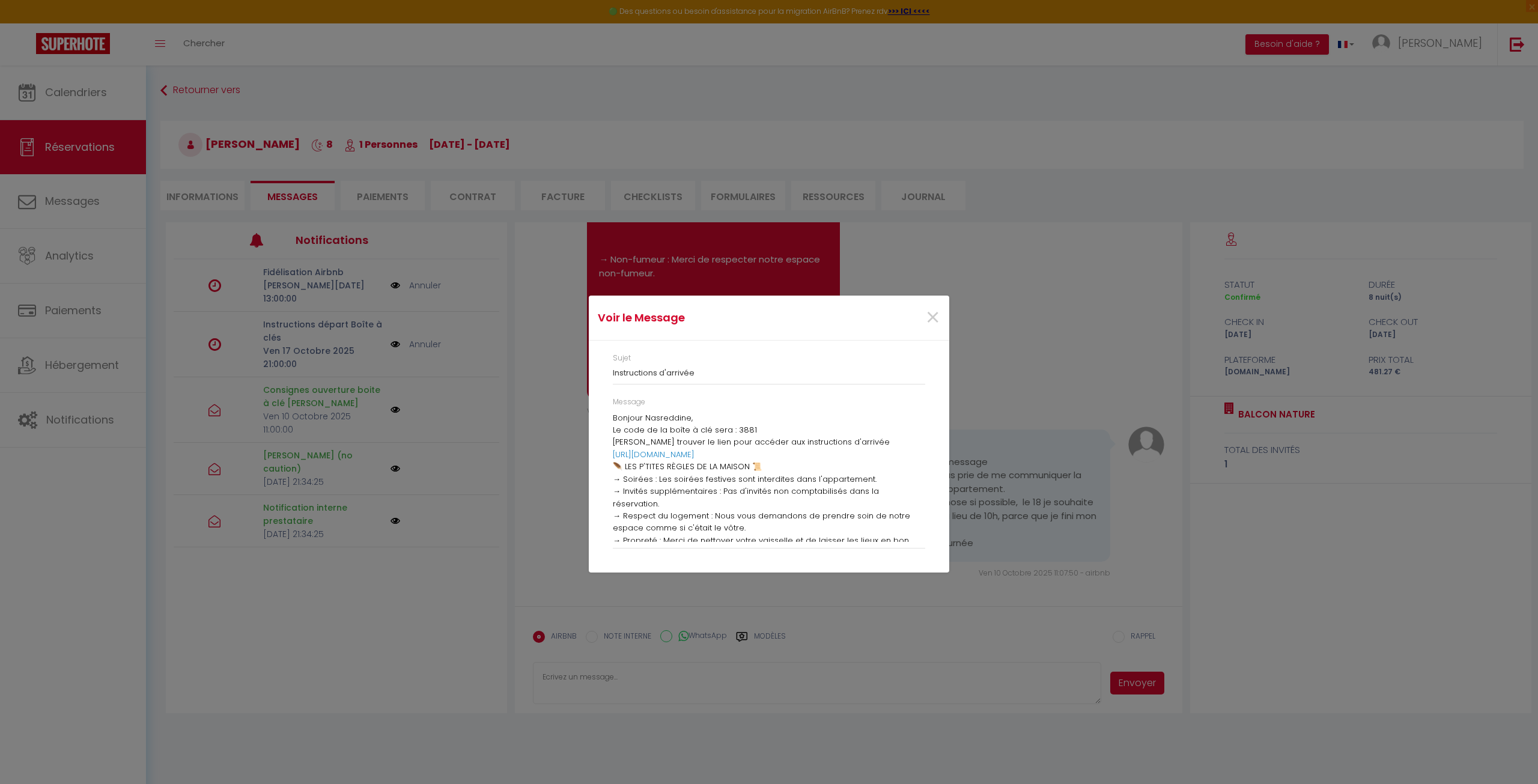
click at [656, 423] on p "Bonjour Nasreddine," at bounding box center [769, 418] width 312 height 12
click at [657, 412] on p "Bonjour Nasreddine," at bounding box center [769, 418] width 312 height 12
click at [629, 421] on p "Bonjour Nasreddine," at bounding box center [769, 418] width 312 height 12
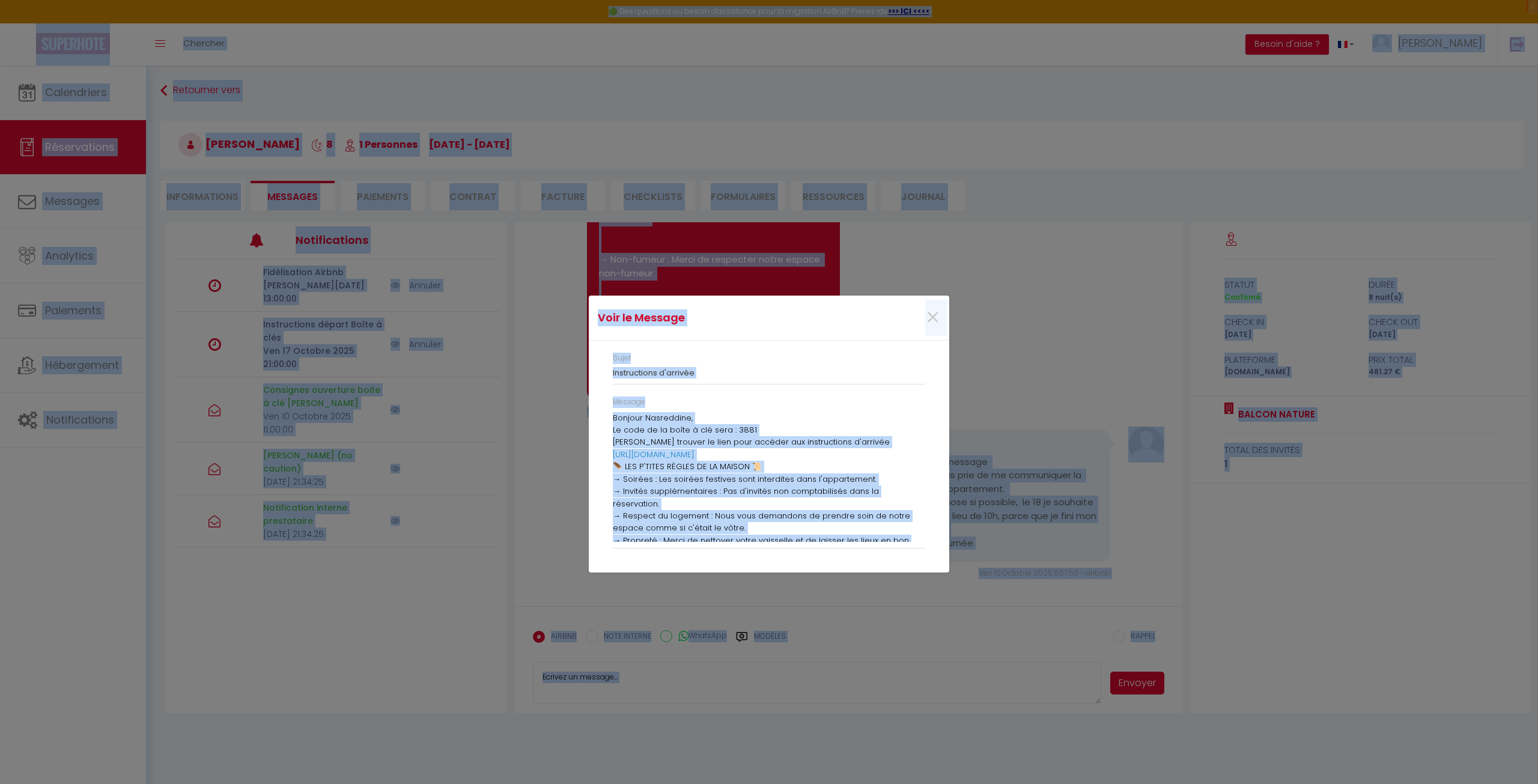
click at [864, 399] on div "Message Bonjour Nasreddine, Le code de la boîte à clé sera : 3881 Veuillez trou…" at bounding box center [769, 473] width 312 height 152
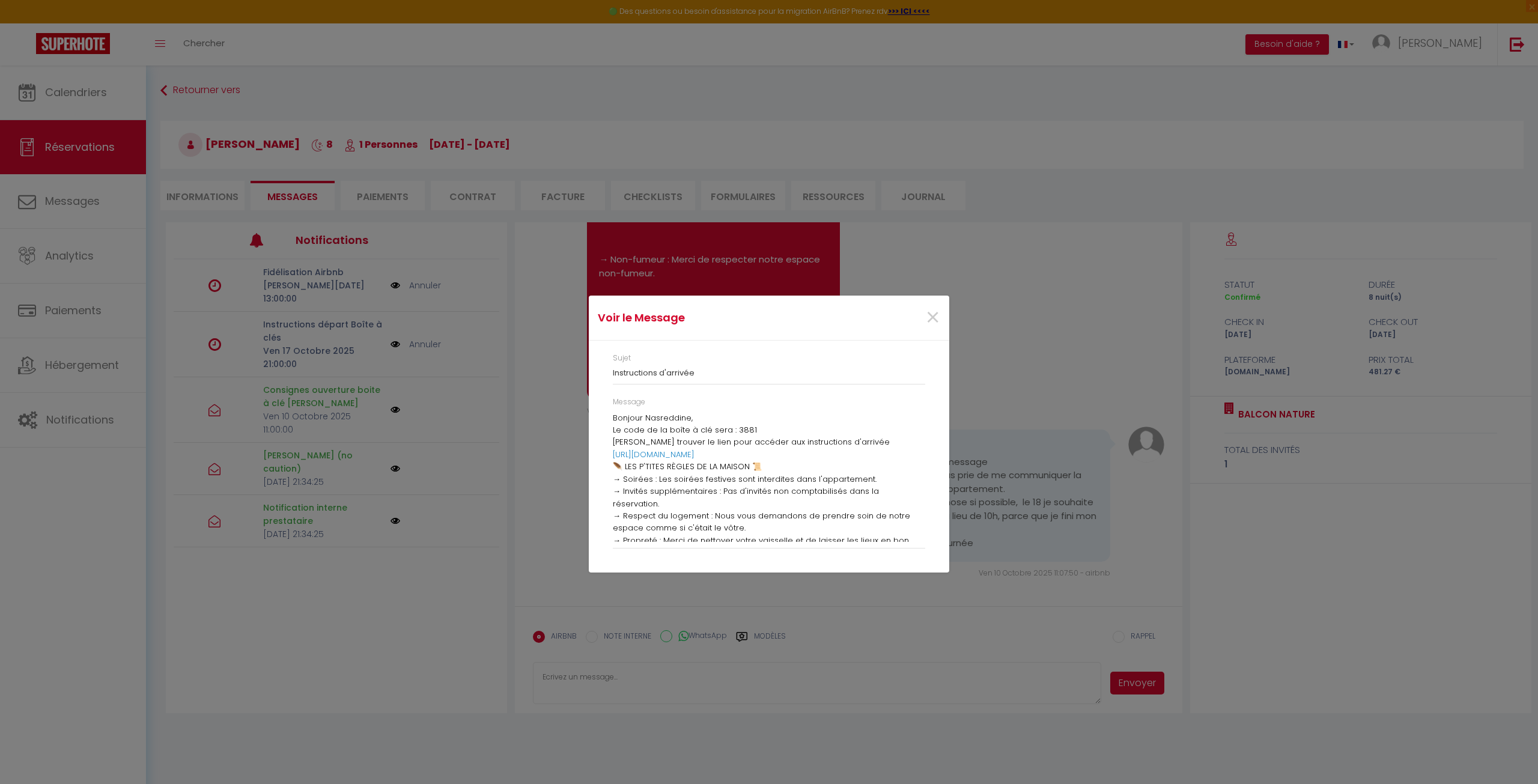
click at [723, 385] on div "Sujet Instructions d'arrivée" at bounding box center [769, 375] width 328 height 44
click at [613, 416] on div "Message Bonjour Nasreddine, Le code de la boîte à clé sera : 3881 Veuillez trou…" at bounding box center [769, 478] width 328 height 164
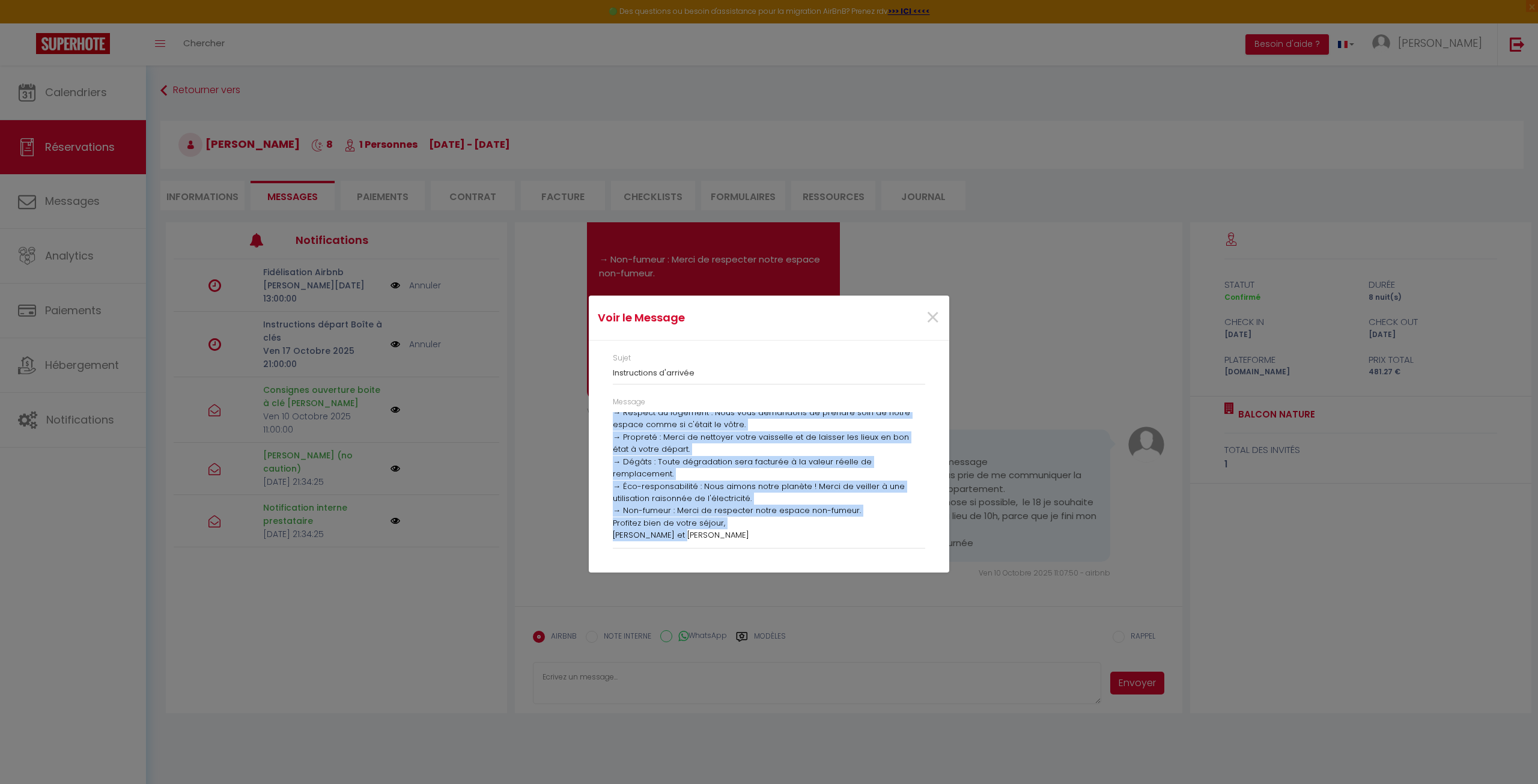
scroll to position [137, 0]
drag, startPoint x: 614, startPoint y: 416, endPoint x: 738, endPoint y: 532, distance: 169.8
click at [738, 532] on div "Bonjour Nasreddine, Le code de la boîte à clé sera : 3881 Veuillez trouver le l…" at bounding box center [769, 477] width 312 height 130
copy div "Loremip Dolorsitam, Co adip el se doeiu t inc utla : 7387 Etdolore magnaal en a…"
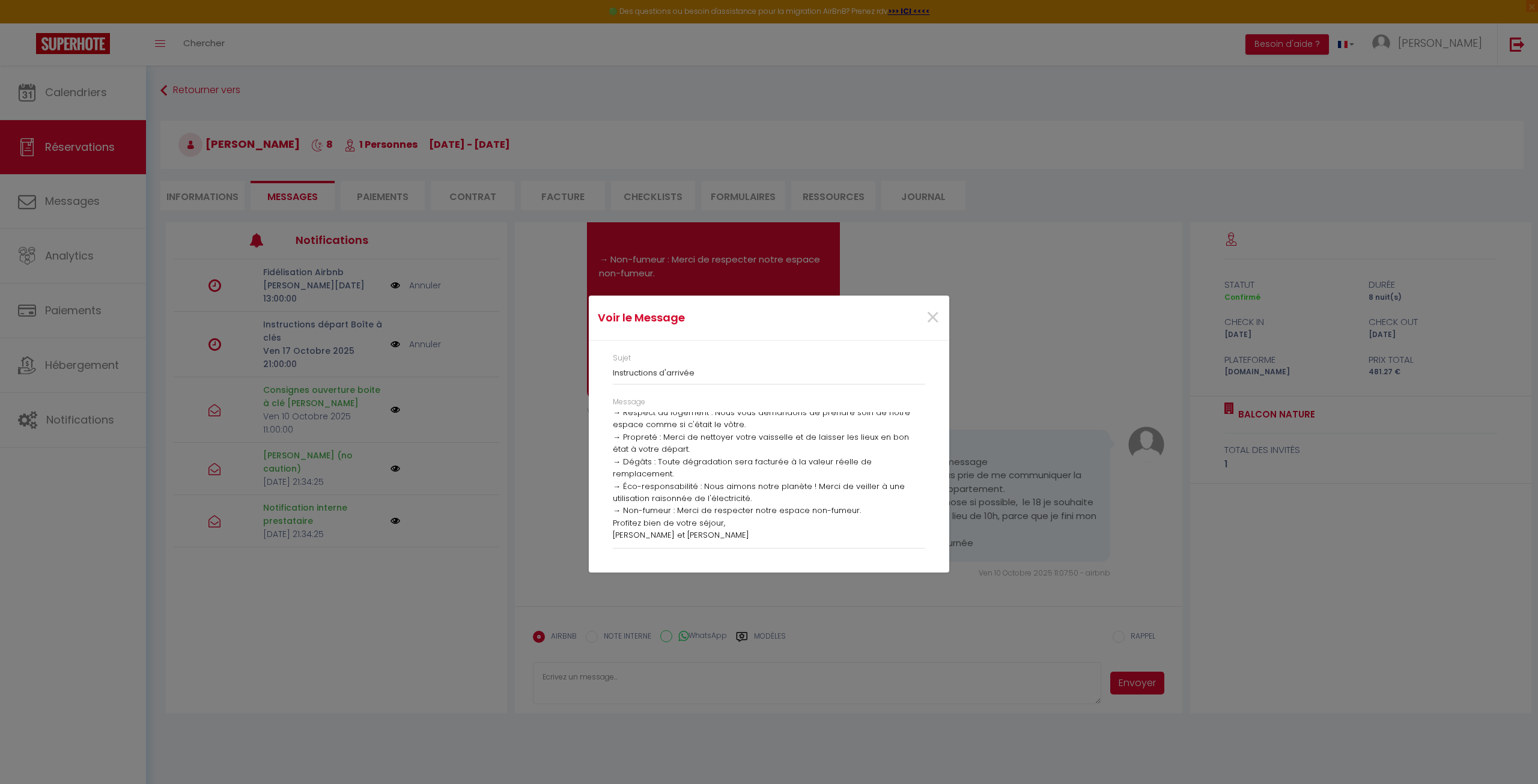
click at [875, 392] on div "Sujet Instructions d'arrivée" at bounding box center [769, 375] width 328 height 44
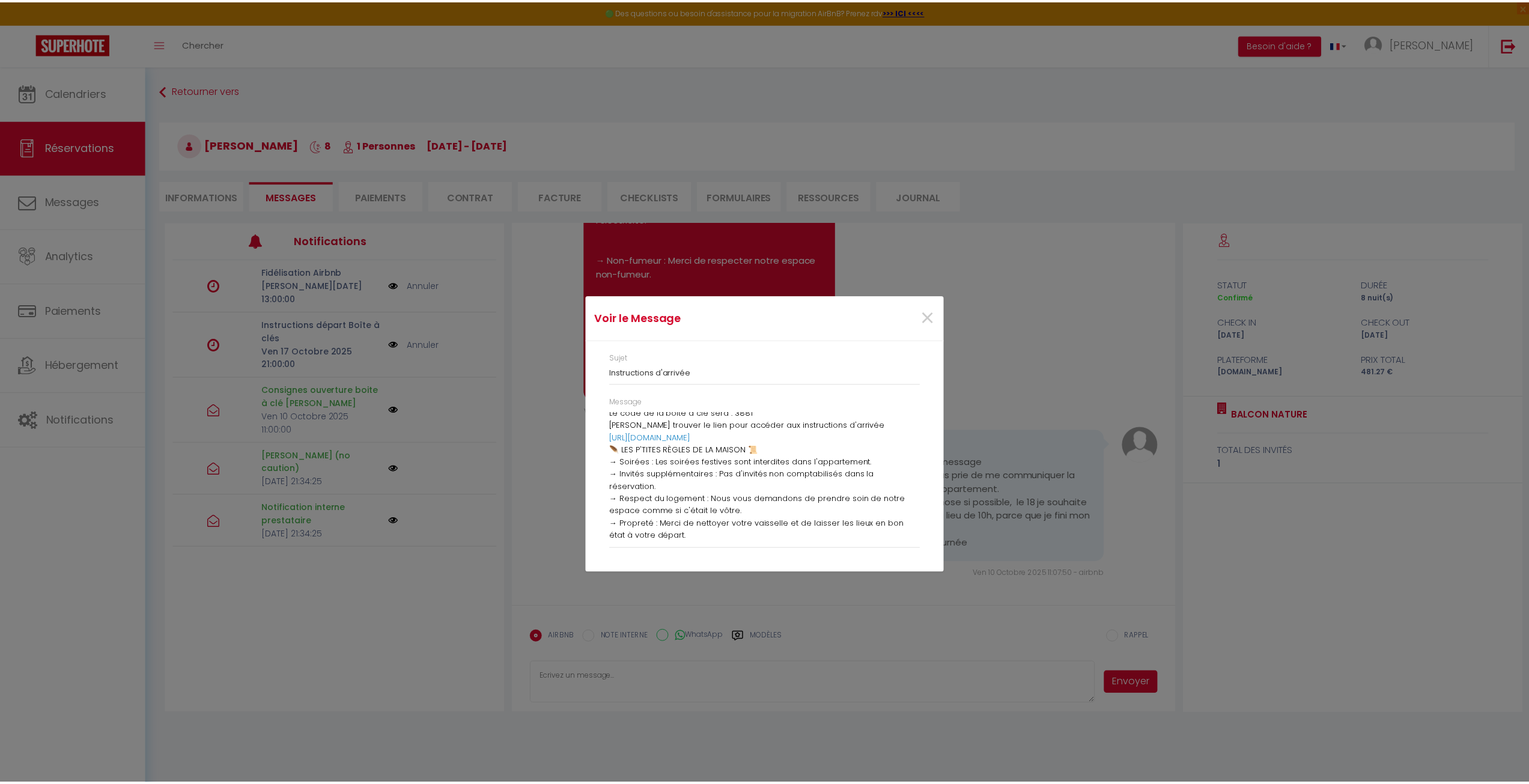
scroll to position [0, 0]
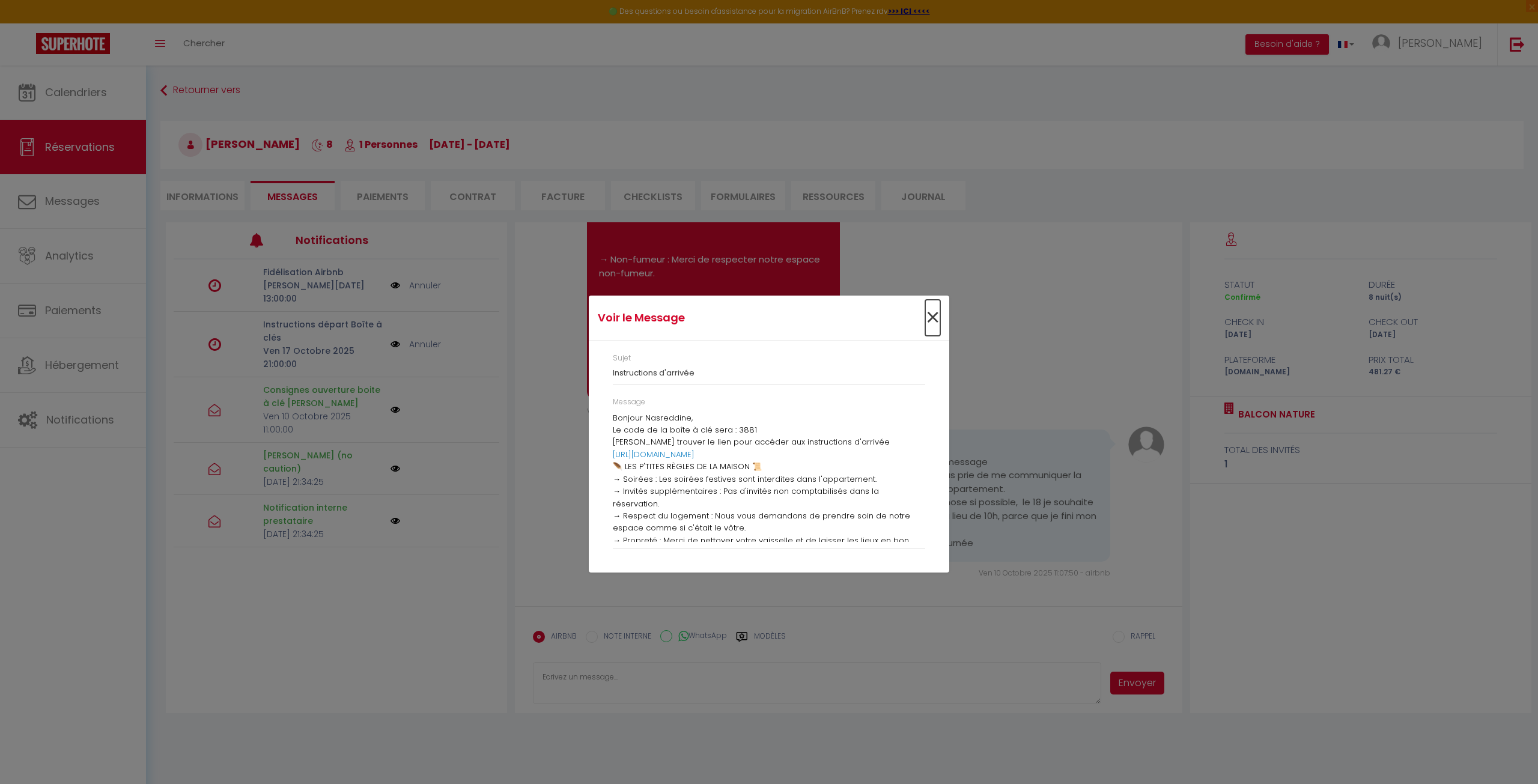
click at [935, 320] on span "×" at bounding box center [933, 317] width 15 height 36
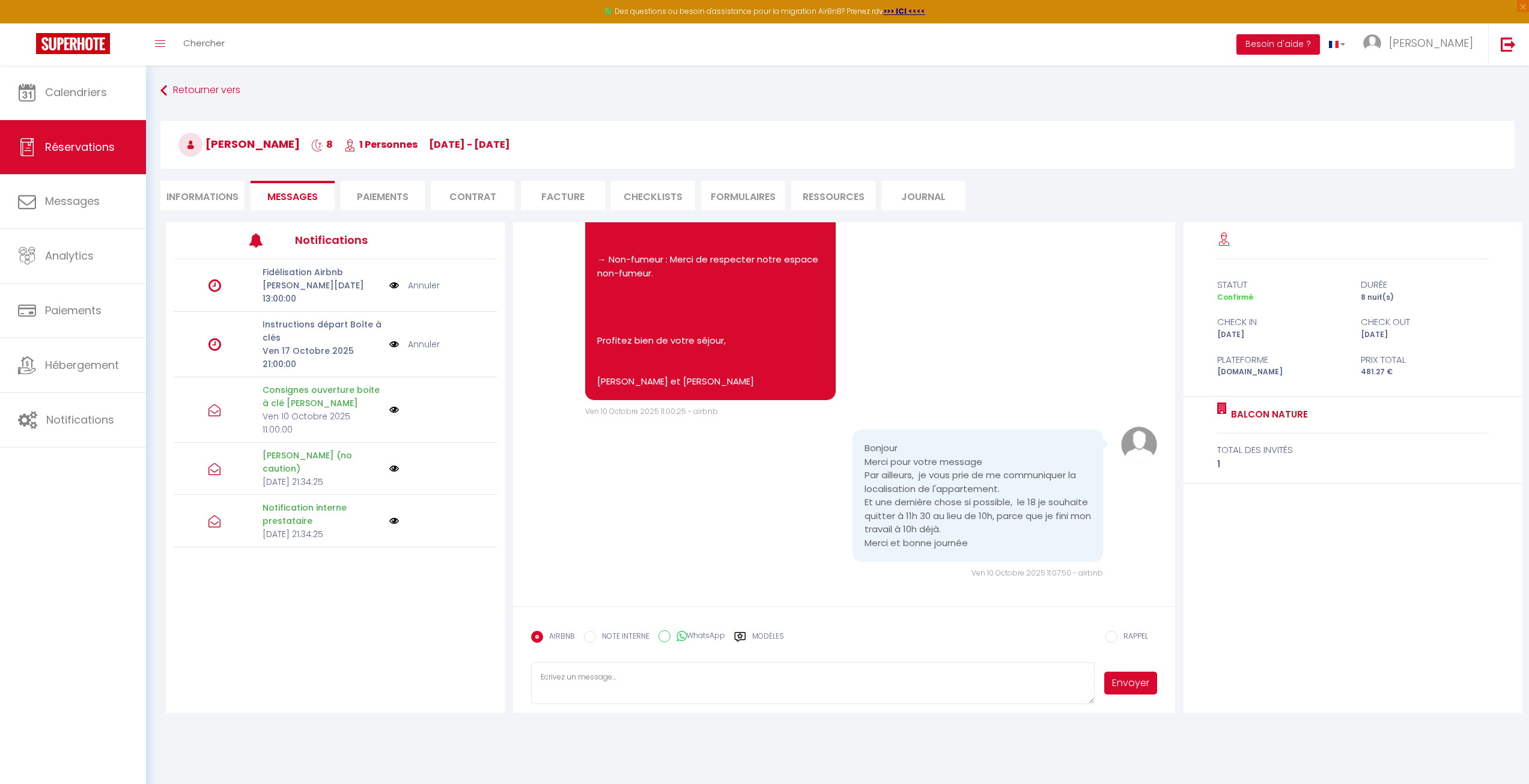
scroll to position [1133, 0]
click at [625, 687] on textarea at bounding box center [813, 683] width 564 height 42
click at [598, 697] on textarea "Vous avez tout dans le lien envoyé juste au dessus. De plus pour partir plus ta…" at bounding box center [813, 683] width 564 height 42
click at [1000, 686] on textarea "Vous avez tout dans le lien envoyé juste au dessus. De plus pour partir plus ta…" at bounding box center [813, 683] width 564 height 42
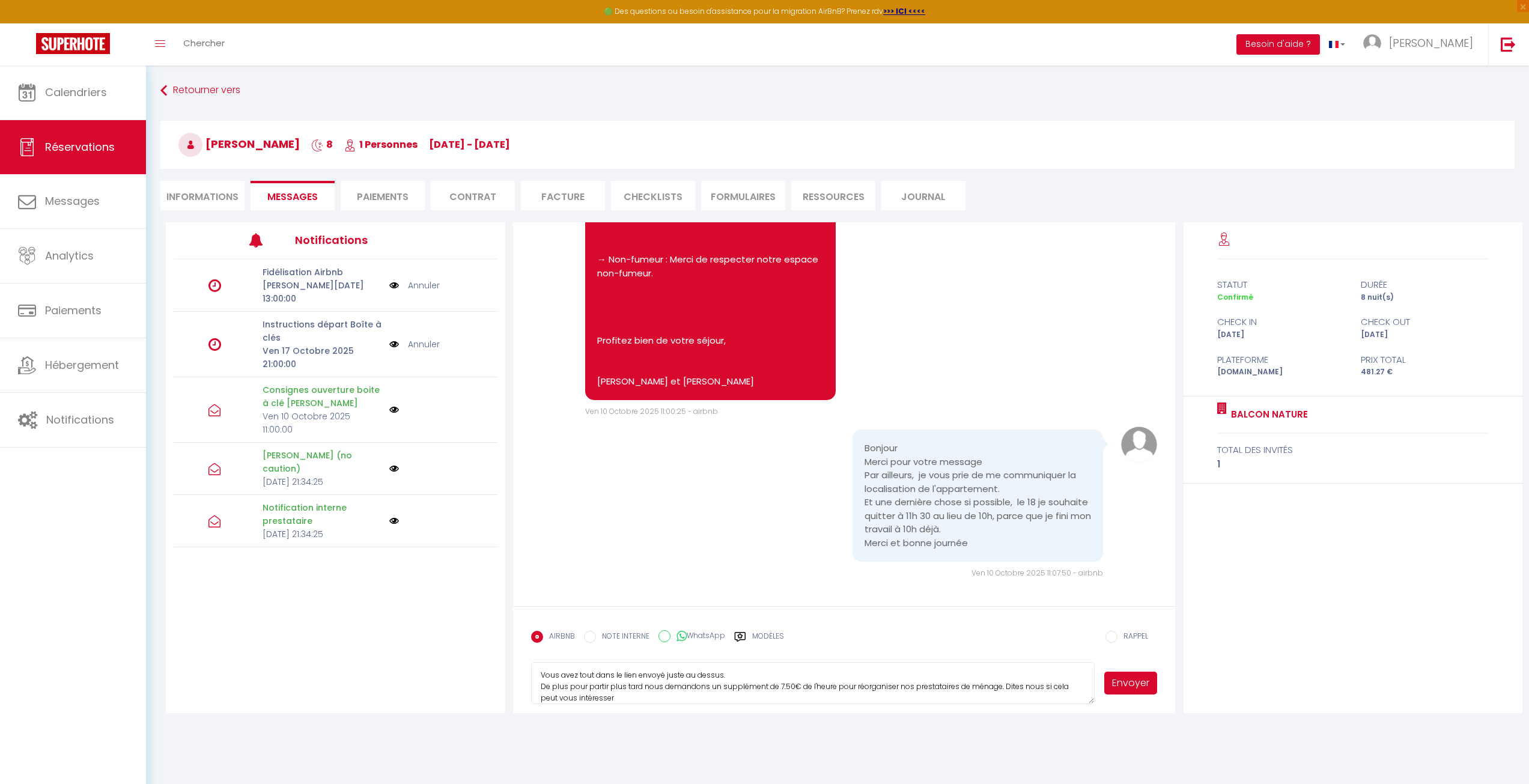
click at [638, 700] on textarea "Vous avez tout dans le lien envoyé juste au dessus. De plus pour partir plus ta…" at bounding box center [813, 683] width 564 height 42
click at [753, 671] on textarea "Vous avez tout dans le lien envoyé juste au dessus. De plus pour partir plus ta…" at bounding box center [813, 683] width 564 height 42
click at [564, 688] on textarea "Vous avez tout dans le lien envoyé juste au dessus :) De plus pour partir plus …" at bounding box center [813, 683] width 564 height 42
type textarea "Vous avez tout dans le lien envoyé juste au dessus :) De plus, pour partir plus…"
click at [1130, 683] on button "Envoyer" at bounding box center [1131, 683] width 53 height 23
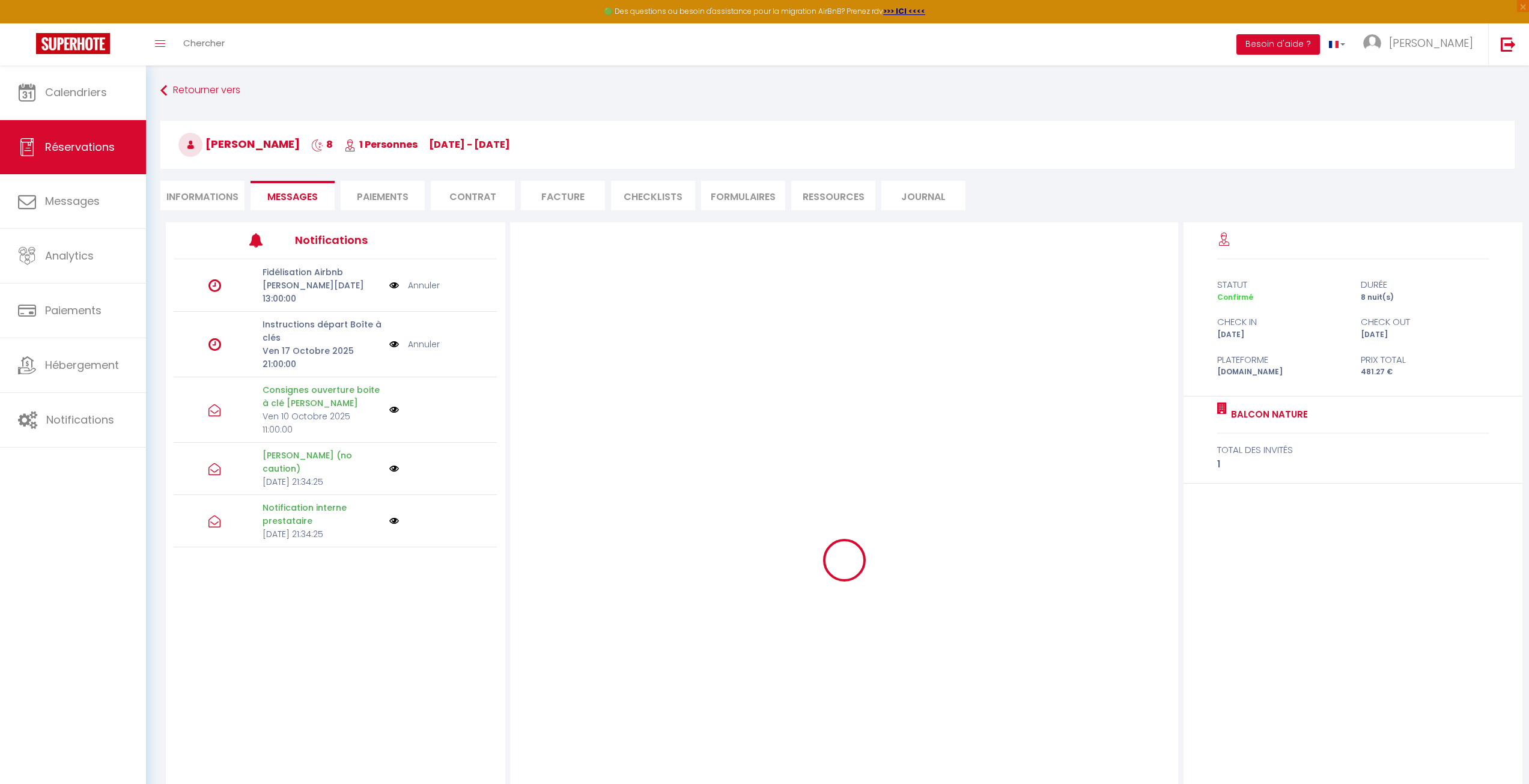
scroll to position [0, 0]
